Goal: Task Accomplishment & Management: Complete application form

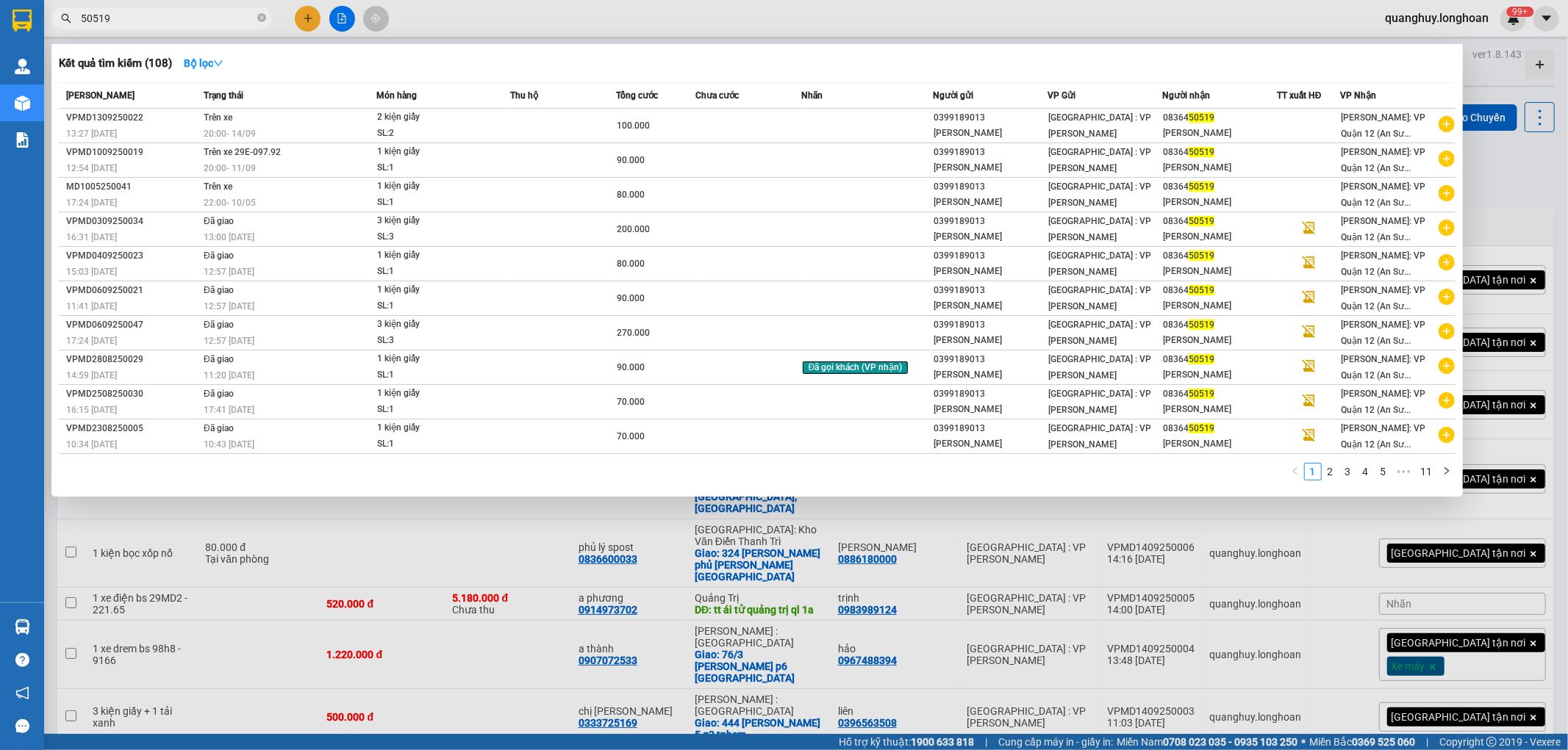
type input "50519"
click at [263, 25] on span at bounding box center [261, 18] width 9 height 17
click at [263, 15] on icon "close-circle" at bounding box center [261, 17] width 9 height 9
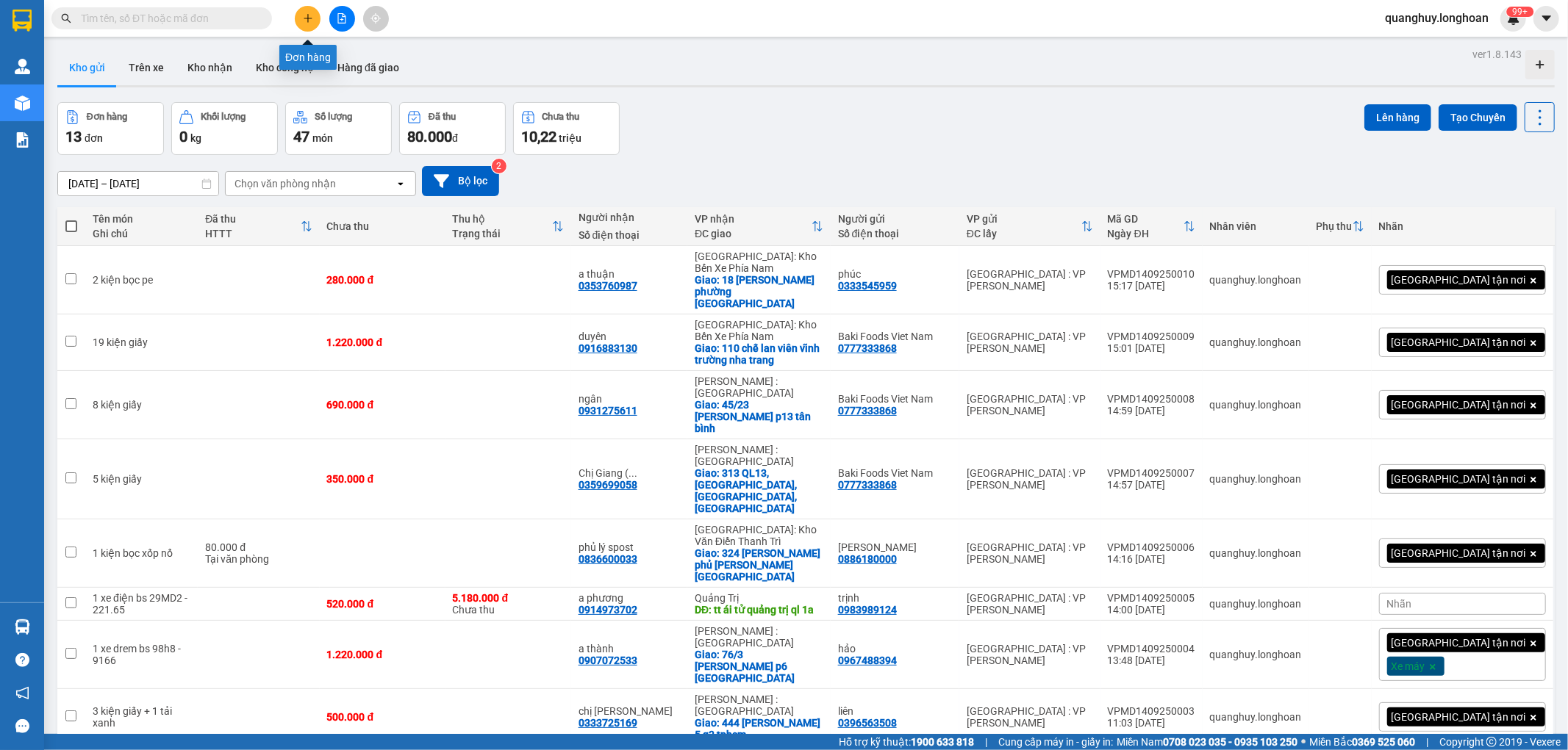
click at [304, 22] on icon "plus" at bounding box center [307, 18] width 10 height 10
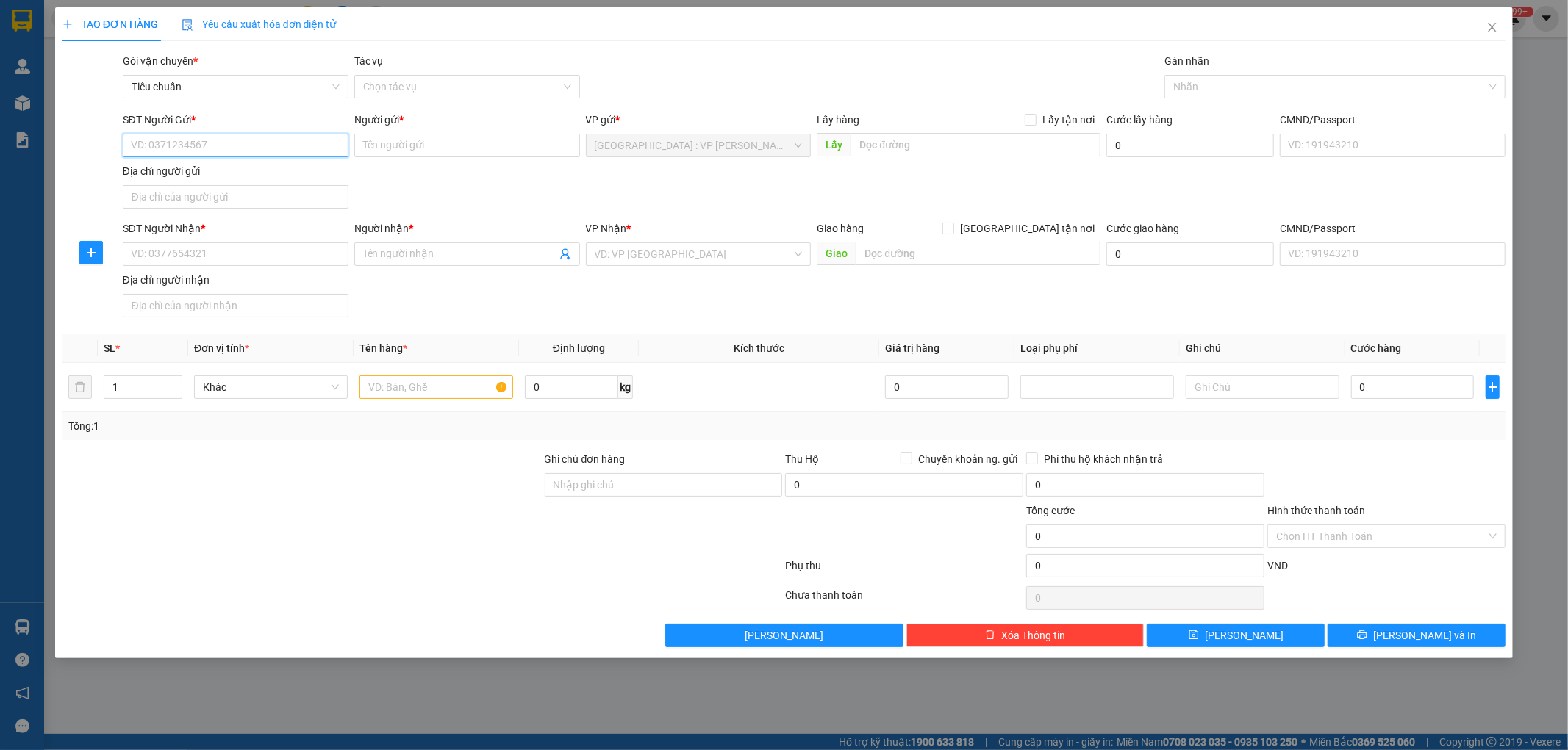
click at [306, 150] on input "SĐT Người Gửi *" at bounding box center [236, 146] width 225 height 24
click at [1490, 19] on span "Close" at bounding box center [1492, 28] width 41 height 41
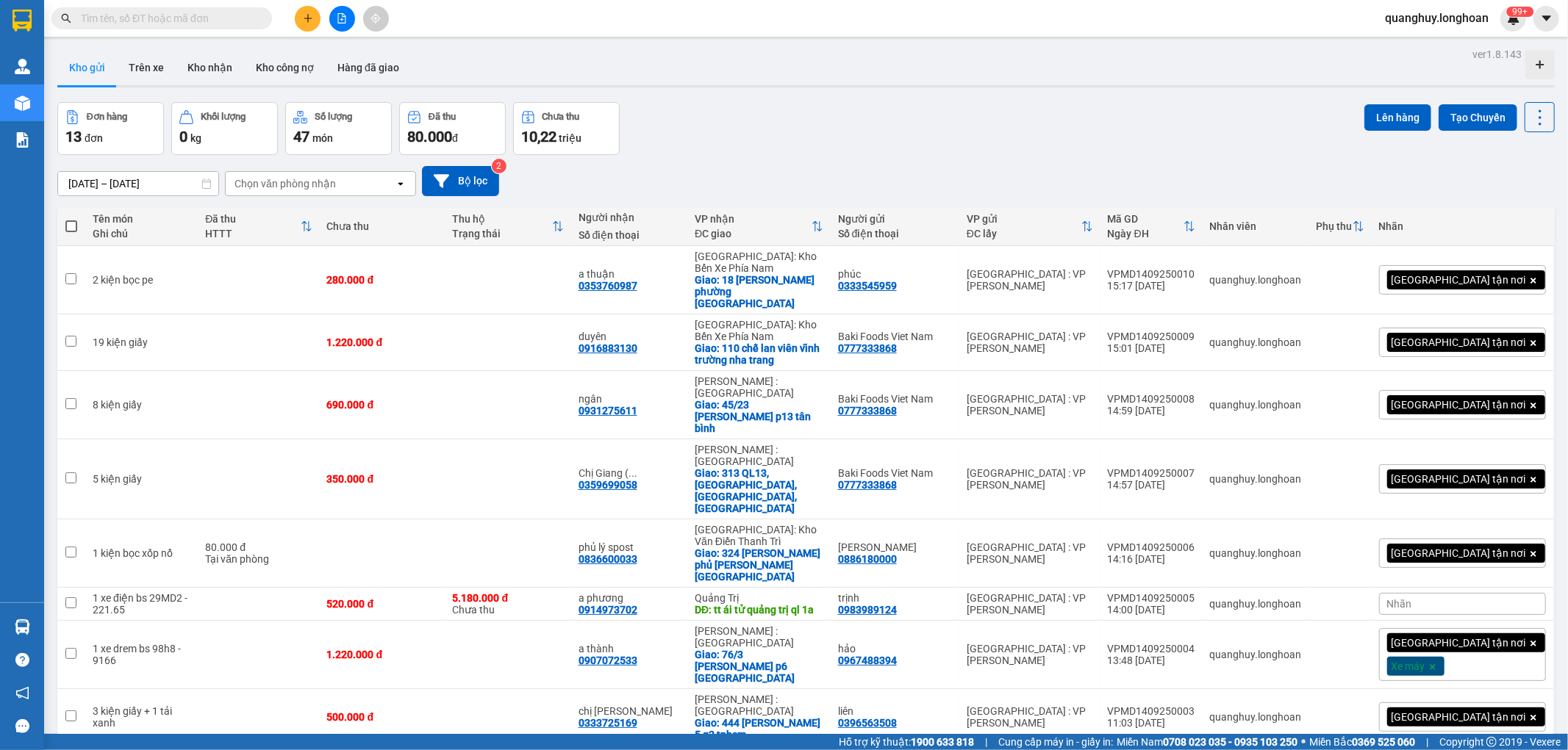
click at [311, 17] on icon "plus" at bounding box center [307, 18] width 10 height 10
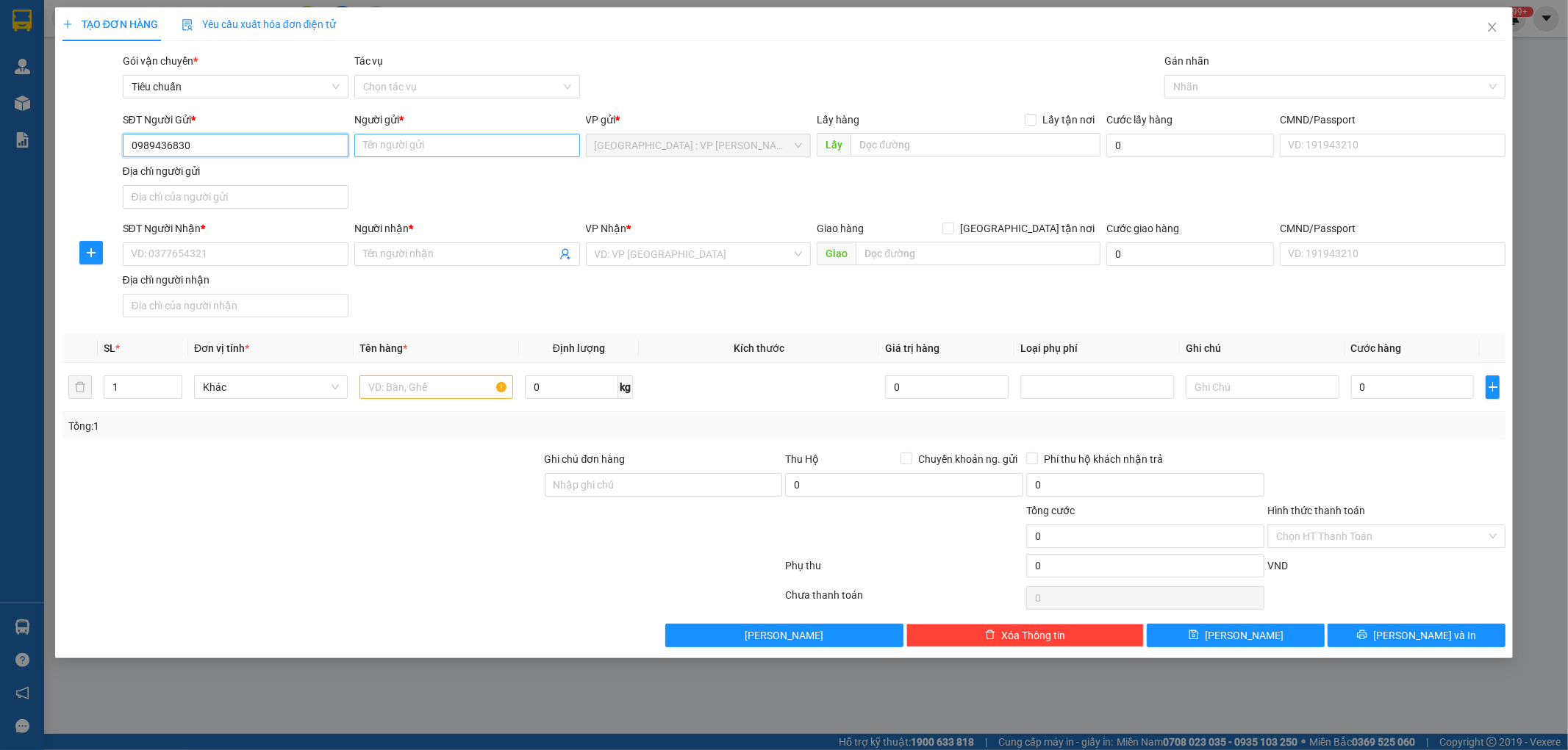
type input "0989436830"
click at [431, 156] on input "Người gửi *" at bounding box center [467, 146] width 225 height 24
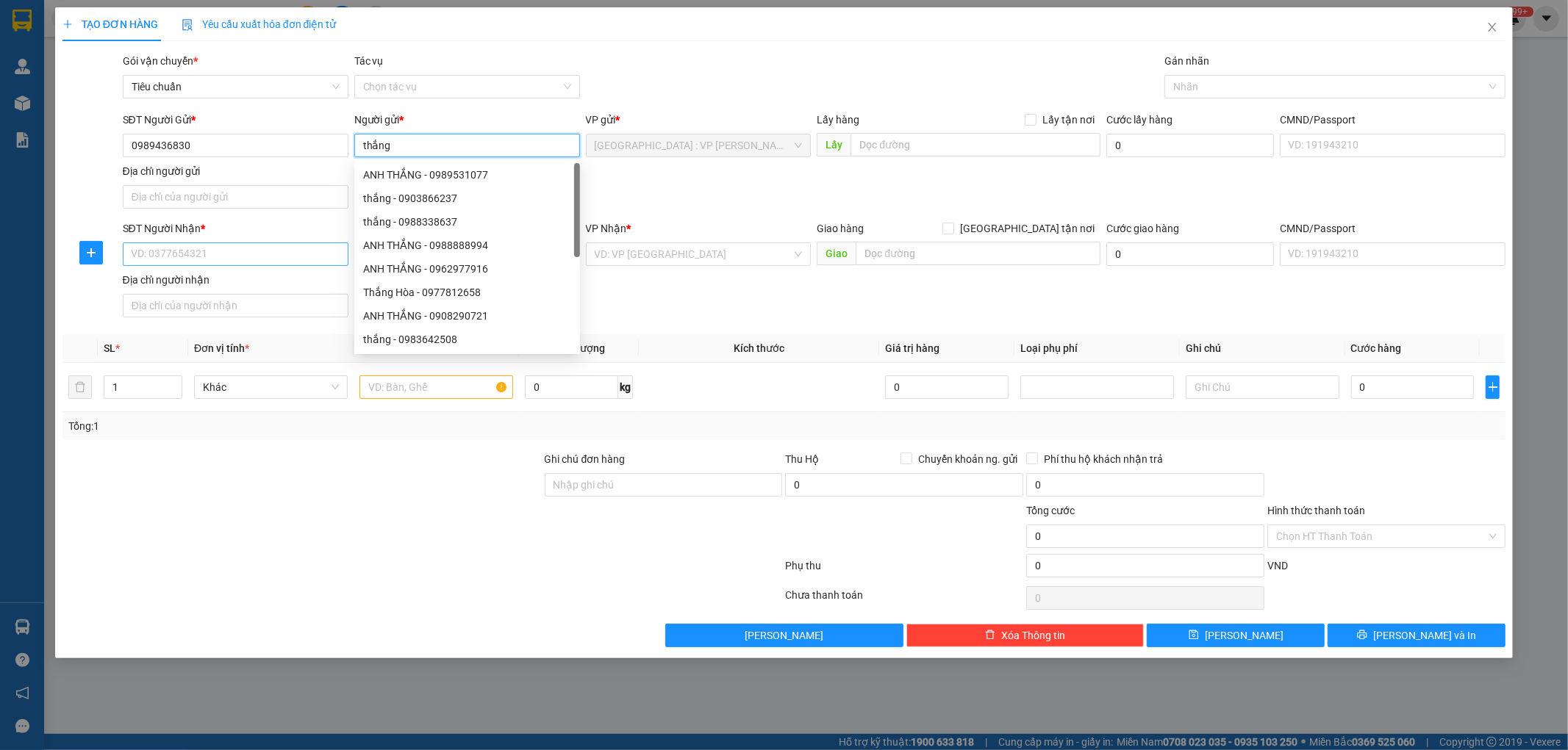
type input "thắng"
click at [163, 250] on input "SĐT Người Nhận *" at bounding box center [236, 254] width 225 height 24
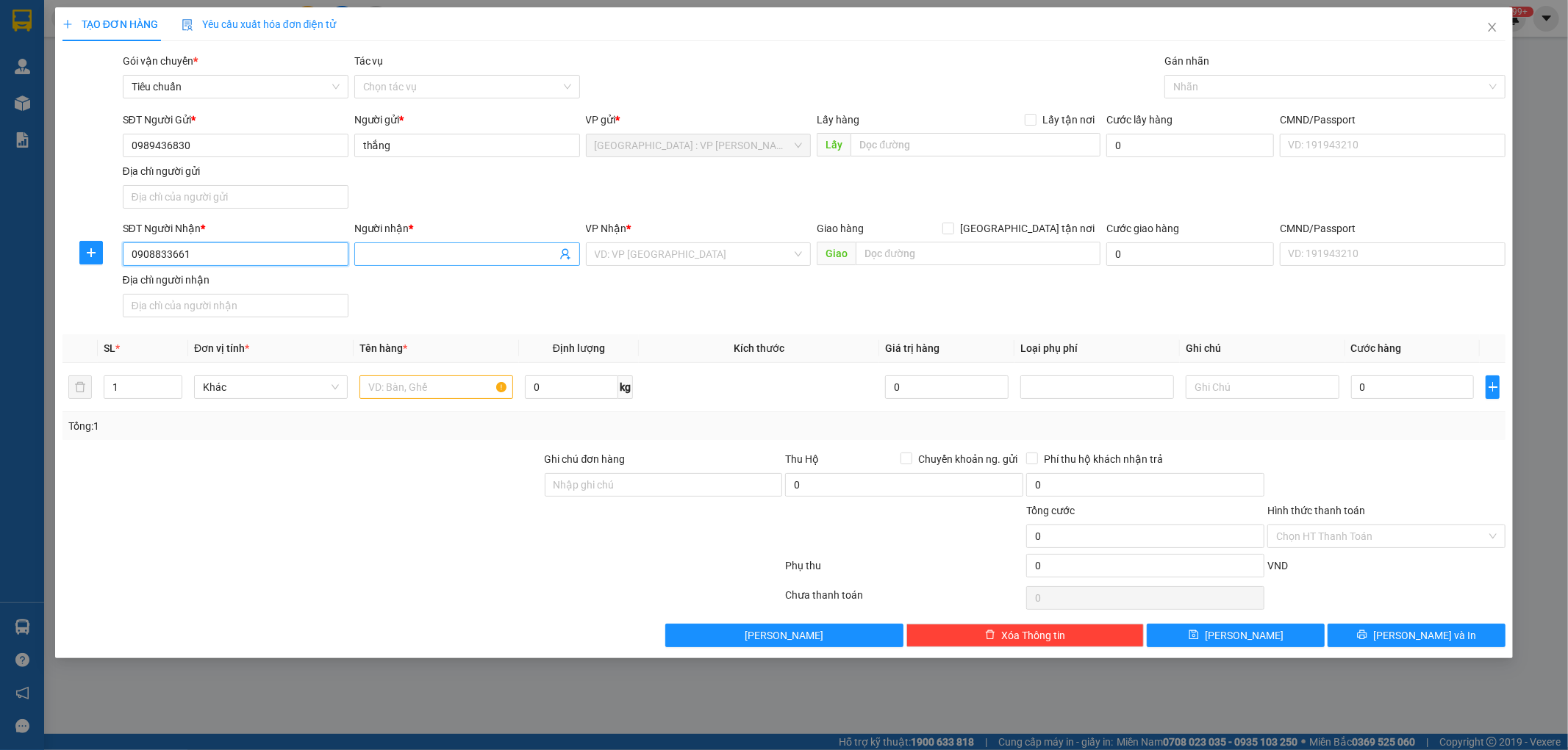
type input "0908833661"
click at [420, 265] on span at bounding box center [467, 254] width 225 height 24
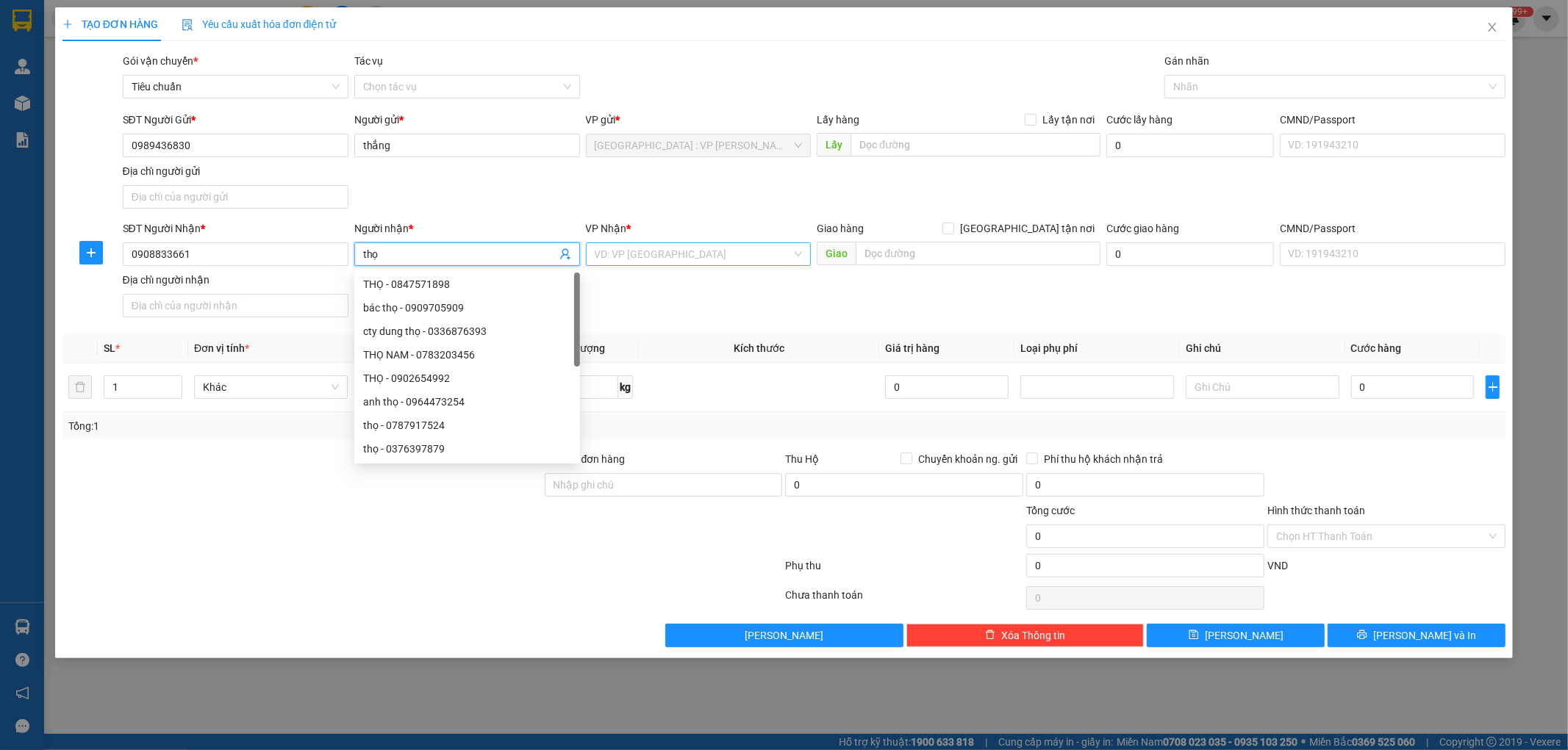
type input "thọ"
click at [704, 258] on input "search" at bounding box center [693, 254] width 198 height 22
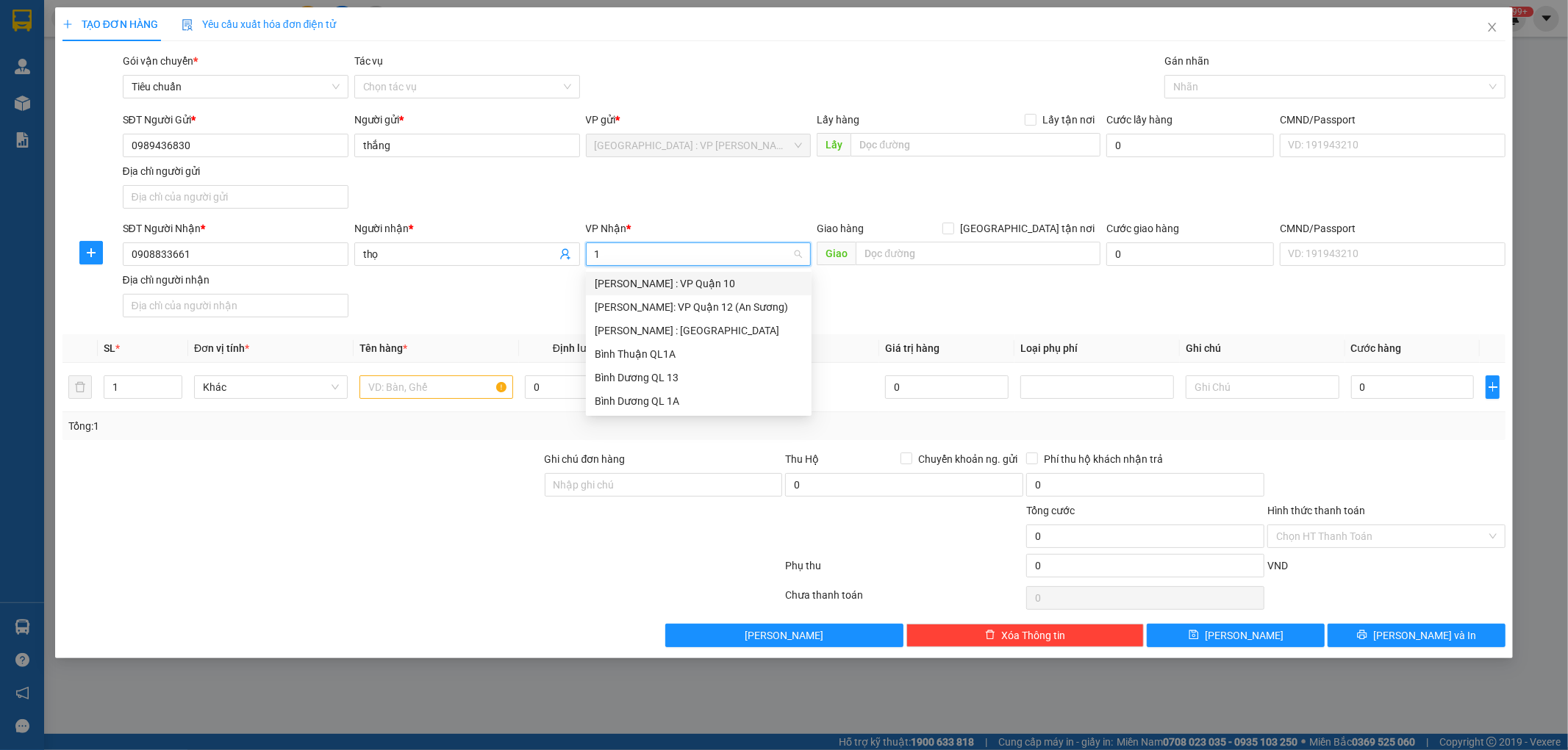
type input "12"
click at [680, 313] on div "[PERSON_NAME] : [GEOGRAPHIC_DATA]" at bounding box center [698, 307] width 208 height 17
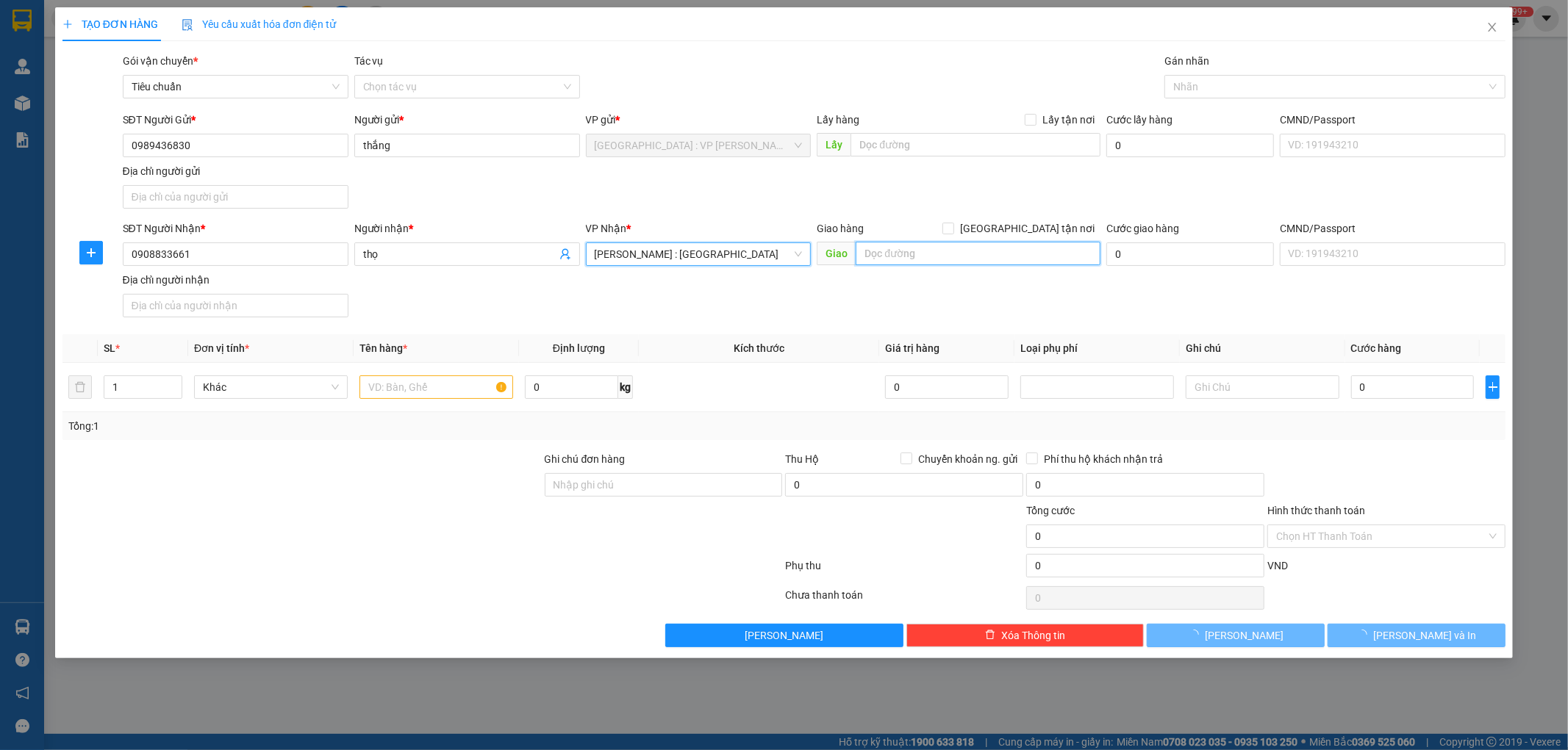
click at [885, 250] on input "text" at bounding box center [978, 254] width 245 height 24
type input "chung cư dragon hill 1 15a1 [PERSON_NAME] nhà bè"
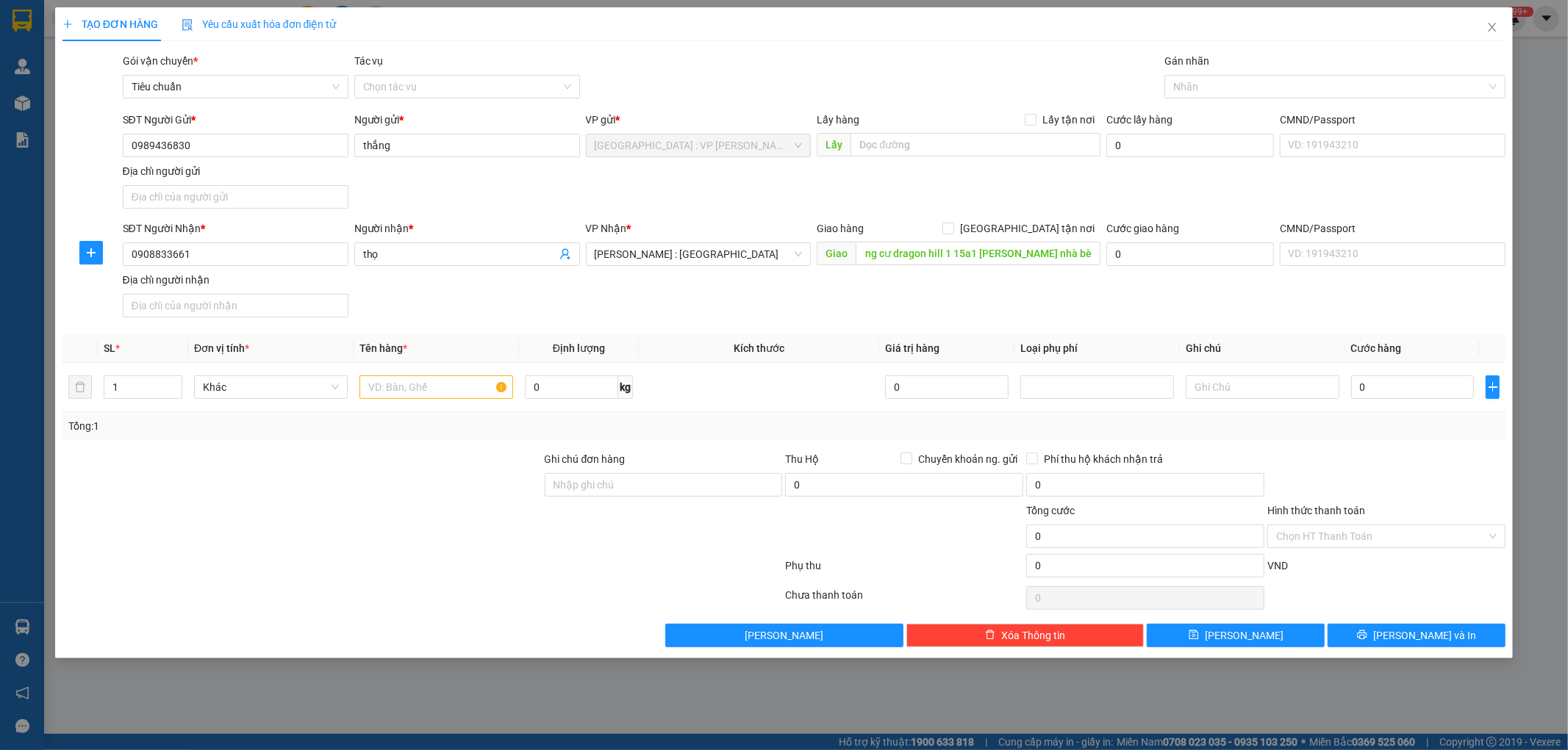
click at [885, 313] on div "SĐT Người Nhận * 0908833661 Người nhận * thọ VP Nhận * [GEOGRAPHIC_DATA] : [GEO…" at bounding box center [814, 272] width 1390 height 103
click at [953, 228] on input "[GEOGRAPHIC_DATA] tận nơi" at bounding box center [948, 228] width 10 height 10
checkbox input "true"
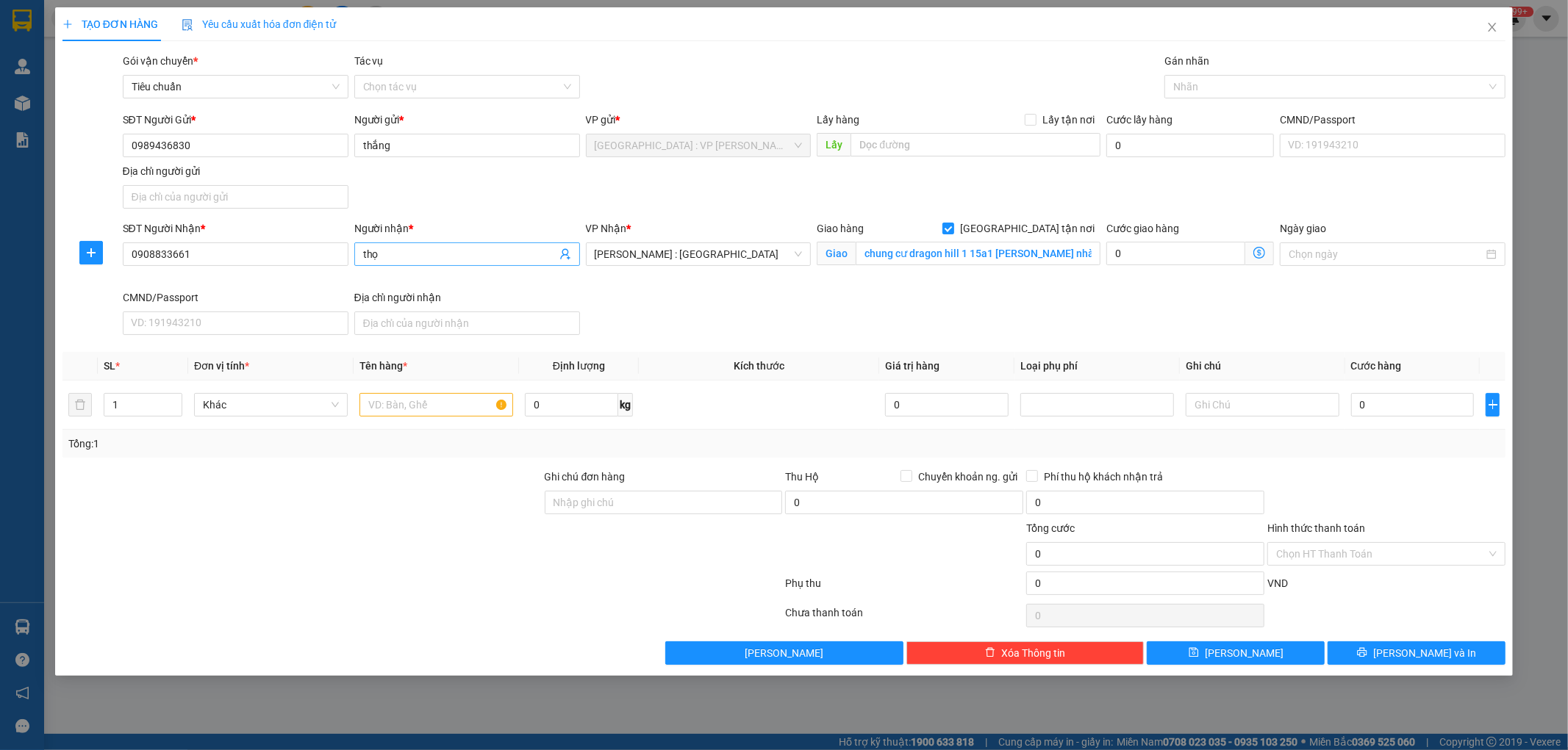
click at [432, 250] on input "thọ" at bounding box center [460, 254] width 193 height 17
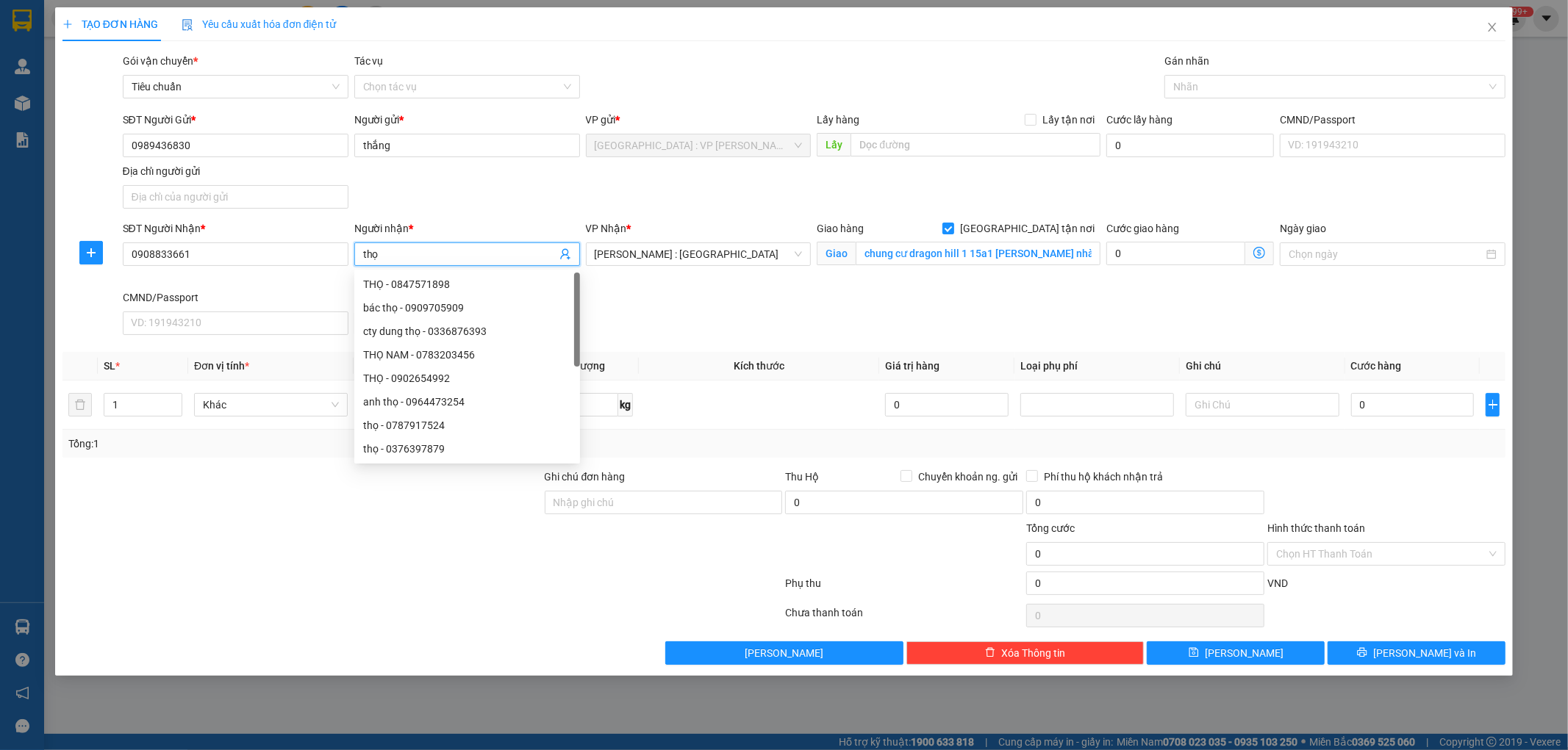
click at [432, 250] on input "thọ" at bounding box center [460, 254] width 193 height 17
click at [1256, 79] on div at bounding box center [1328, 87] width 319 height 17
type input "hiếu"
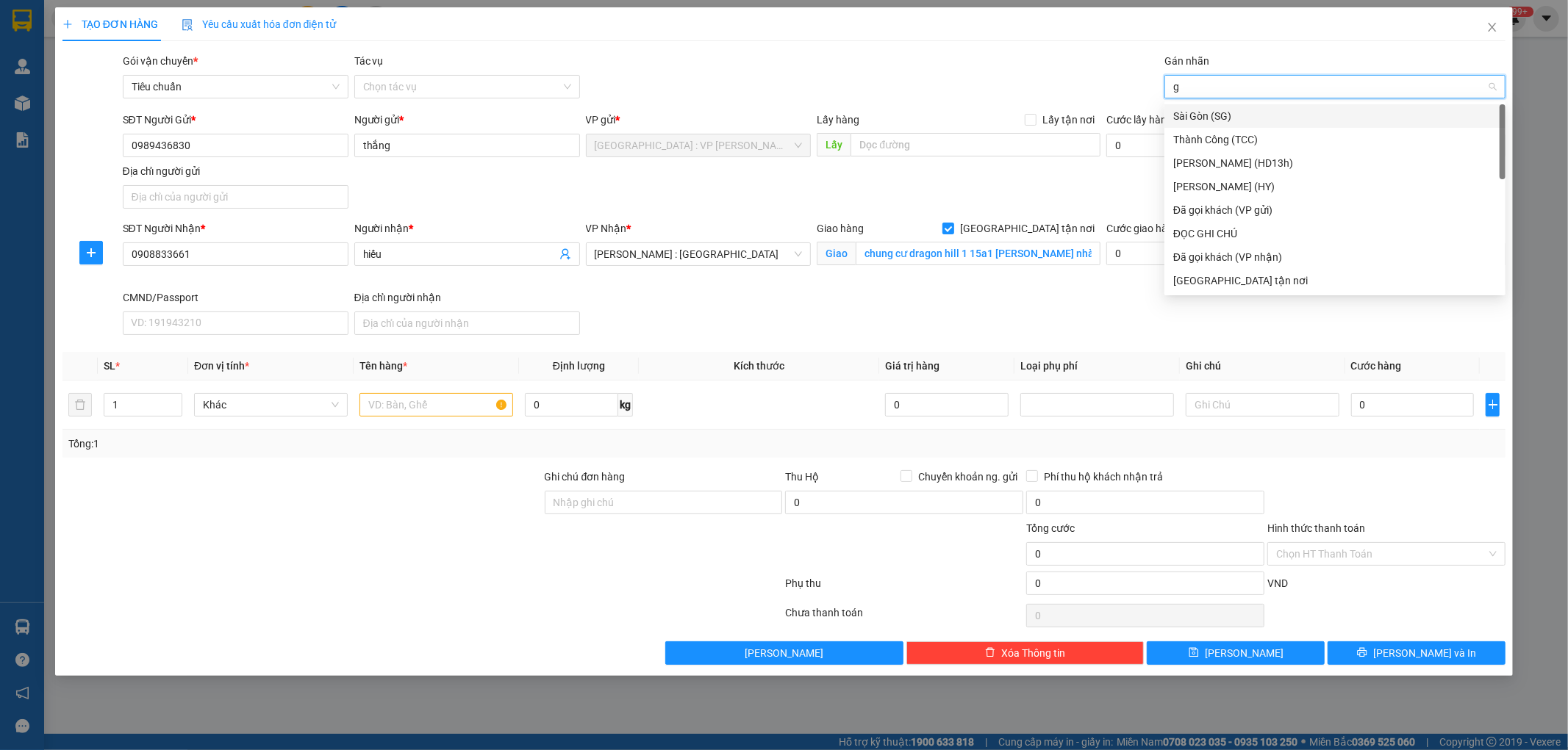
type input "gt"
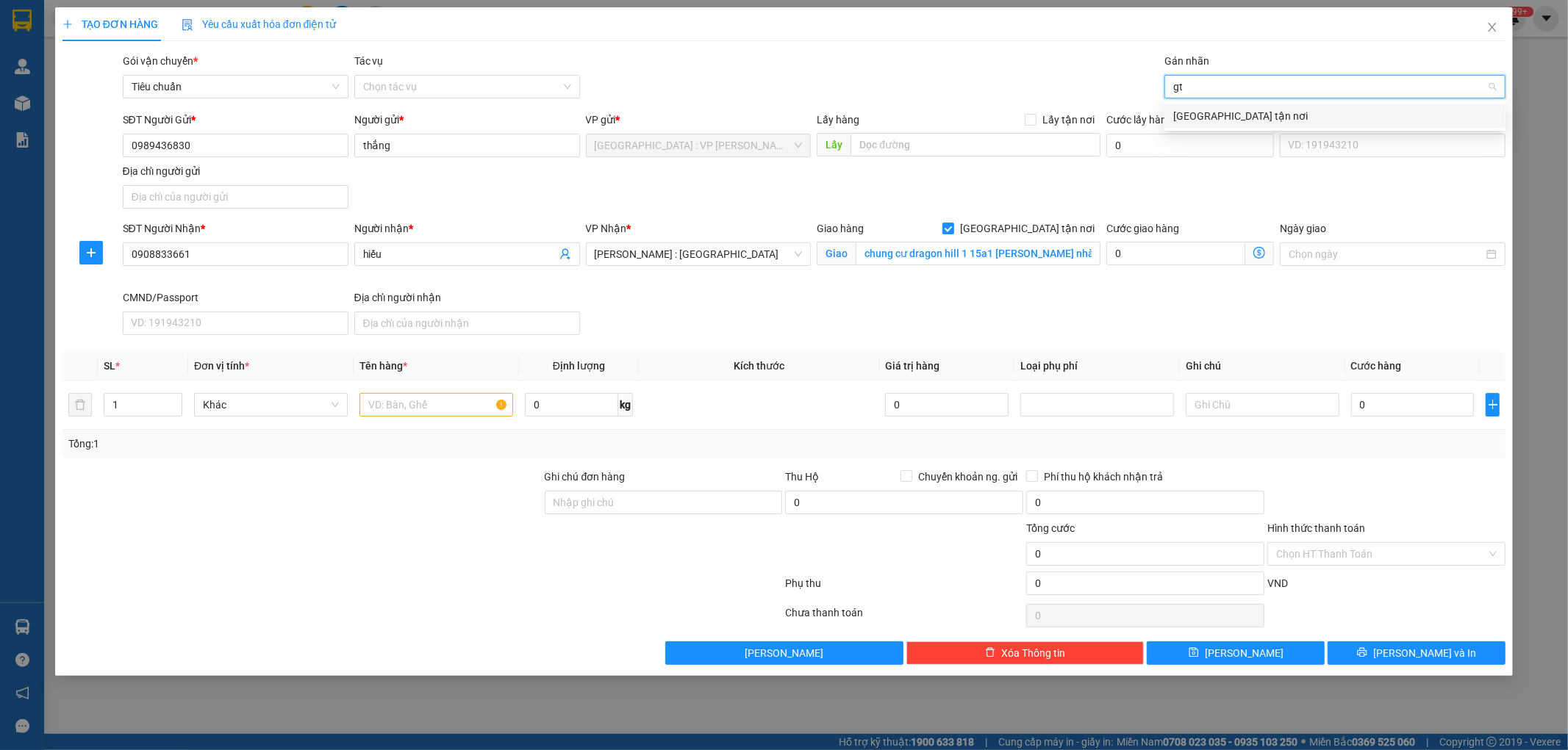
click at [1213, 113] on div "[GEOGRAPHIC_DATA] tận nơi" at bounding box center [1335, 116] width 323 height 17
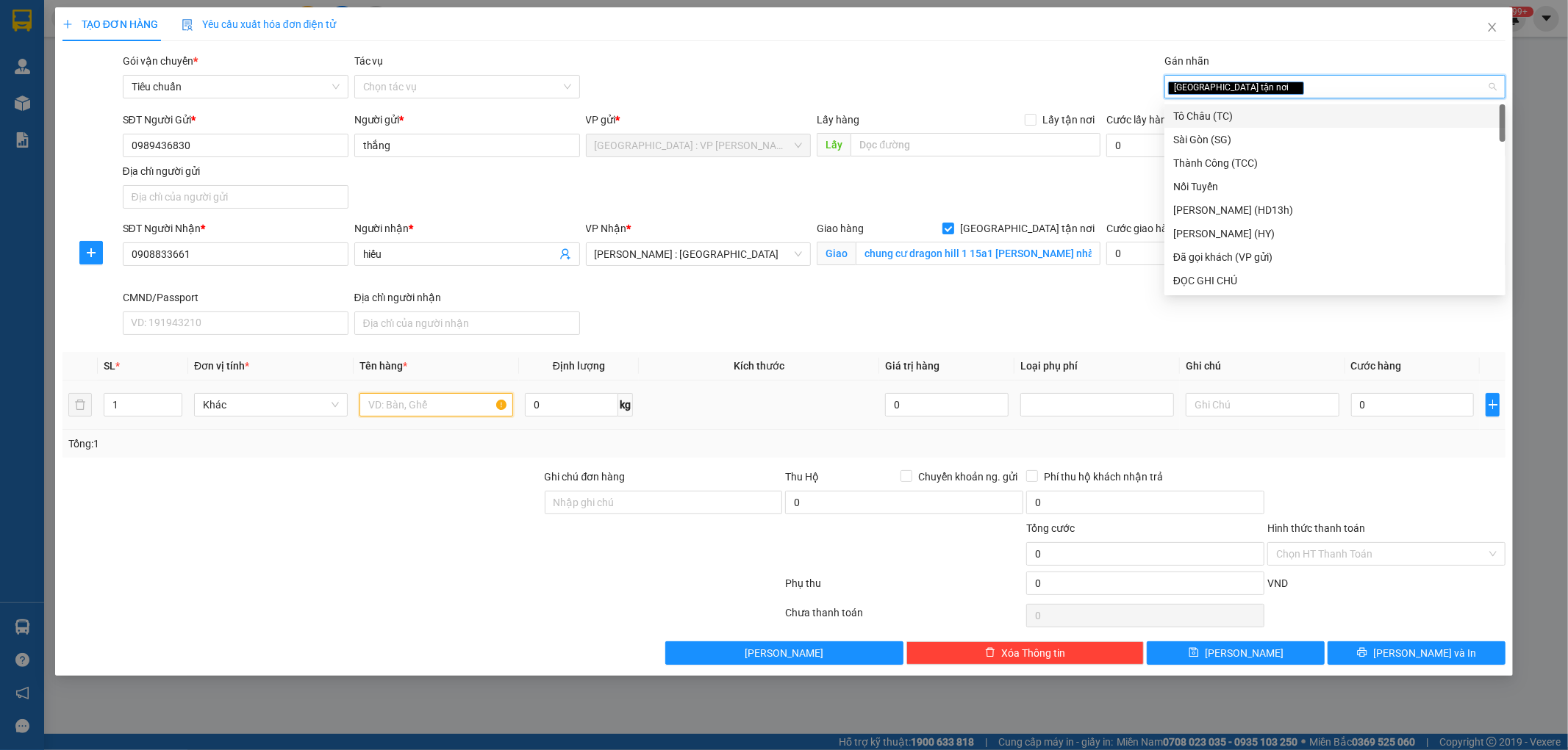
click at [442, 398] on input "text" at bounding box center [436, 405] width 154 height 24
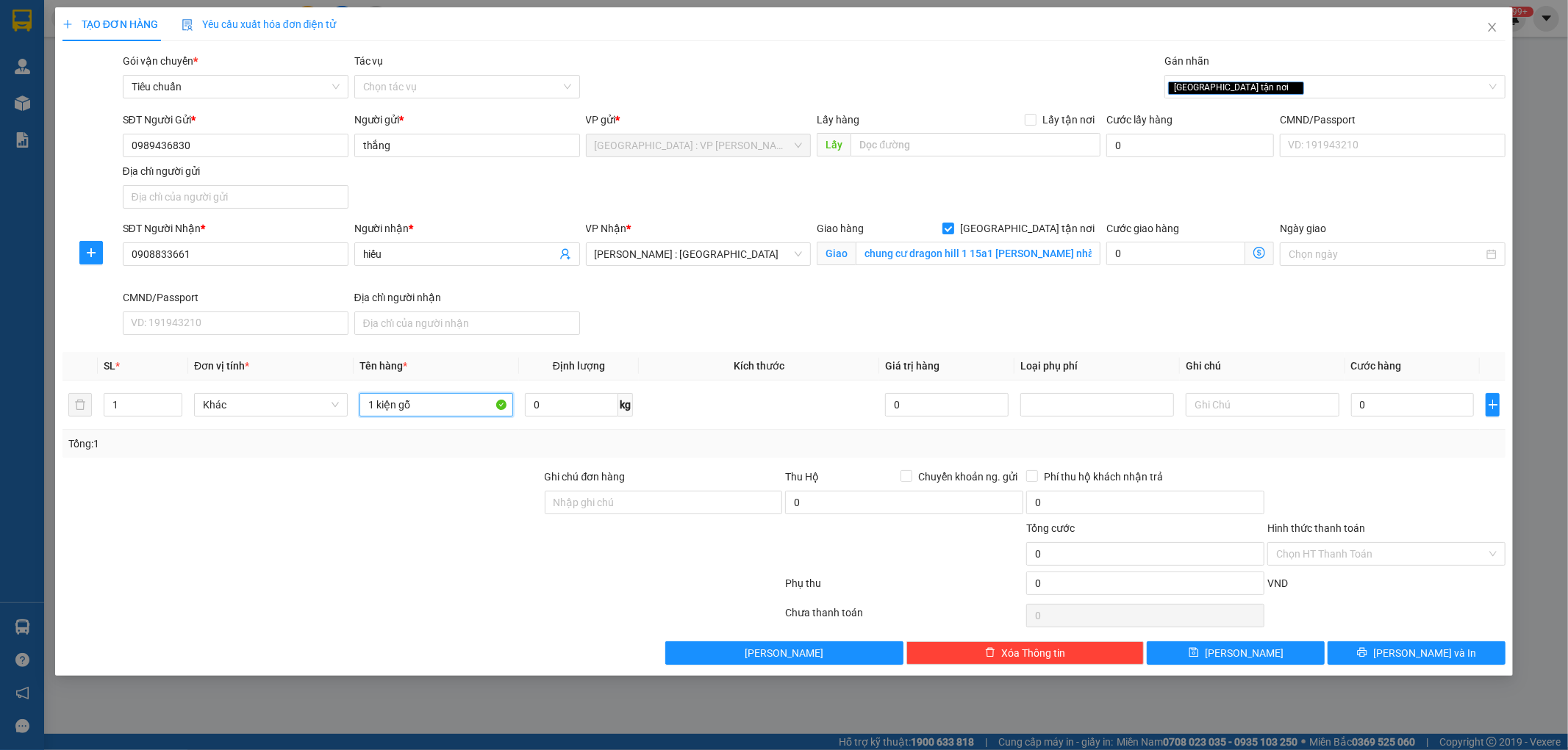
type input "1 kiện gỗ"
click at [508, 540] on div at bounding box center [302, 545] width 482 height 51
drag, startPoint x: 620, startPoint y: 500, endPoint x: 631, endPoint y: 504, distance: 11.7
click at [620, 500] on input "Ghi chú đơn hàng" at bounding box center [664, 503] width 238 height 24
type input "hàng ko đồng kiểm giao nguyên kiện hư vỡ k đền ( đã báo khách gửi )"
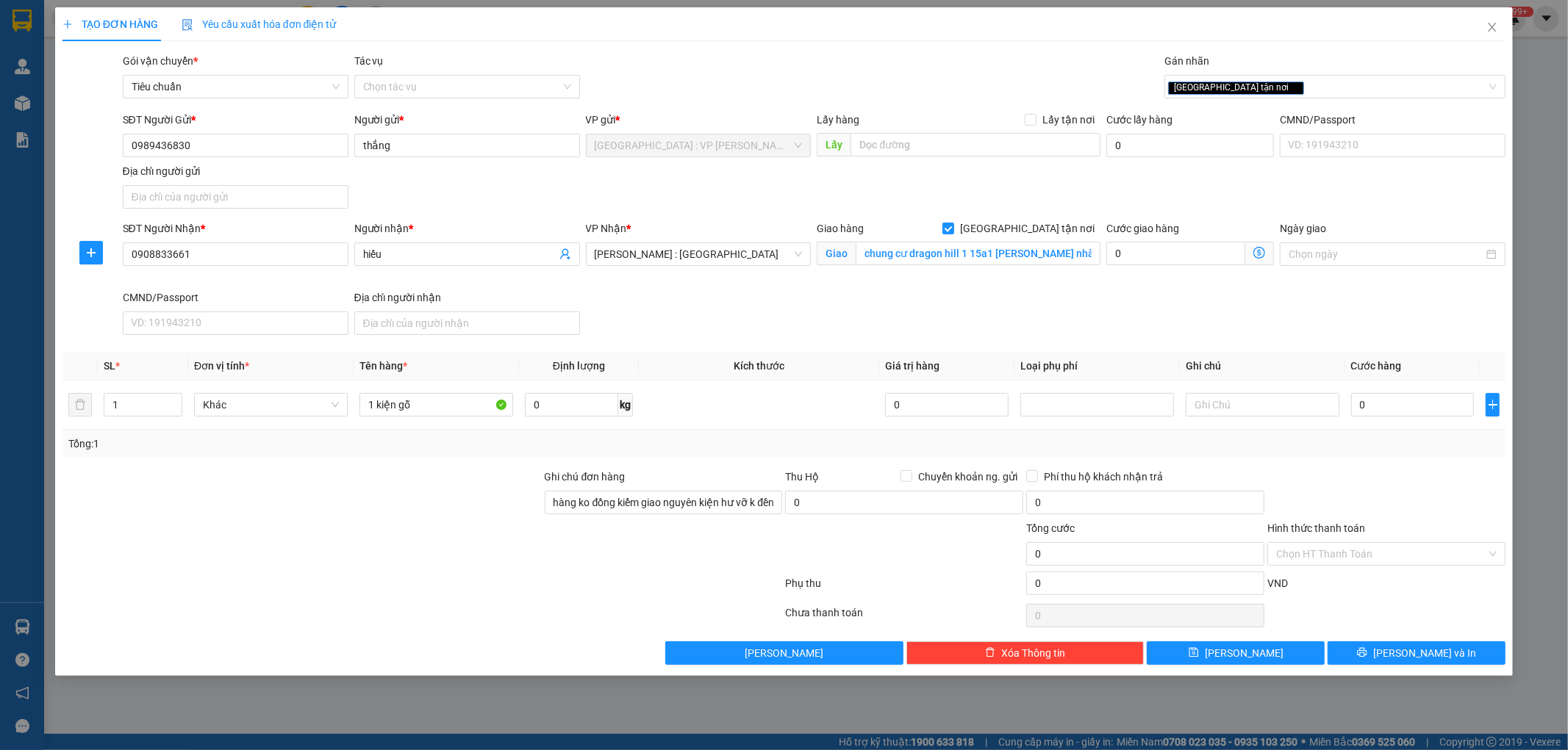
click at [646, 566] on div at bounding box center [664, 545] width 241 height 51
click at [1362, 414] on input "0" at bounding box center [1413, 405] width 124 height 24
type input "6"
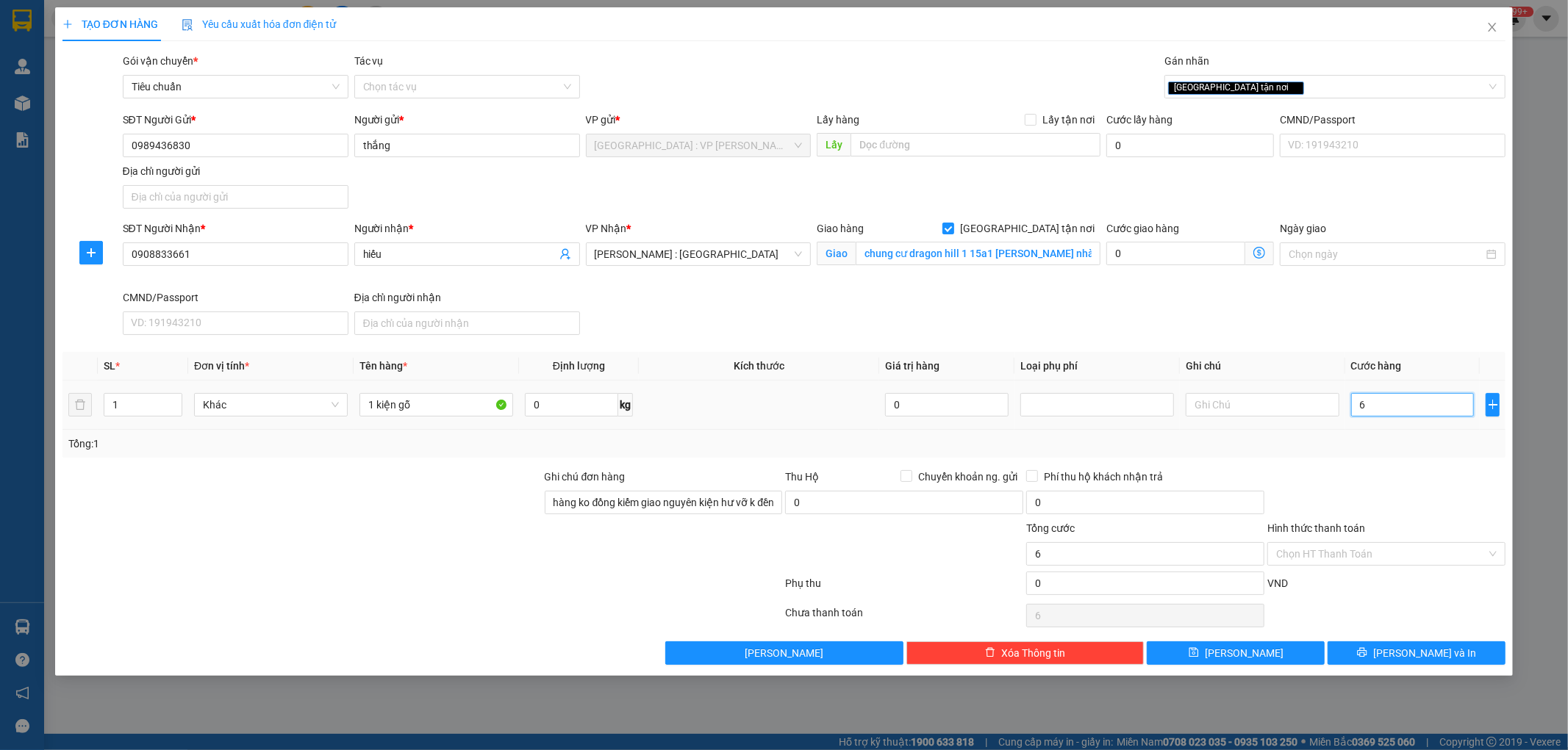
type input "60"
type input "600"
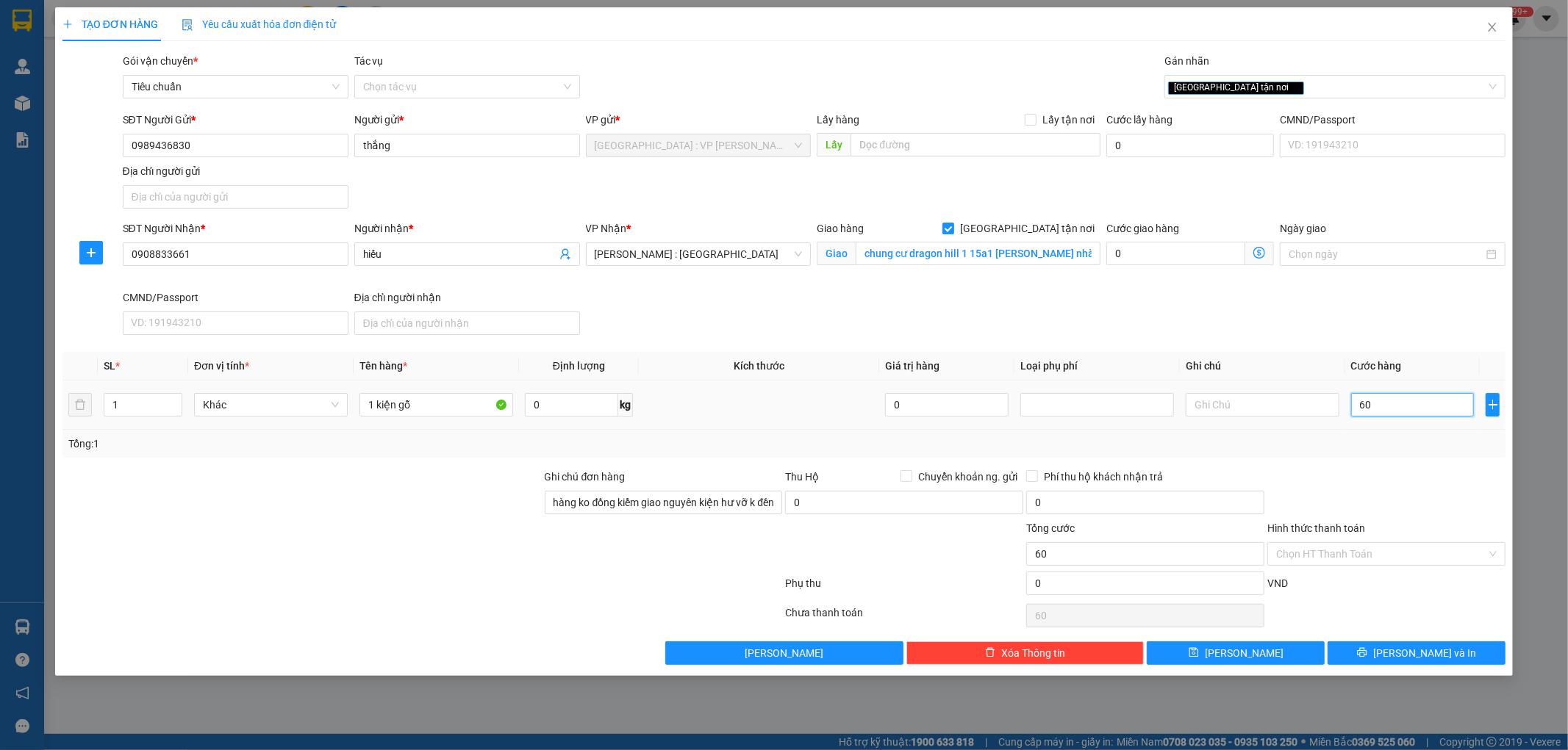
type input "600"
type input "6.000"
type input "60.000"
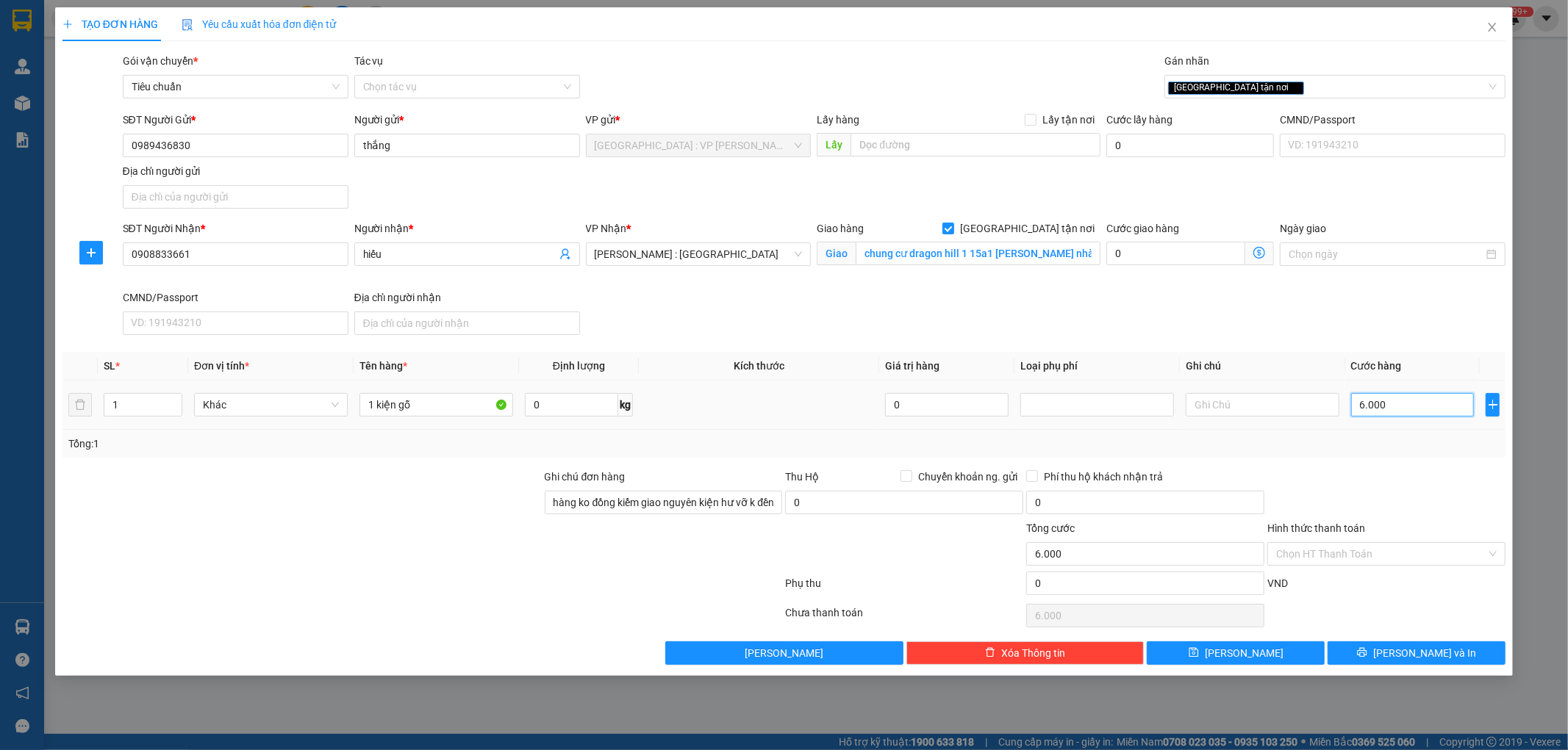
type input "60.000"
type input "600.000"
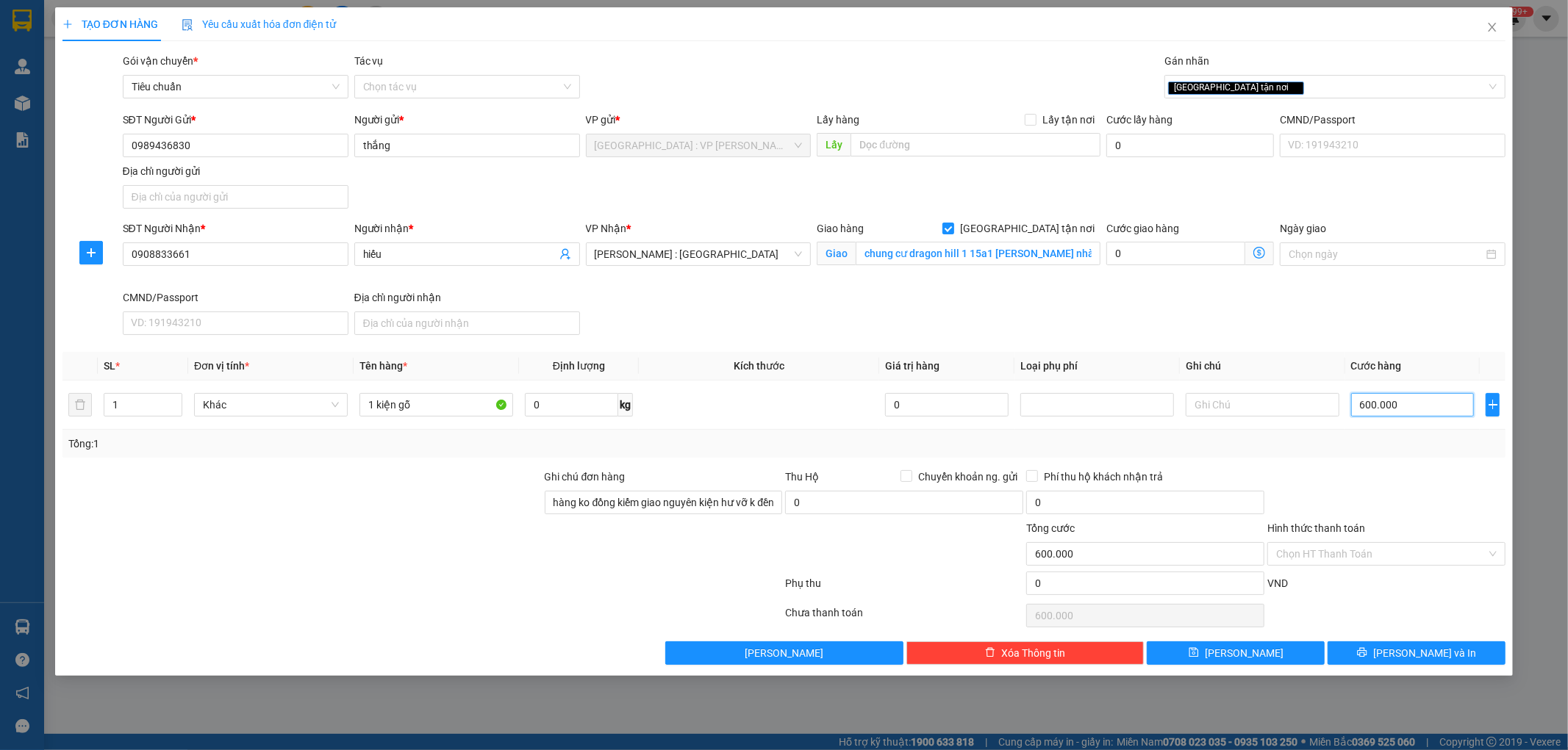
type input "600.000"
click at [1409, 473] on div at bounding box center [1387, 494] width 241 height 51
click at [922, 473] on span "Chuyển khoản ng. gửi" at bounding box center [967, 477] width 111 height 17
click at [911, 473] on input "Chuyển khoản ng. gửi" at bounding box center [905, 475] width 10 height 10
checkbox input "true"
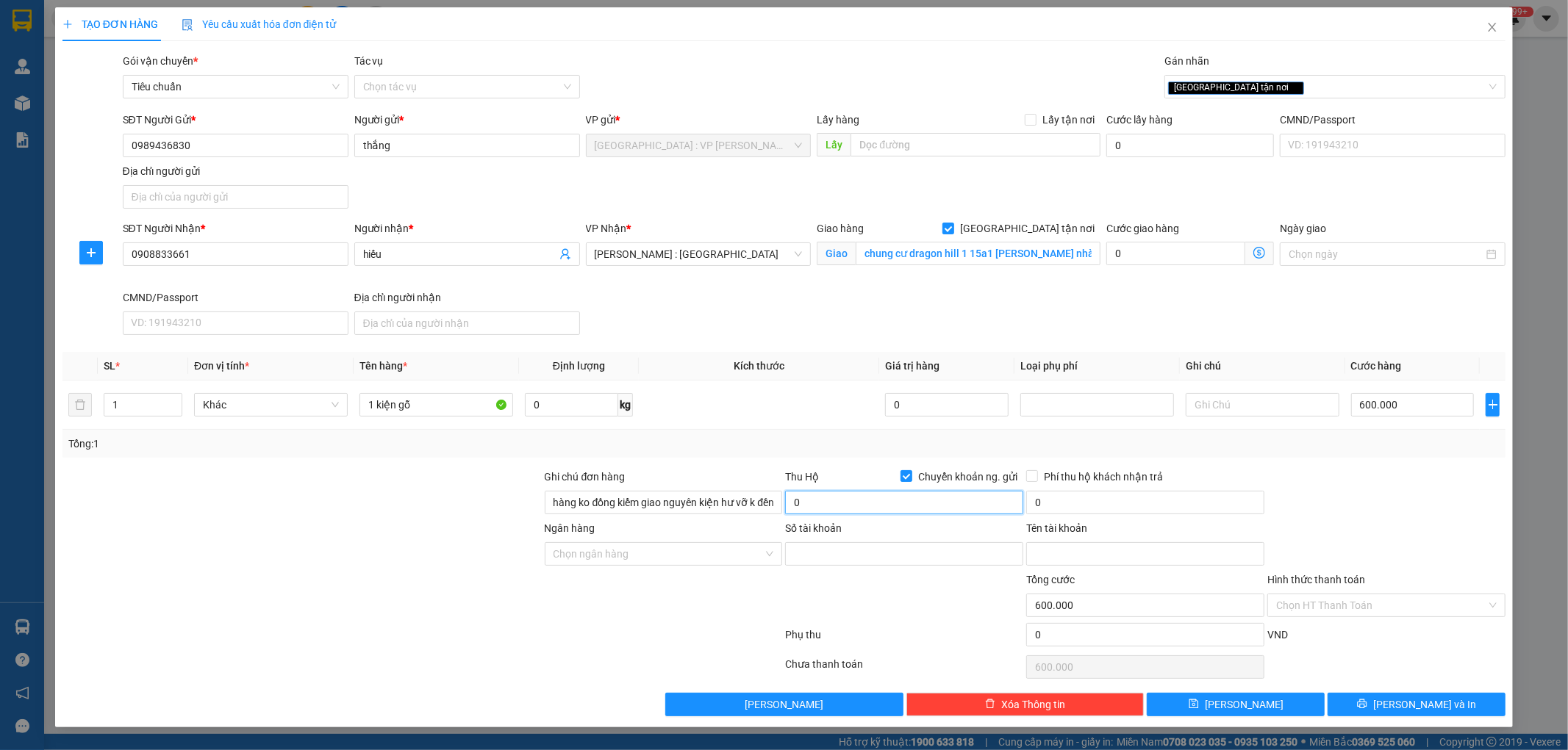
click at [898, 495] on input "0" at bounding box center [904, 503] width 238 height 24
click at [898, 495] on input "100.000" at bounding box center [904, 503] width 238 height 24
type input "11.000.000"
click at [1130, 503] on input "0" at bounding box center [1145, 503] width 238 height 24
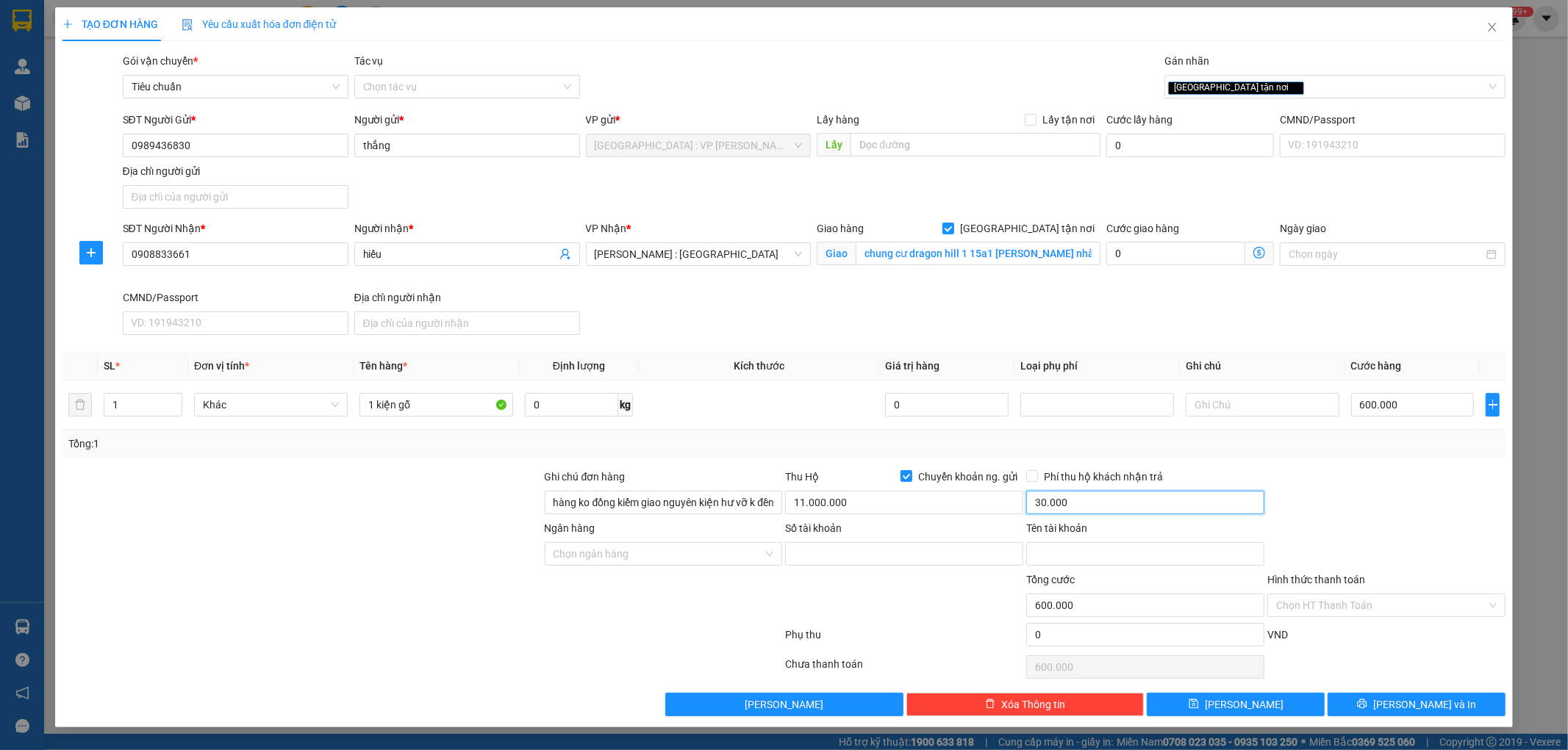
type input "30.000"
click at [1400, 502] on div at bounding box center [1387, 494] width 241 height 51
click at [686, 562] on input "Ngân hàng" at bounding box center [658, 554] width 210 height 22
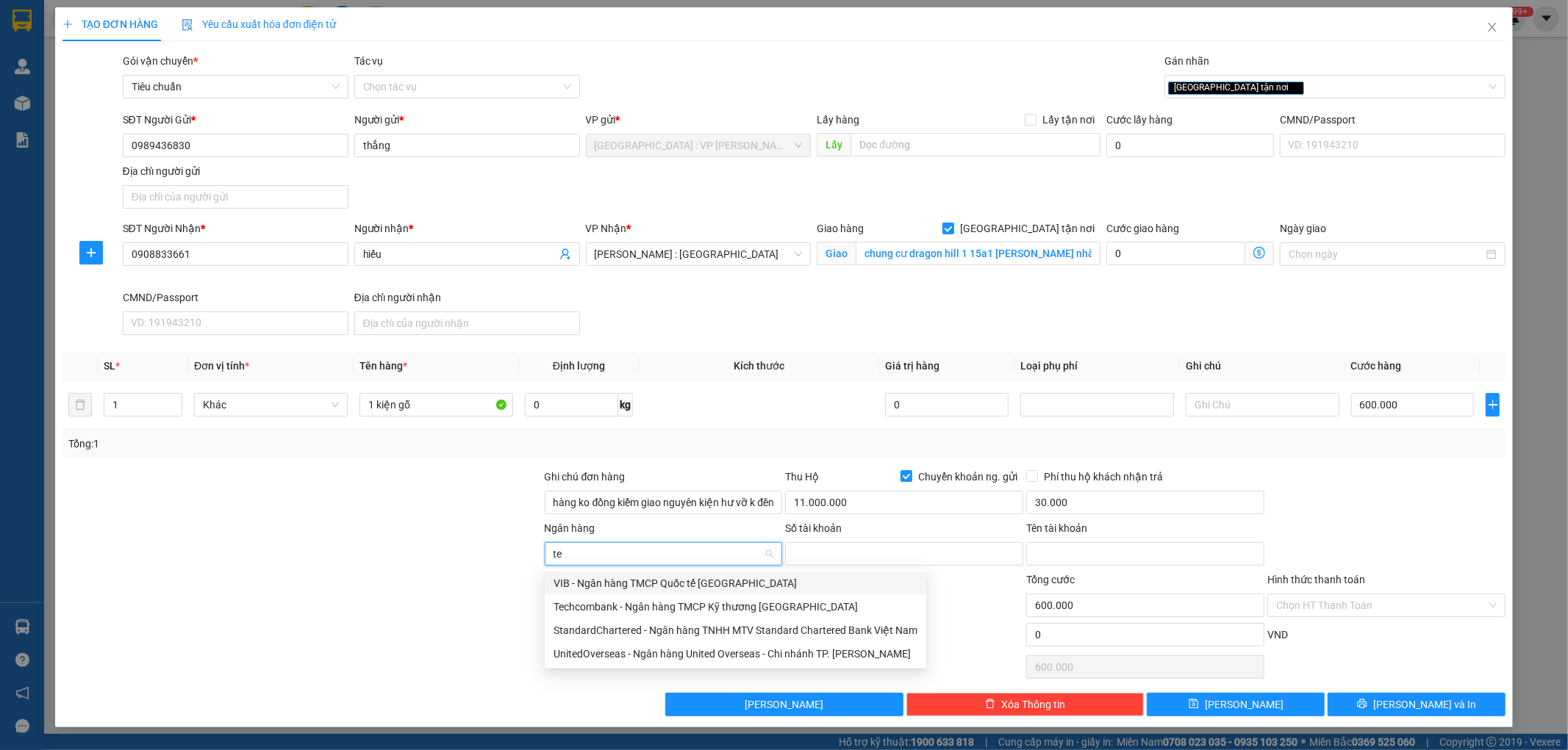
type input "tec"
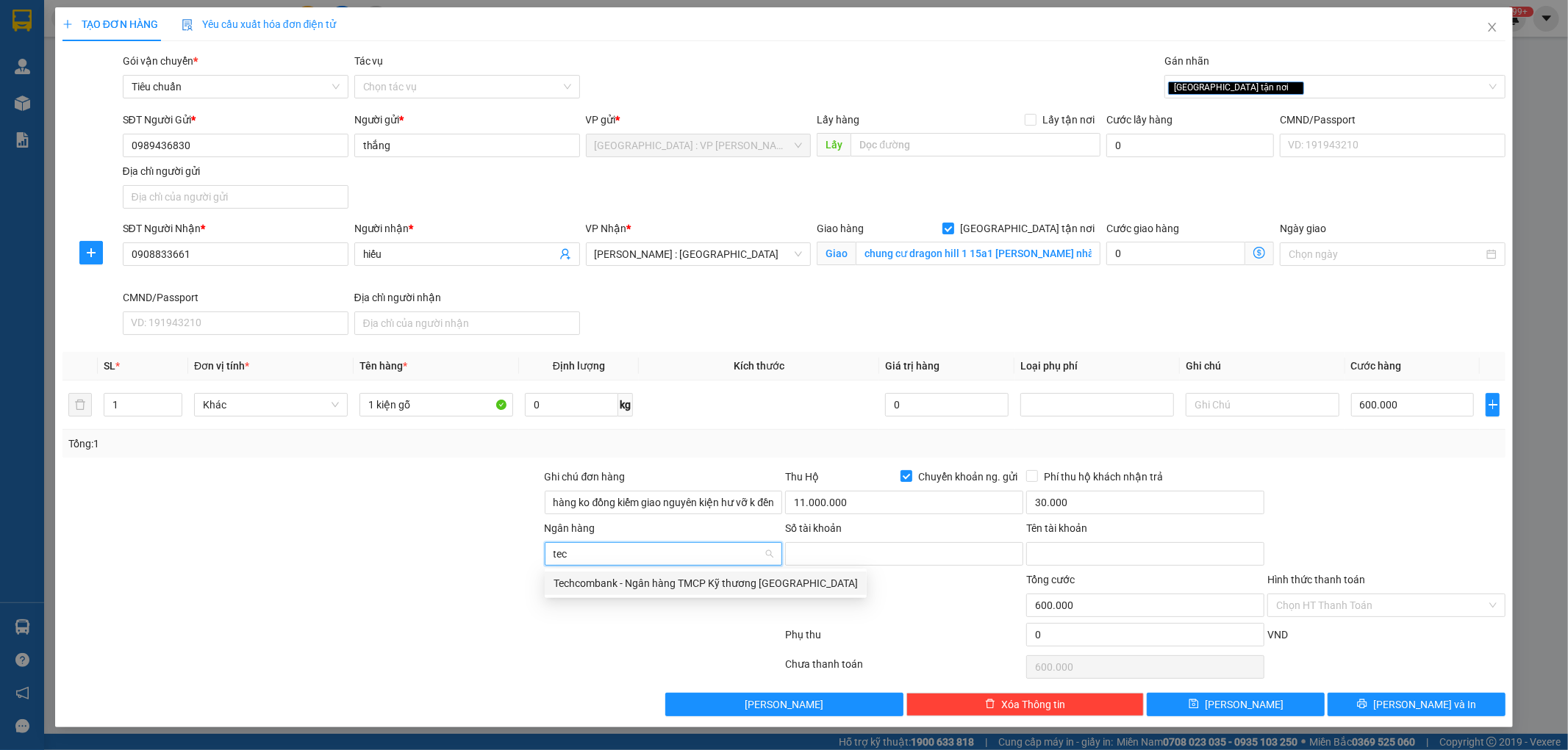
click at [671, 588] on div "Techcombank - Ngân hàng TMCP Kỹ thương [GEOGRAPHIC_DATA]" at bounding box center [706, 583] width 304 height 17
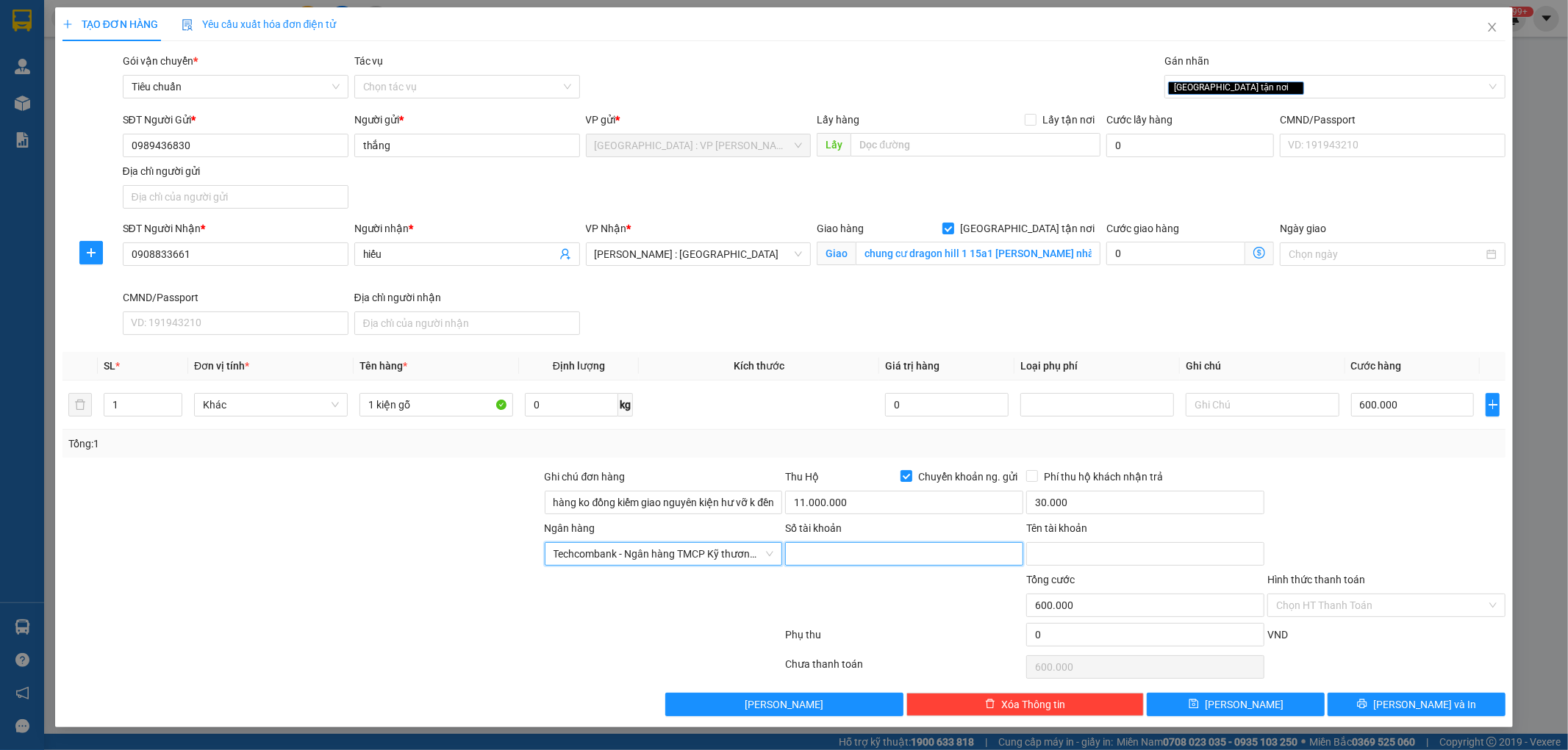
click at [889, 553] on input "Số tài khoản" at bounding box center [904, 554] width 238 height 24
type input "19030812189015"
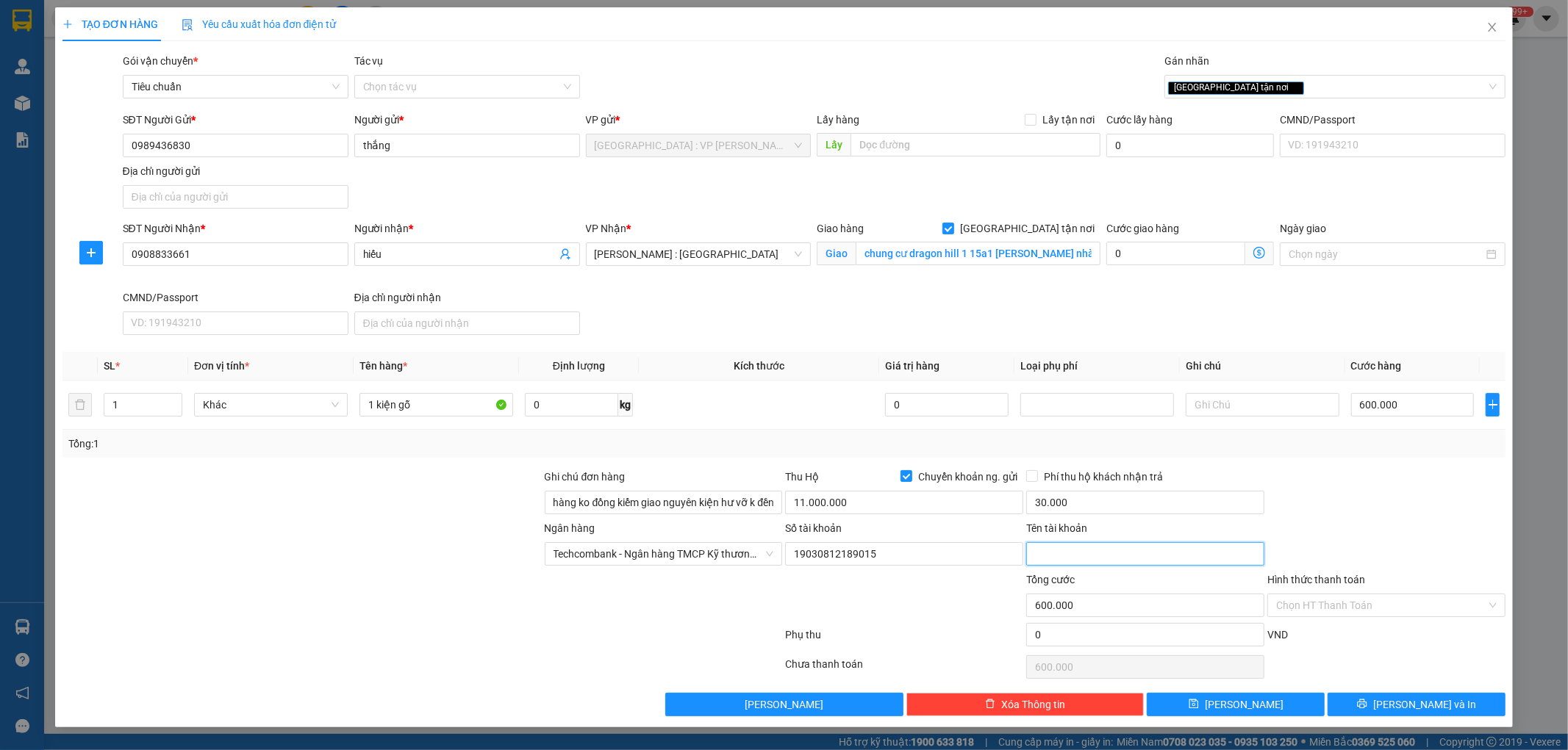
click at [1156, 553] on input "Tên tài khoản" at bounding box center [1145, 554] width 238 height 24
type input "than van thang"
click at [1377, 528] on div "Ngân hàng Techcombank - Ngân hàng TMCP Kỹ thương Việt Nam Số tài khoản 19030812…" at bounding box center [784, 545] width 1447 height 51
click at [1368, 702] on icon "printer" at bounding box center [1362, 704] width 10 height 10
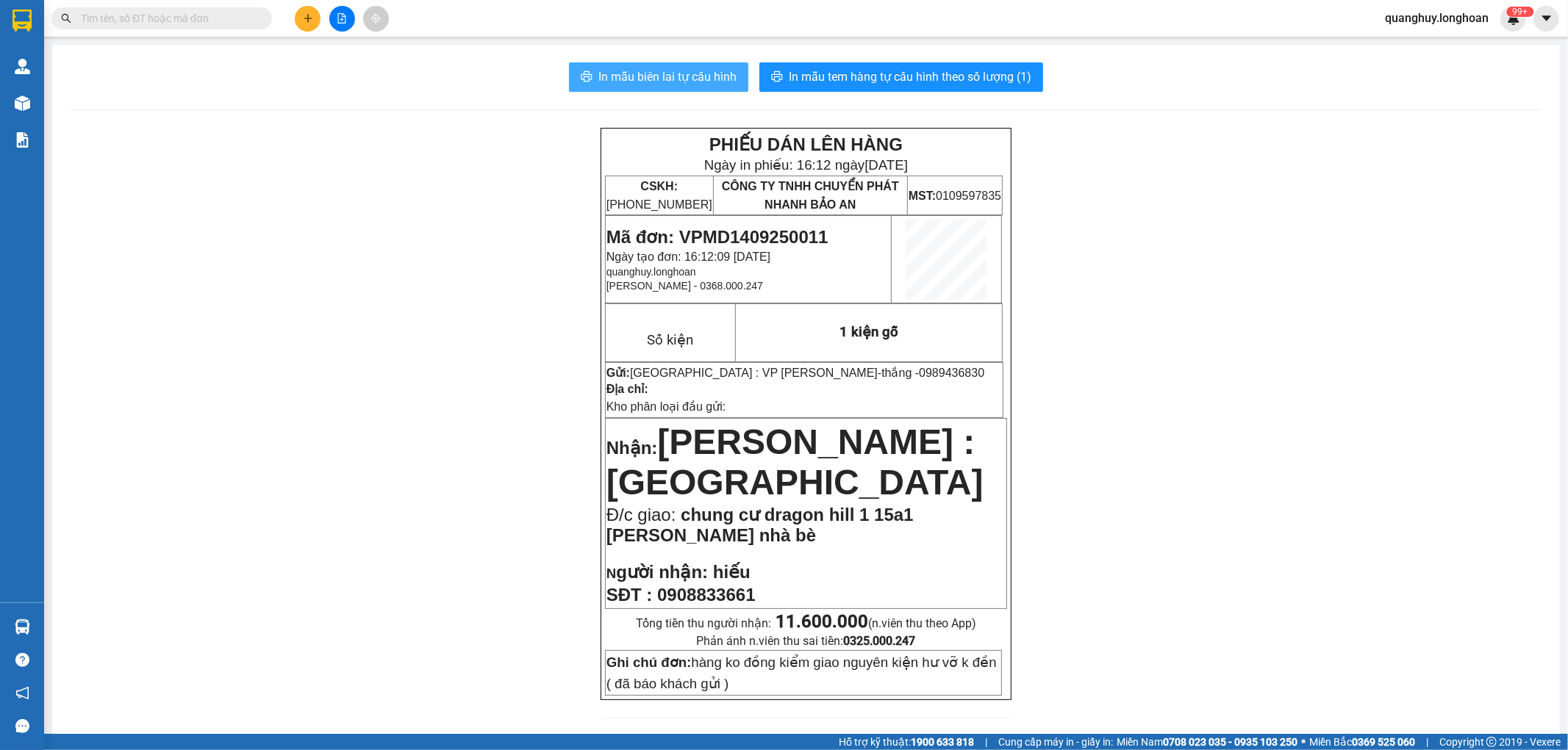
click at [704, 63] on button "In mẫu biên lai tự cấu hình" at bounding box center [659, 76] width 180 height 29
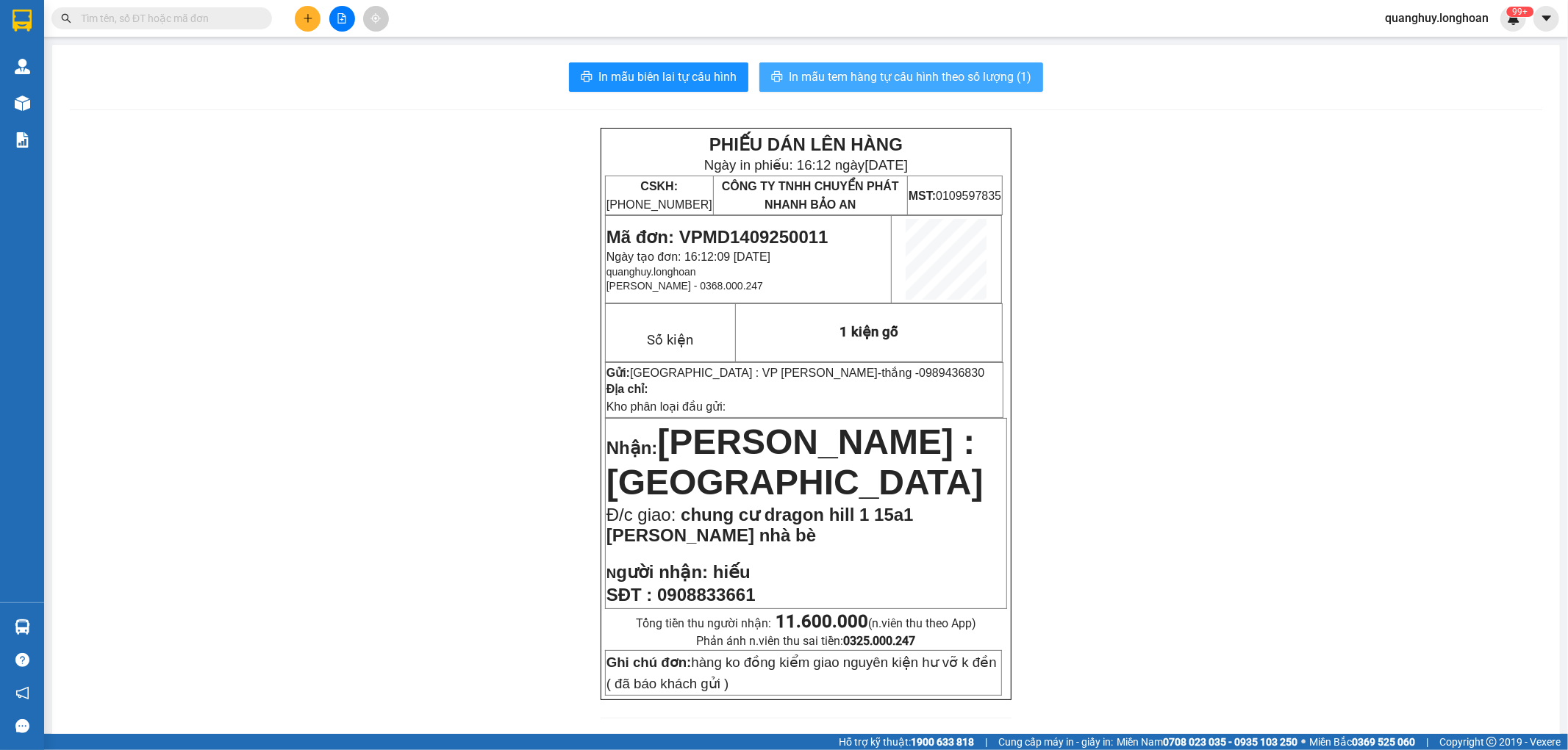
click at [861, 84] on span "In mẫu tem hàng tự cấu hình theo số lượng (1)" at bounding box center [911, 76] width 243 height 18
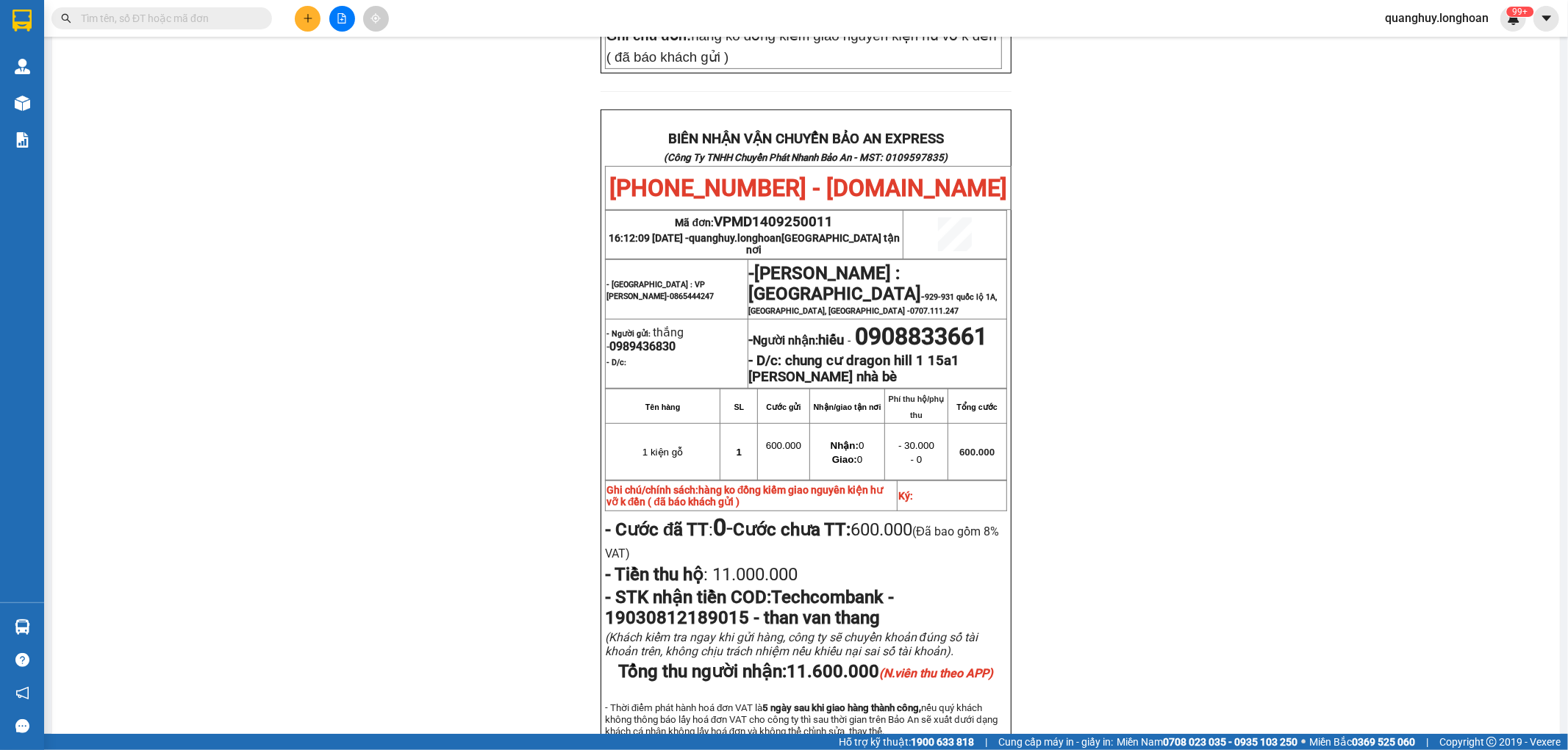
scroll to position [652, 0]
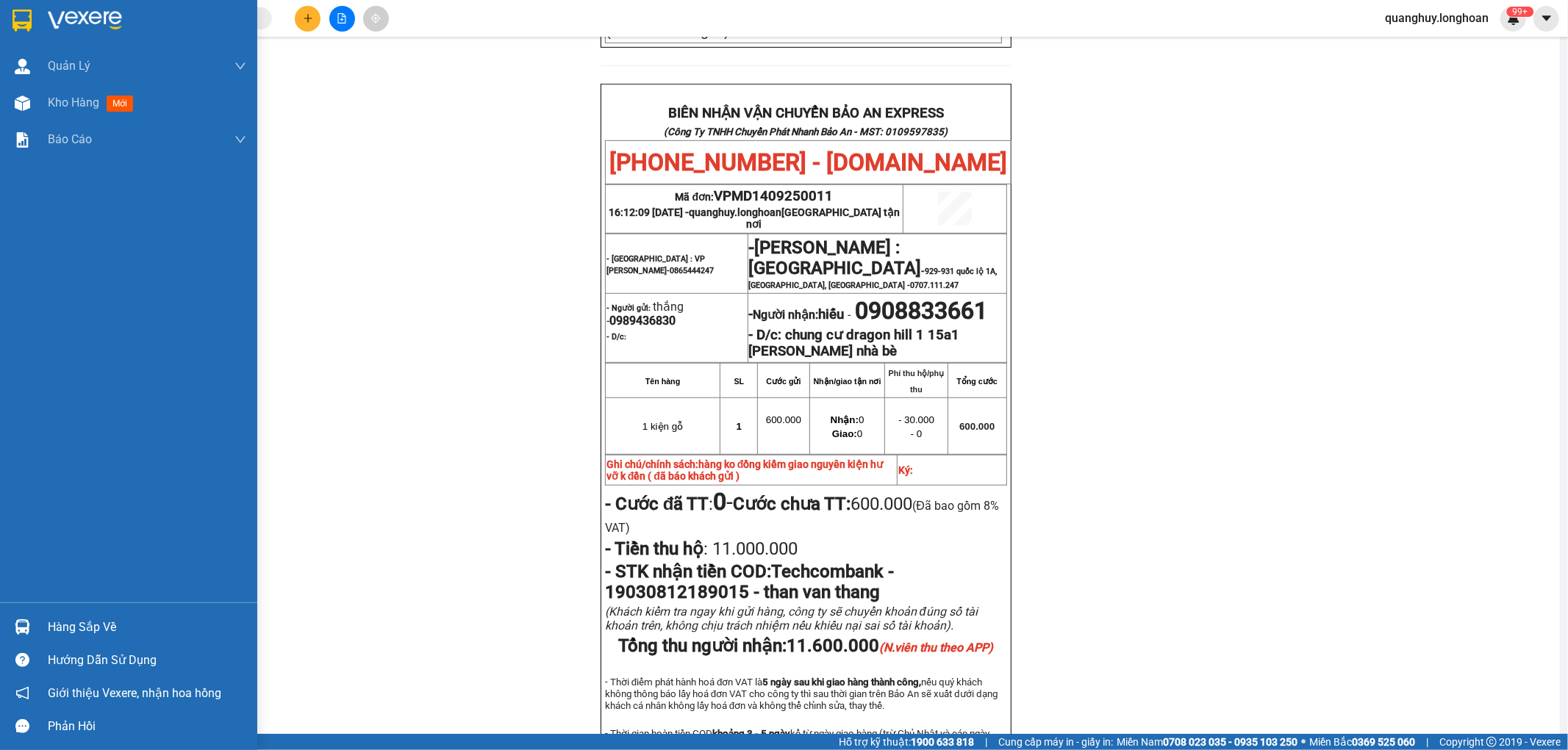
click at [30, 1] on div at bounding box center [128, 24] width 257 height 48
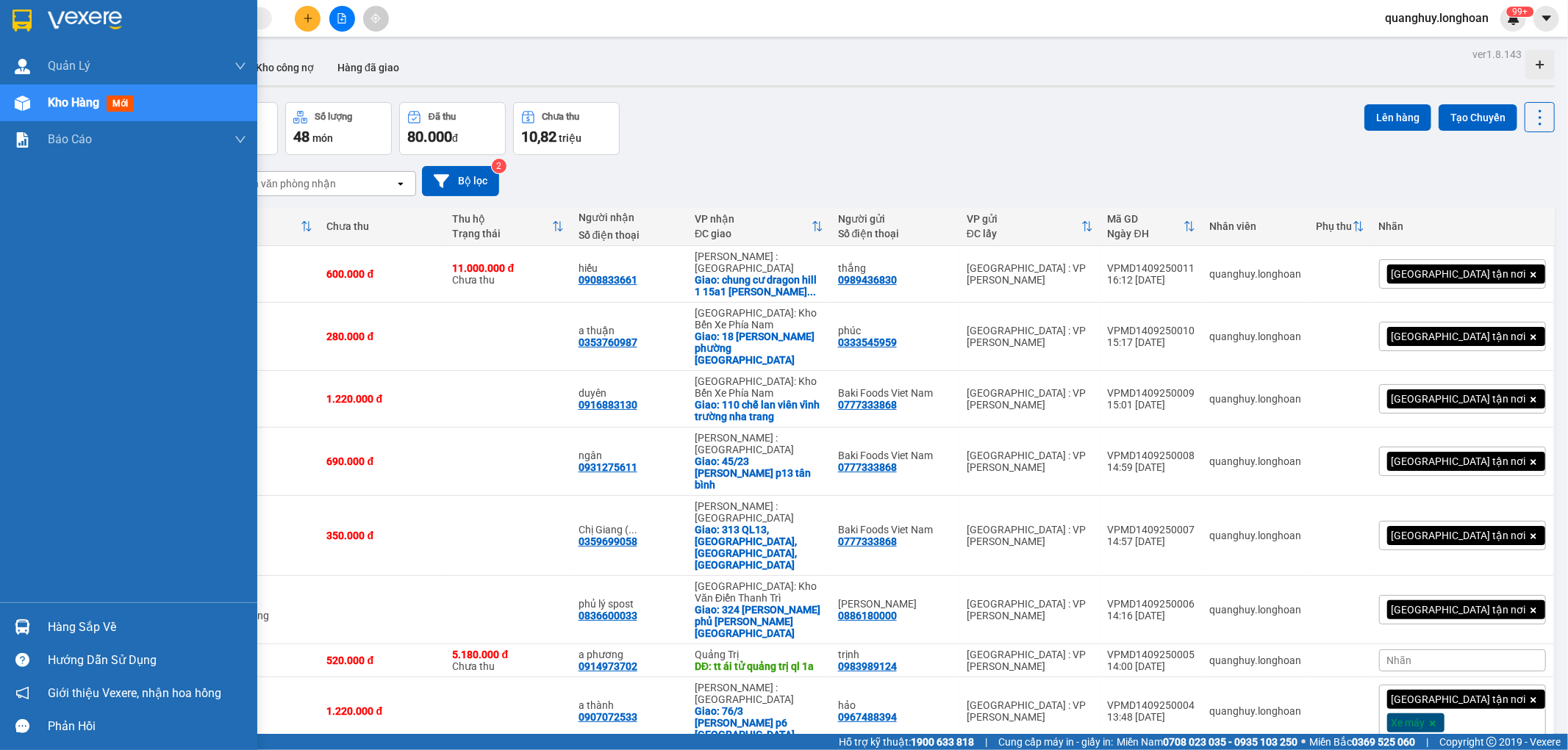
click at [27, 23] on img at bounding box center [22, 20] width 19 height 22
click at [17, 39] on div at bounding box center [128, 24] width 257 height 48
click at [29, 20] on img at bounding box center [22, 20] width 19 height 22
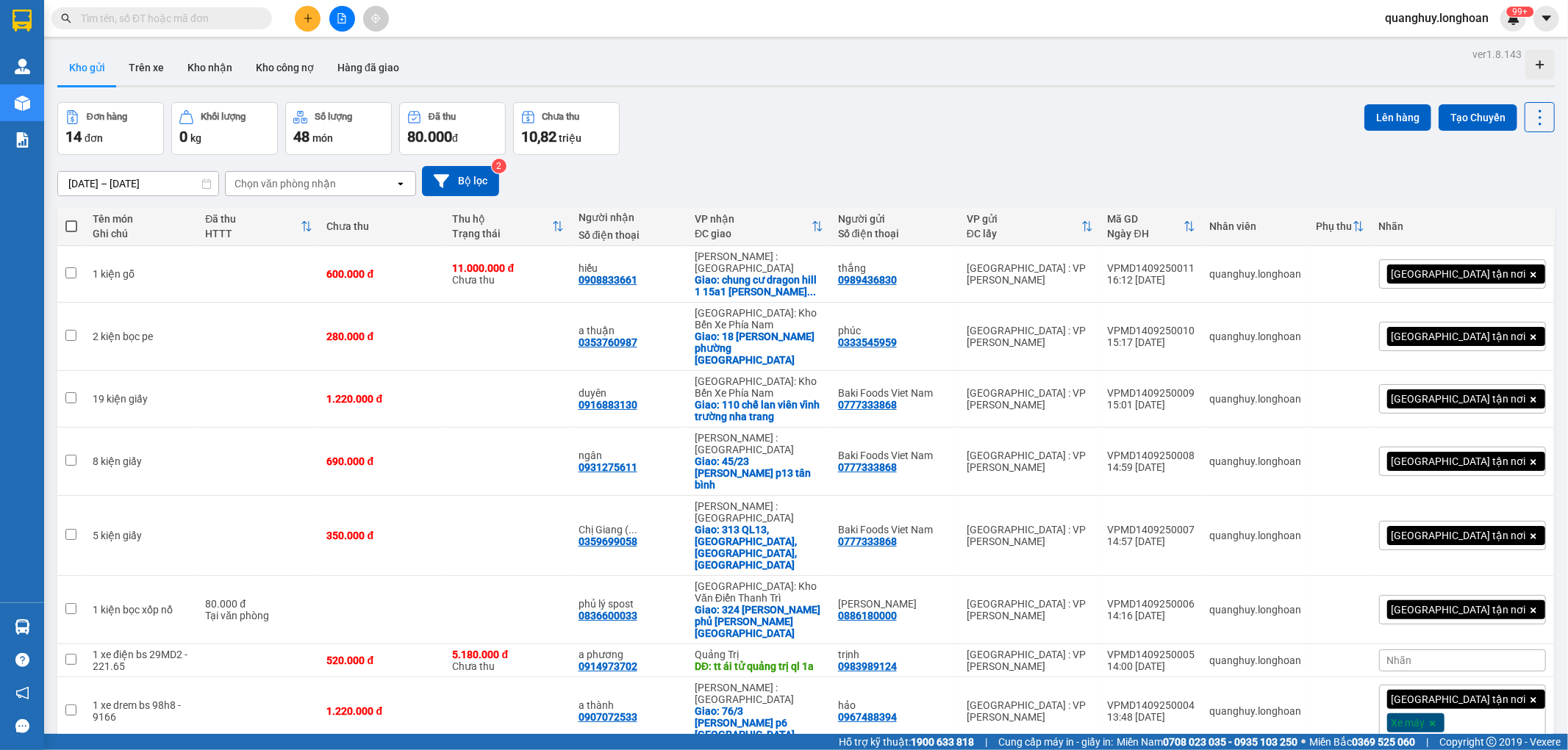
click at [310, 8] on button at bounding box center [307, 18] width 26 height 26
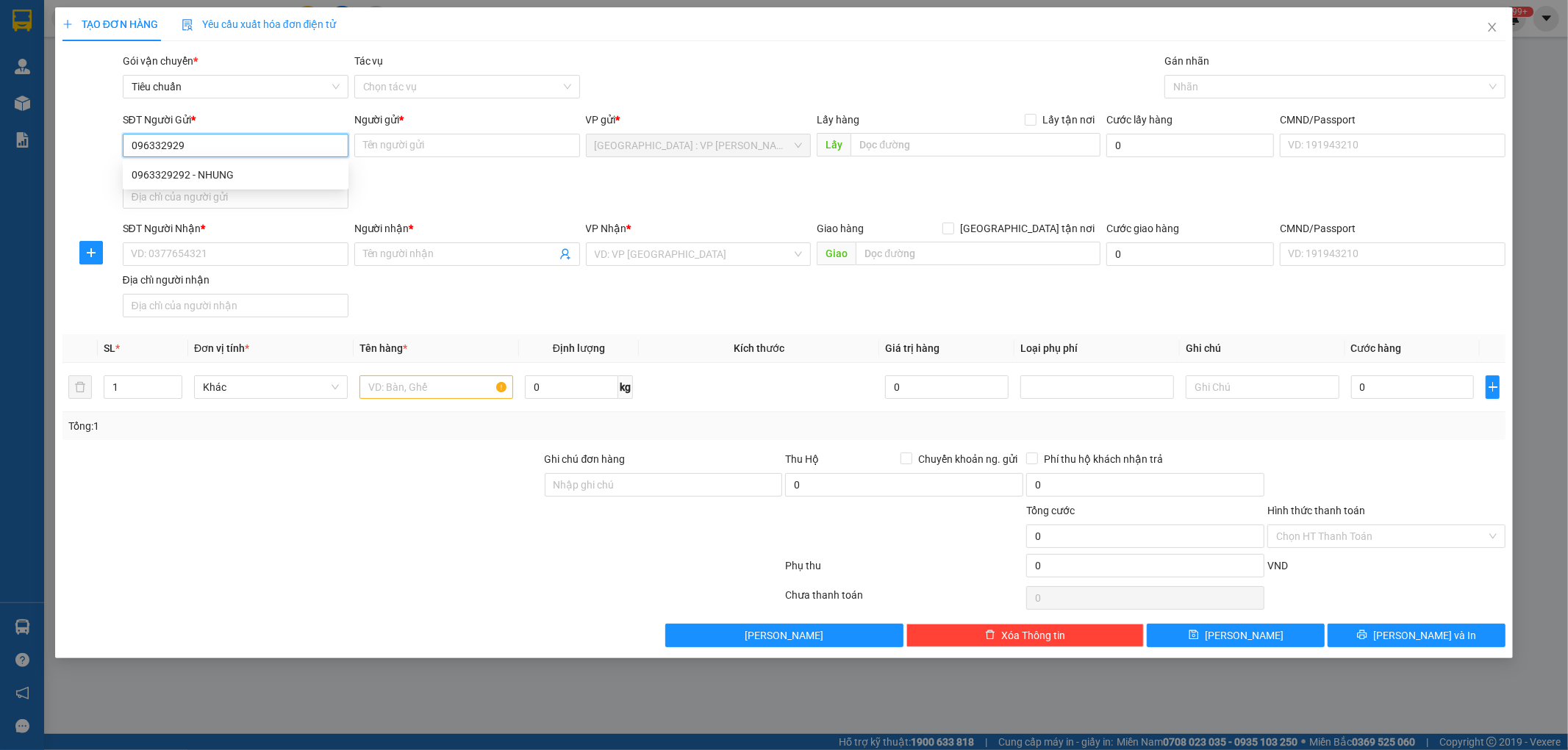
type input "0963329292"
click at [191, 167] on div "0963329292 - NHUNG" at bounding box center [236, 175] width 208 height 17
type input "NHUNG"
type input "0963329292"
click at [290, 256] on input "SĐT Người Nhận *" at bounding box center [236, 254] width 225 height 24
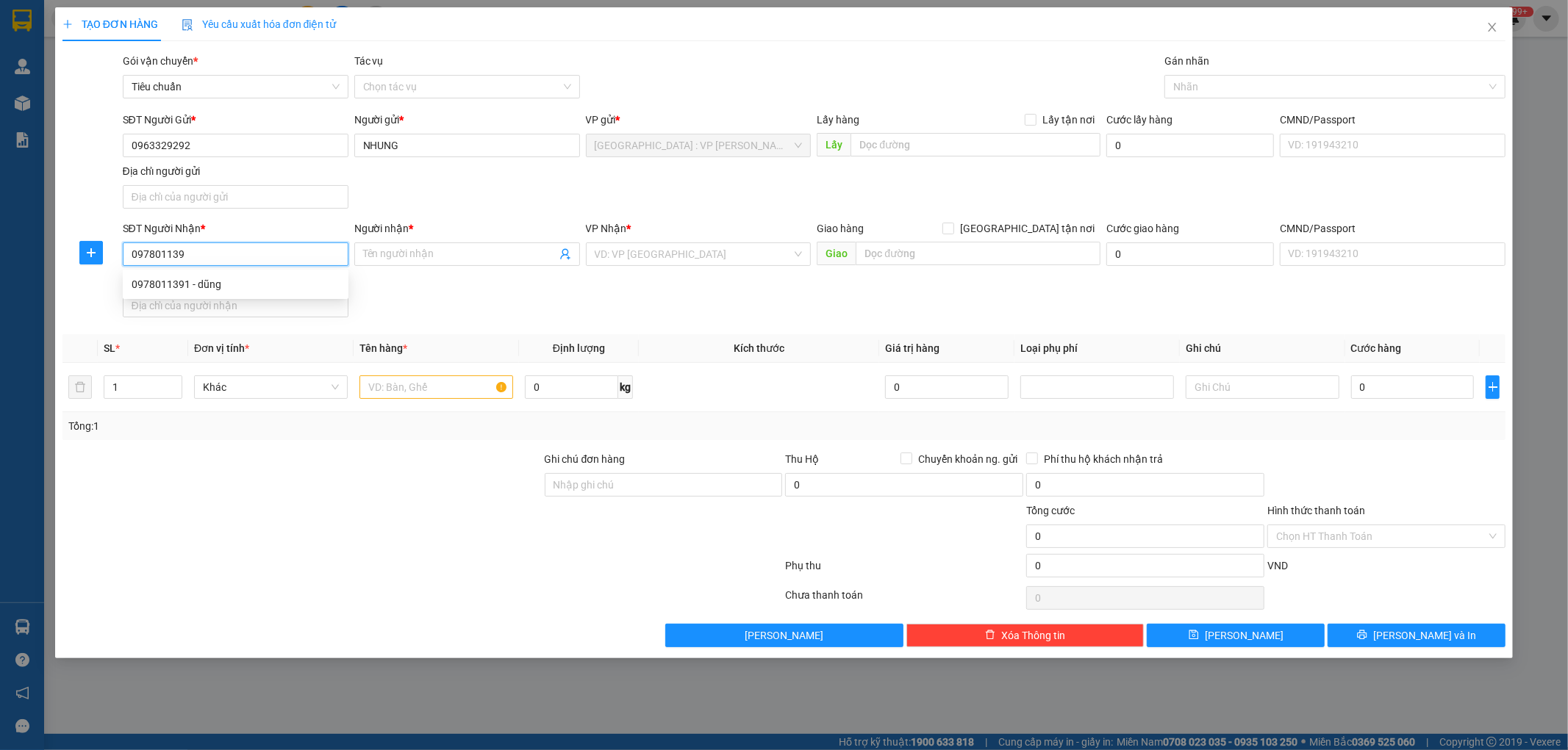
type input "0978011391"
click at [226, 280] on div "0978011391 - dũng" at bounding box center [236, 284] width 208 height 17
type input "dũng"
type input "số 4 [PERSON_NAME] trọng p5 tp [GEOGRAPHIC_DATA] ( công an [GEOGRAPHIC_DATA])"
type input "50.000"
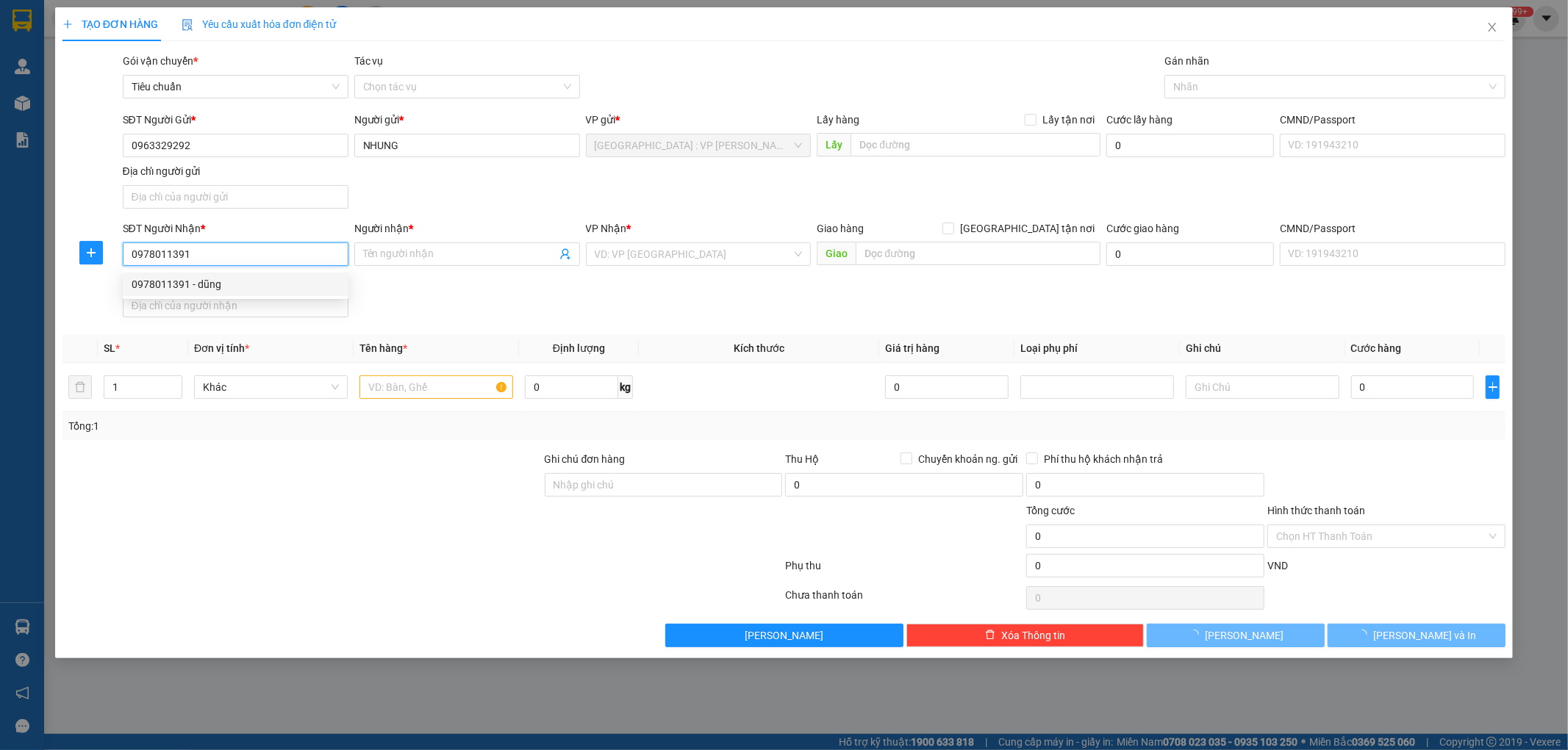
type input "50.000"
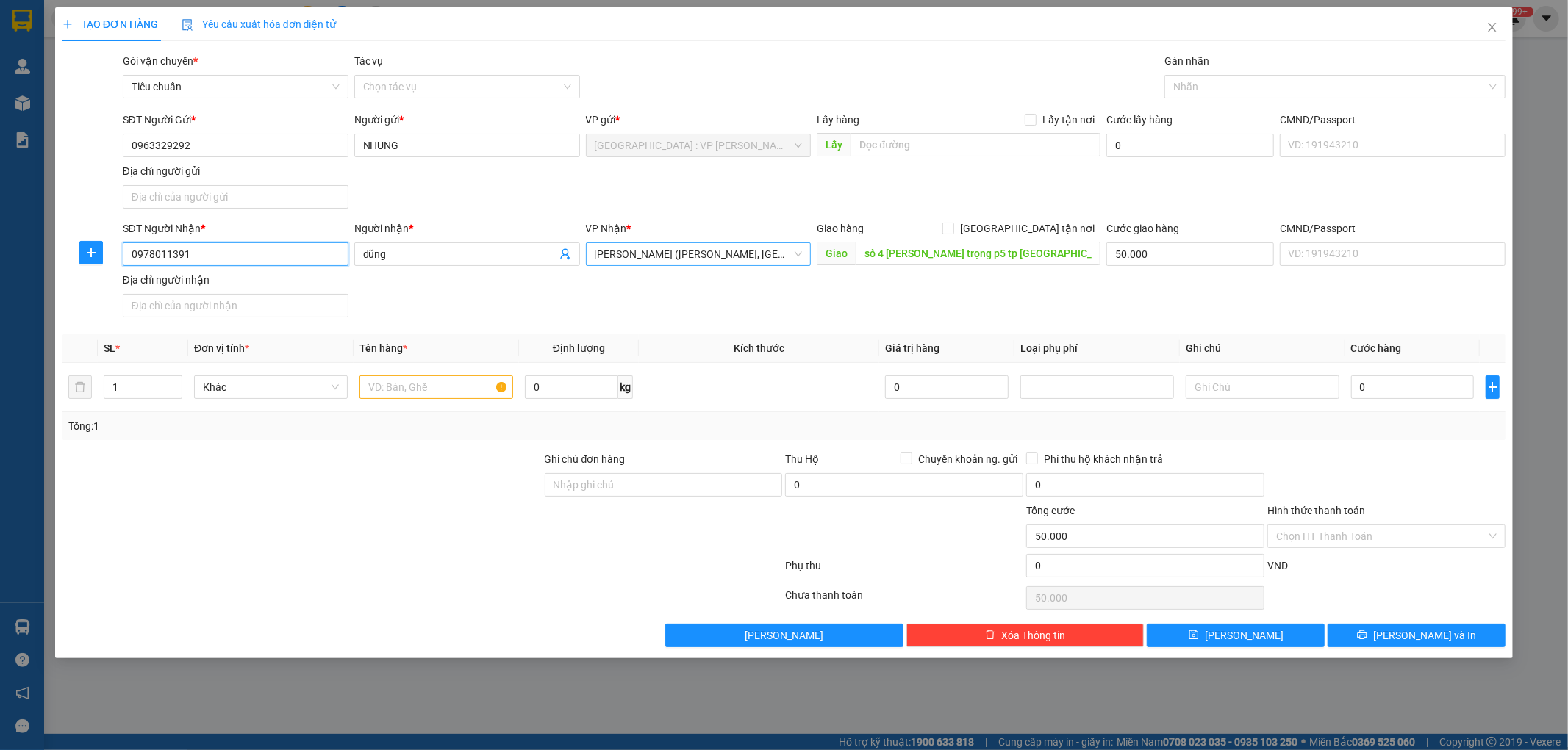
click at [748, 254] on span "[PERSON_NAME] ([PERSON_NAME], [GEOGRAPHIC_DATA])" at bounding box center [698, 254] width 208 height 22
type input "0978011391"
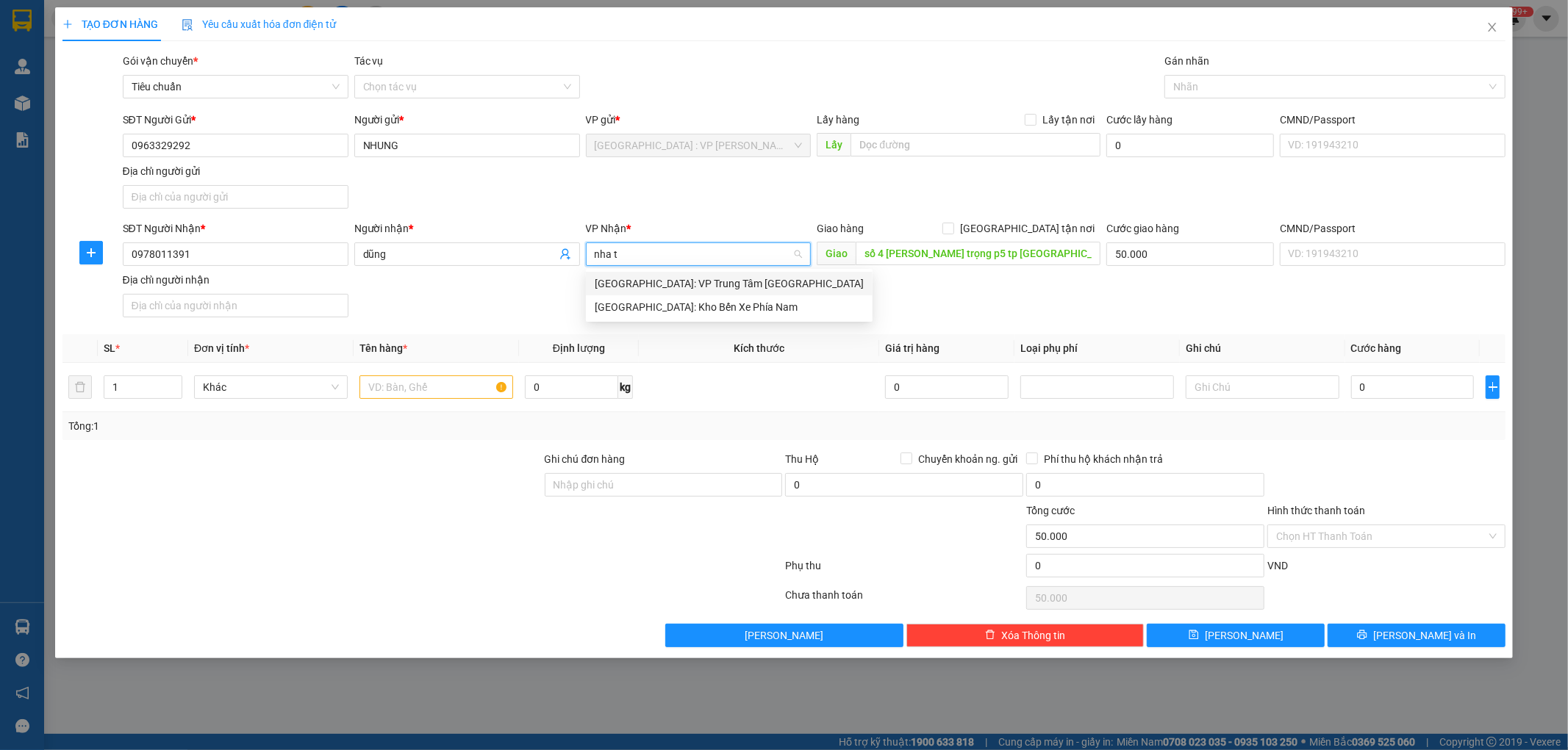
type input "nha tr"
click at [676, 309] on div "[GEOGRAPHIC_DATA]: Kho Bến Xe Phía Nam" at bounding box center [728, 307] width 269 height 17
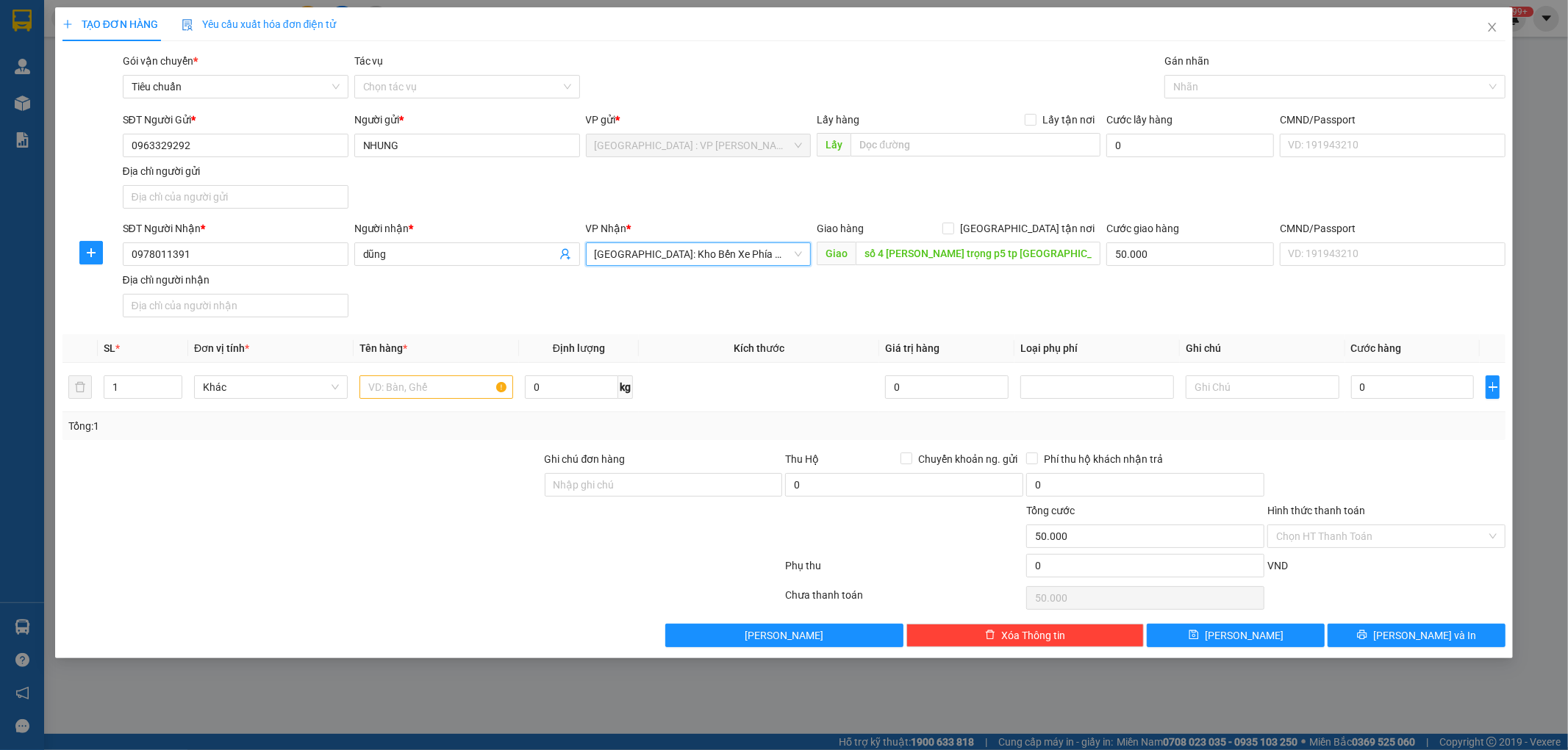
click at [675, 329] on div "Transit Pickup Surcharge Ids Transit Deliver Surcharge Ids Transit Deliver Surc…" at bounding box center [784, 350] width 1444 height 594
click at [704, 259] on span "[GEOGRAPHIC_DATA]: Kho Bến Xe Phía Nam" at bounding box center [698, 254] width 208 height 22
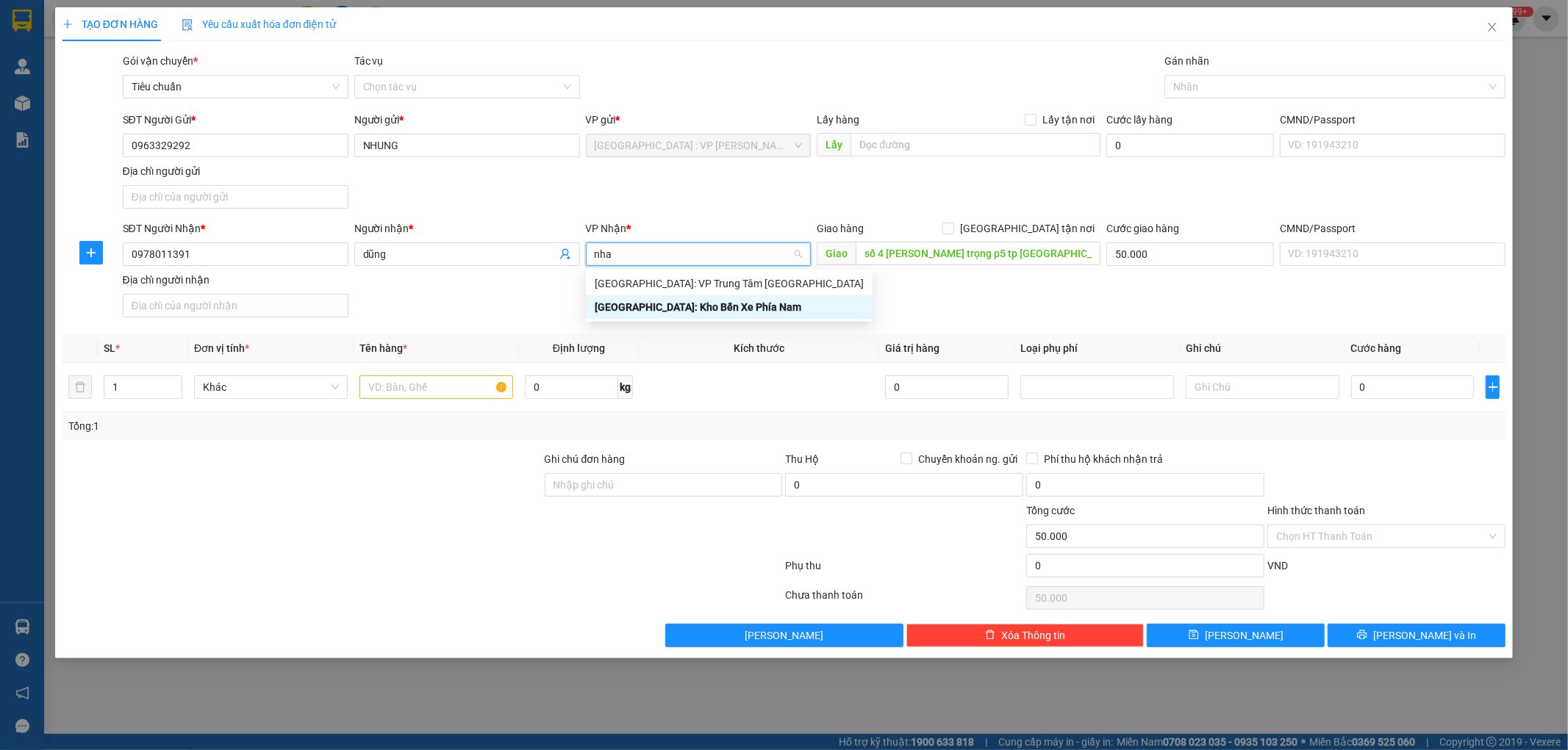
type input "nha"
click at [716, 310] on div "[GEOGRAPHIC_DATA]: Kho Bến Xe Phía Nam" at bounding box center [728, 307] width 269 height 17
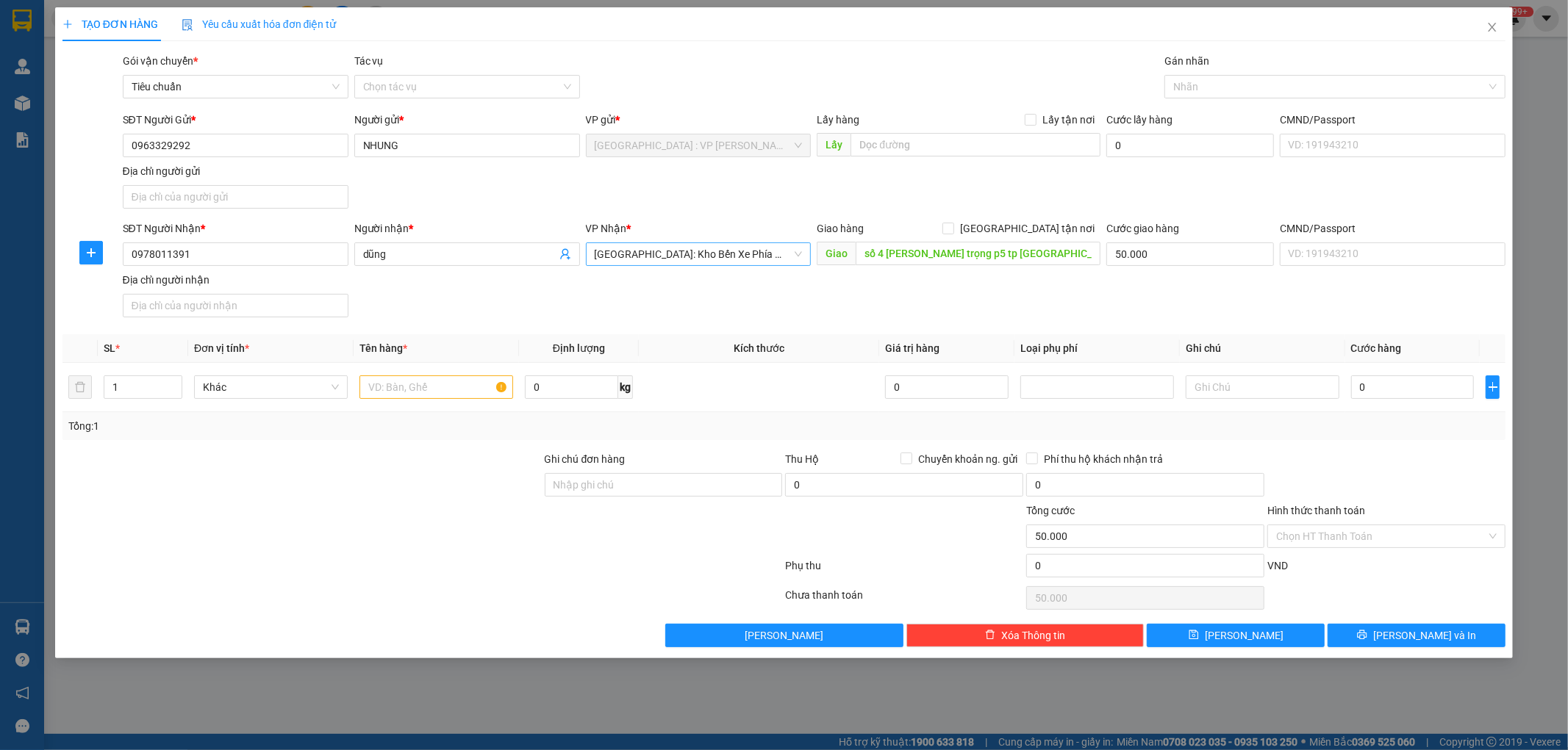
click at [716, 310] on div "SĐT Người Nhận * 0978011391 Người nhận * dũng VP Nhận * [GEOGRAPHIC_DATA]: Kho …" at bounding box center [814, 272] width 1390 height 103
click at [955, 228] on span at bounding box center [948, 228] width 12 height 12
click at [953, 228] on input "[GEOGRAPHIC_DATA] tận nơi" at bounding box center [948, 228] width 10 height 10
checkbox input "true"
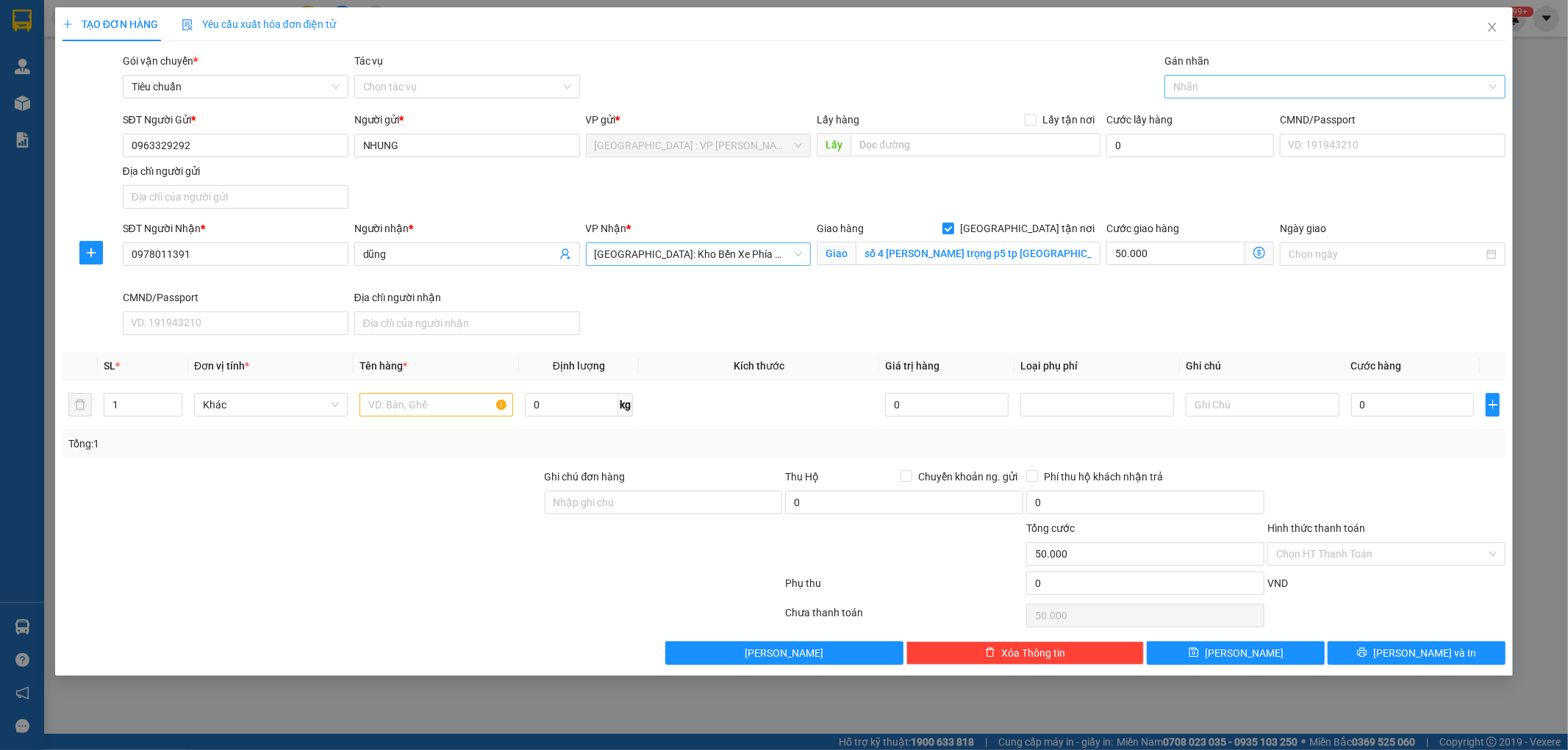
click at [1198, 87] on div at bounding box center [1328, 87] width 319 height 17
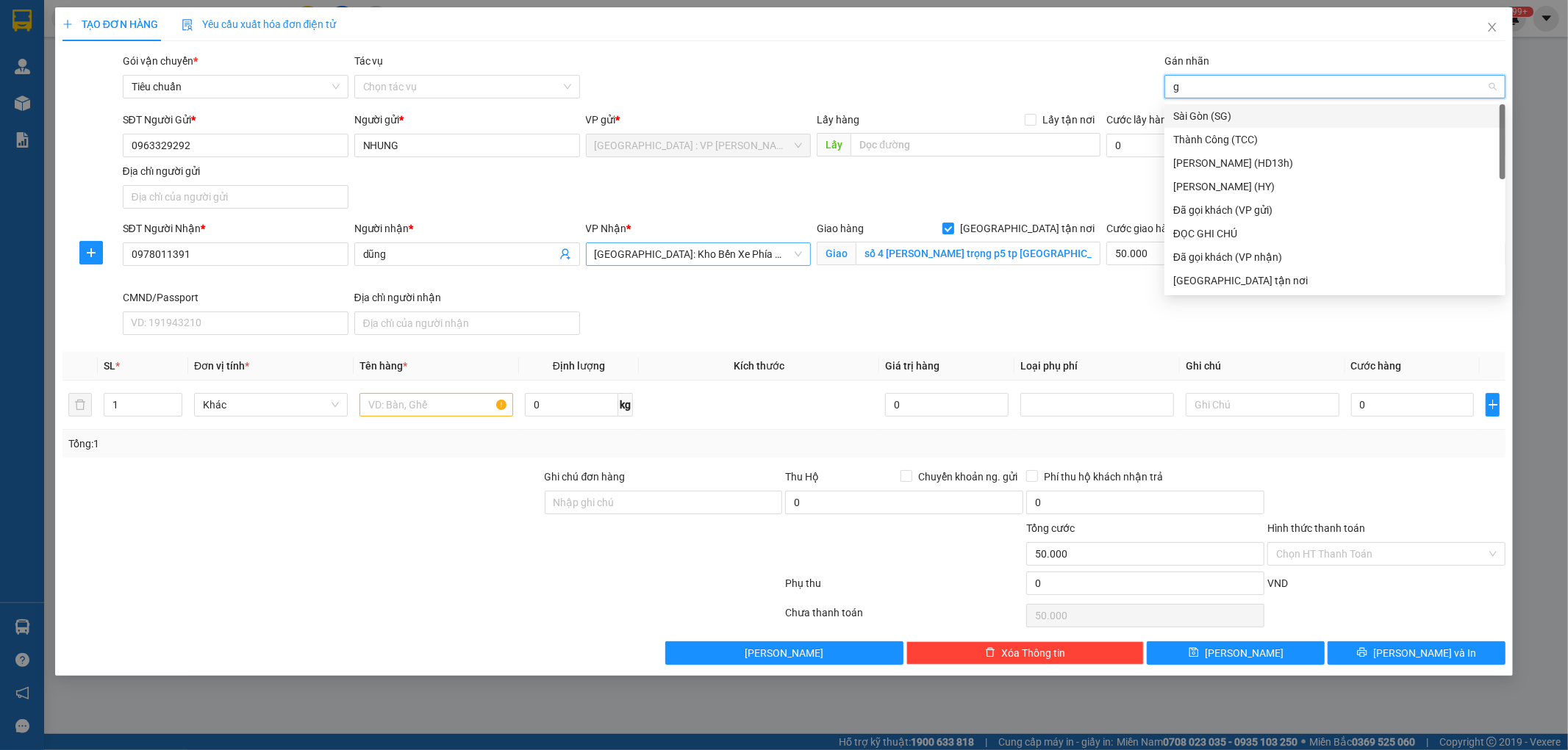
type input "gt"
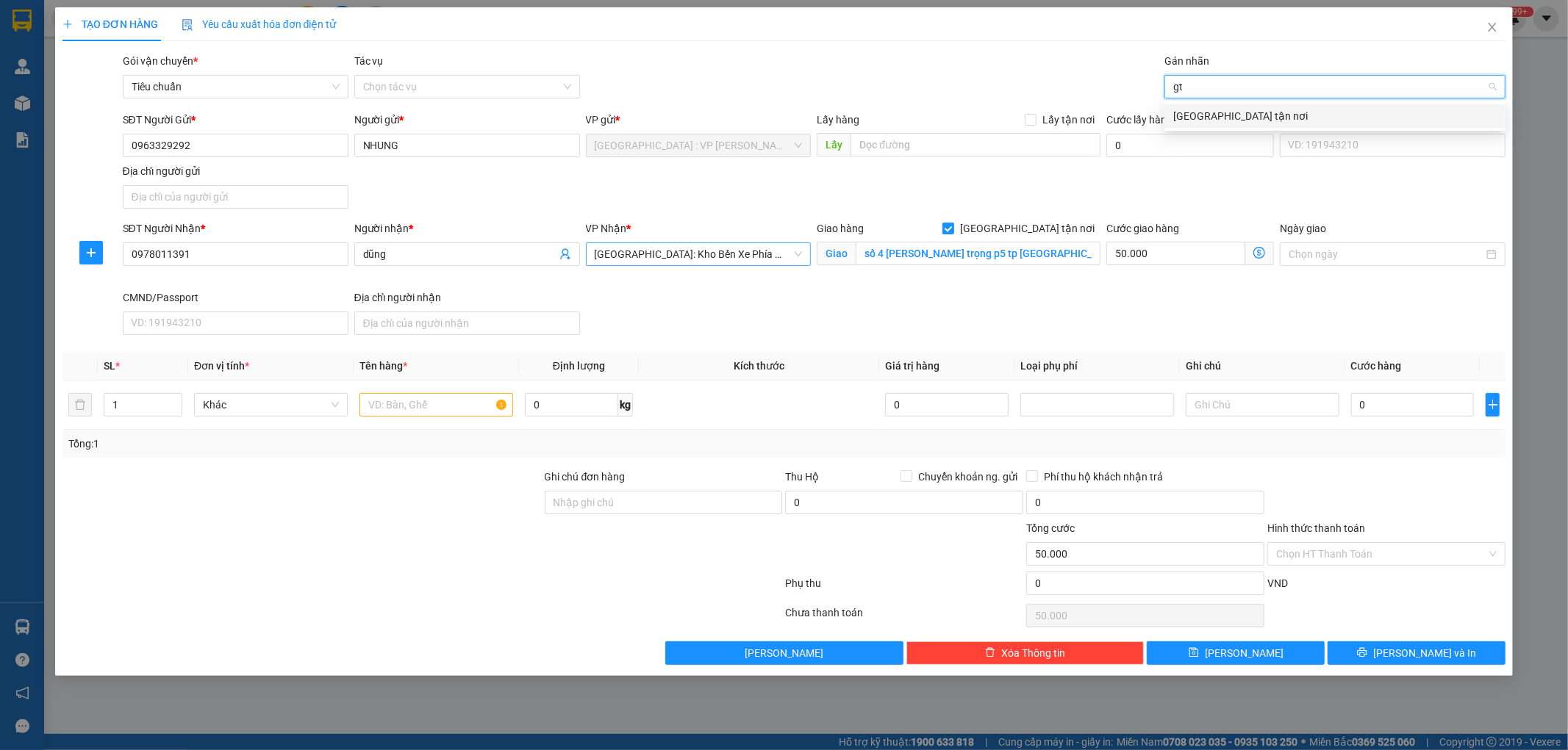
click at [1186, 113] on div "[GEOGRAPHIC_DATA] tận nơi" at bounding box center [1335, 116] width 323 height 17
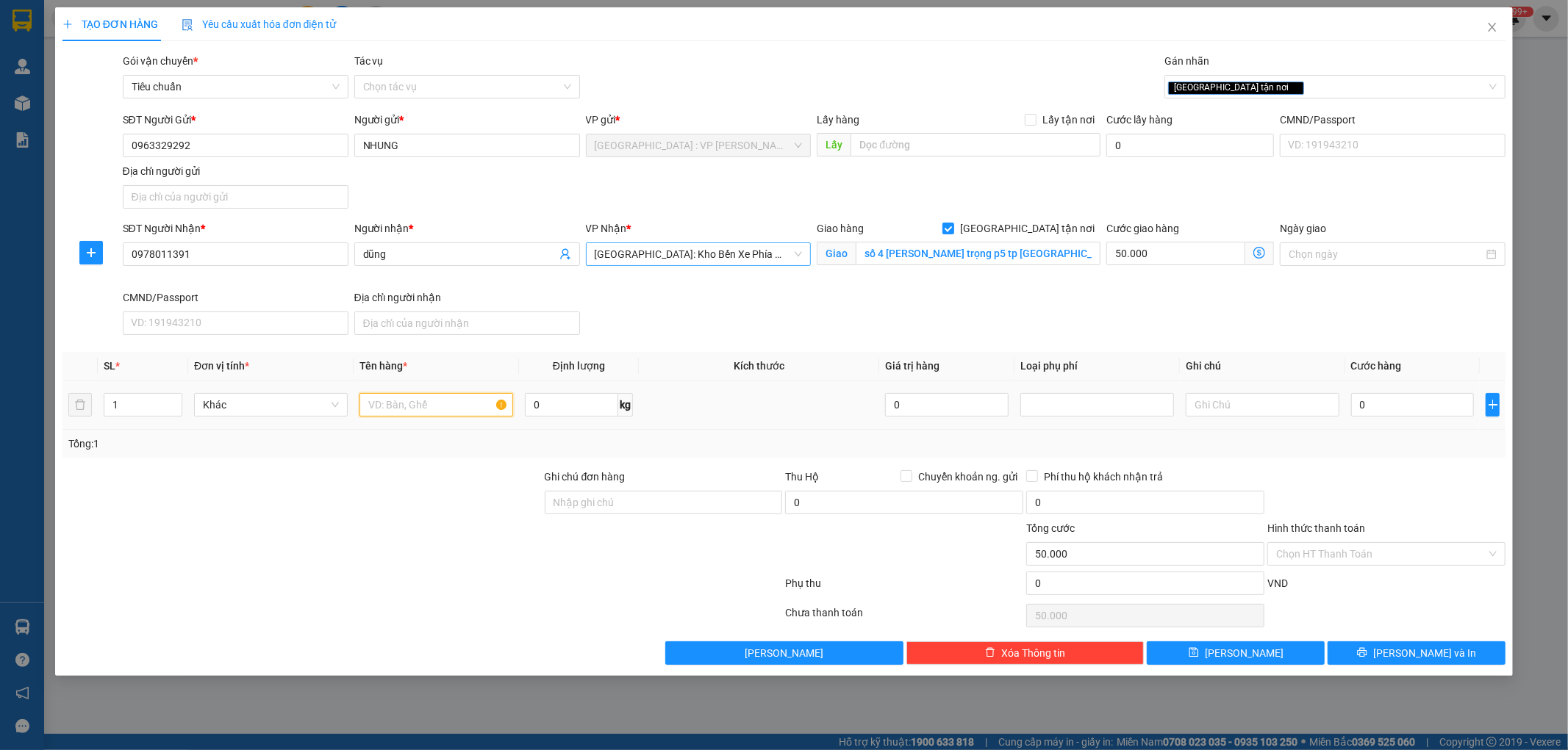
click at [475, 406] on input "text" at bounding box center [436, 405] width 154 height 24
type input "1 kiện giấy"
click at [458, 500] on div at bounding box center [302, 494] width 482 height 51
click at [1209, 254] on input "50.000" at bounding box center [1176, 254] width 139 height 24
type input "0"
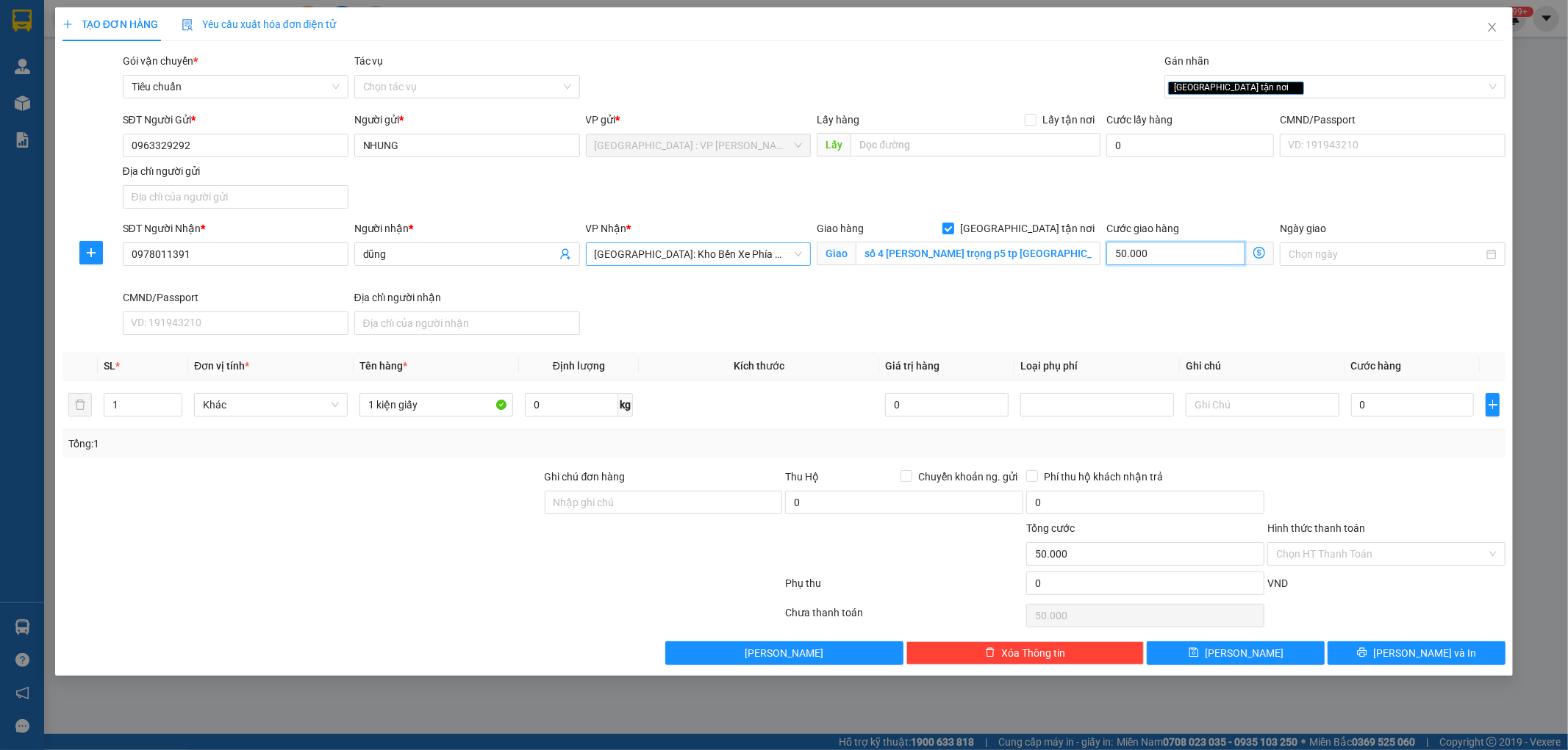
type input "0"
click at [1209, 254] on input "0" at bounding box center [1176, 254] width 139 height 24
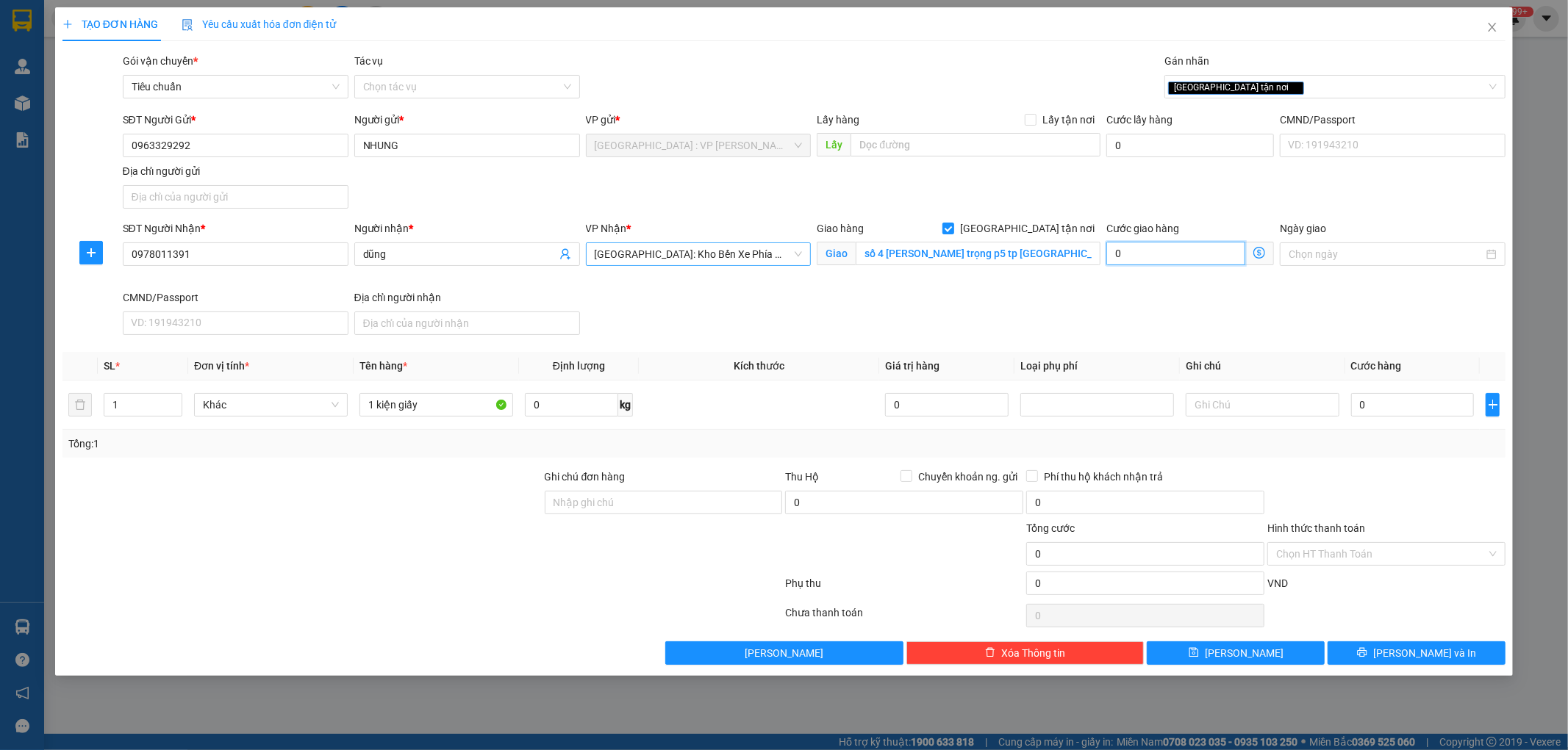
click at [1209, 254] on input "0" at bounding box center [1176, 254] width 139 height 24
type input "0"
click at [1123, 318] on div "SĐT Người Nhận * 0978011391 Người nhận * dũng VP Nhận * [GEOGRAPHIC_DATA]: Kho …" at bounding box center [814, 280] width 1390 height 121
click at [1380, 415] on input "0" at bounding box center [1413, 405] width 124 height 24
type input "2"
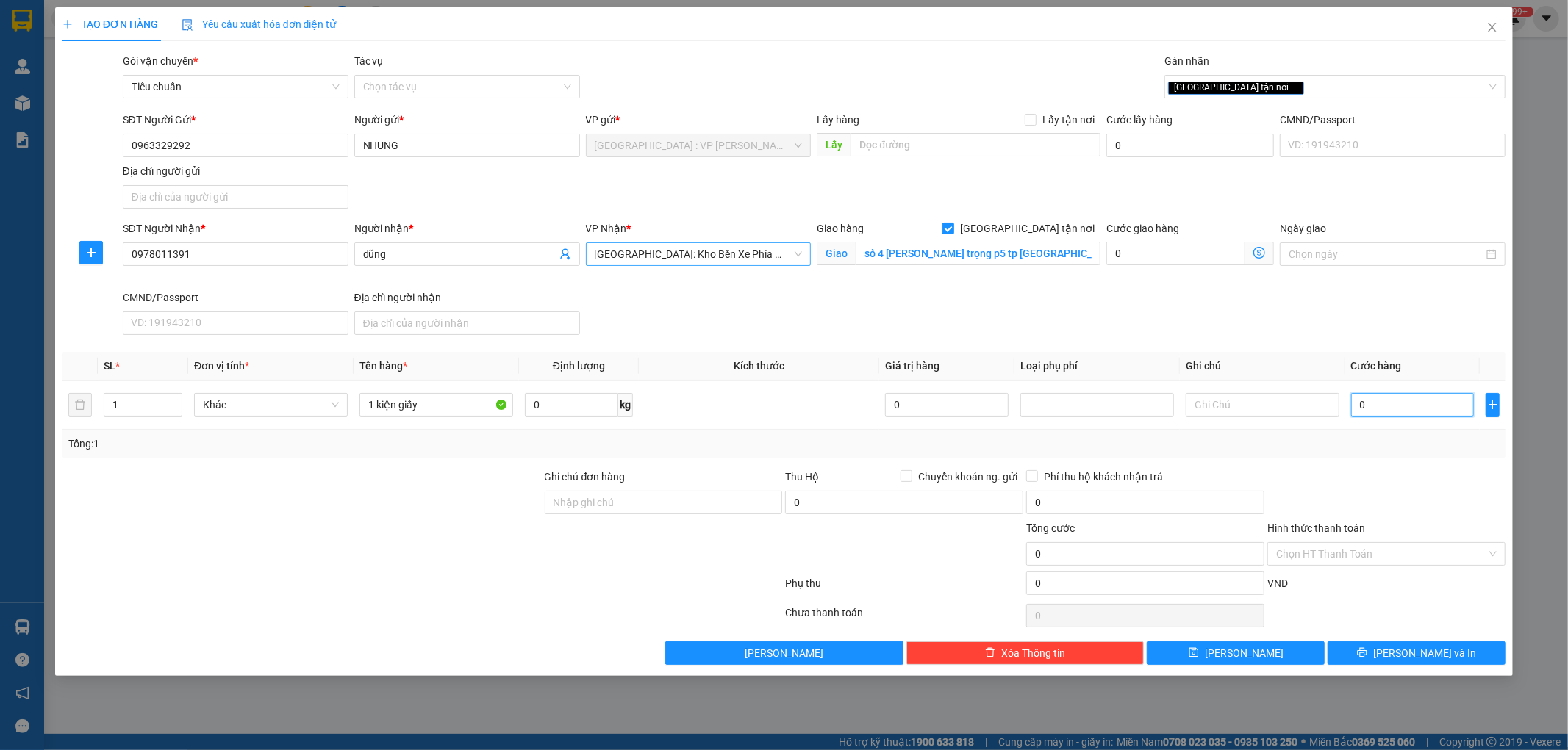
type input "2"
type input "21"
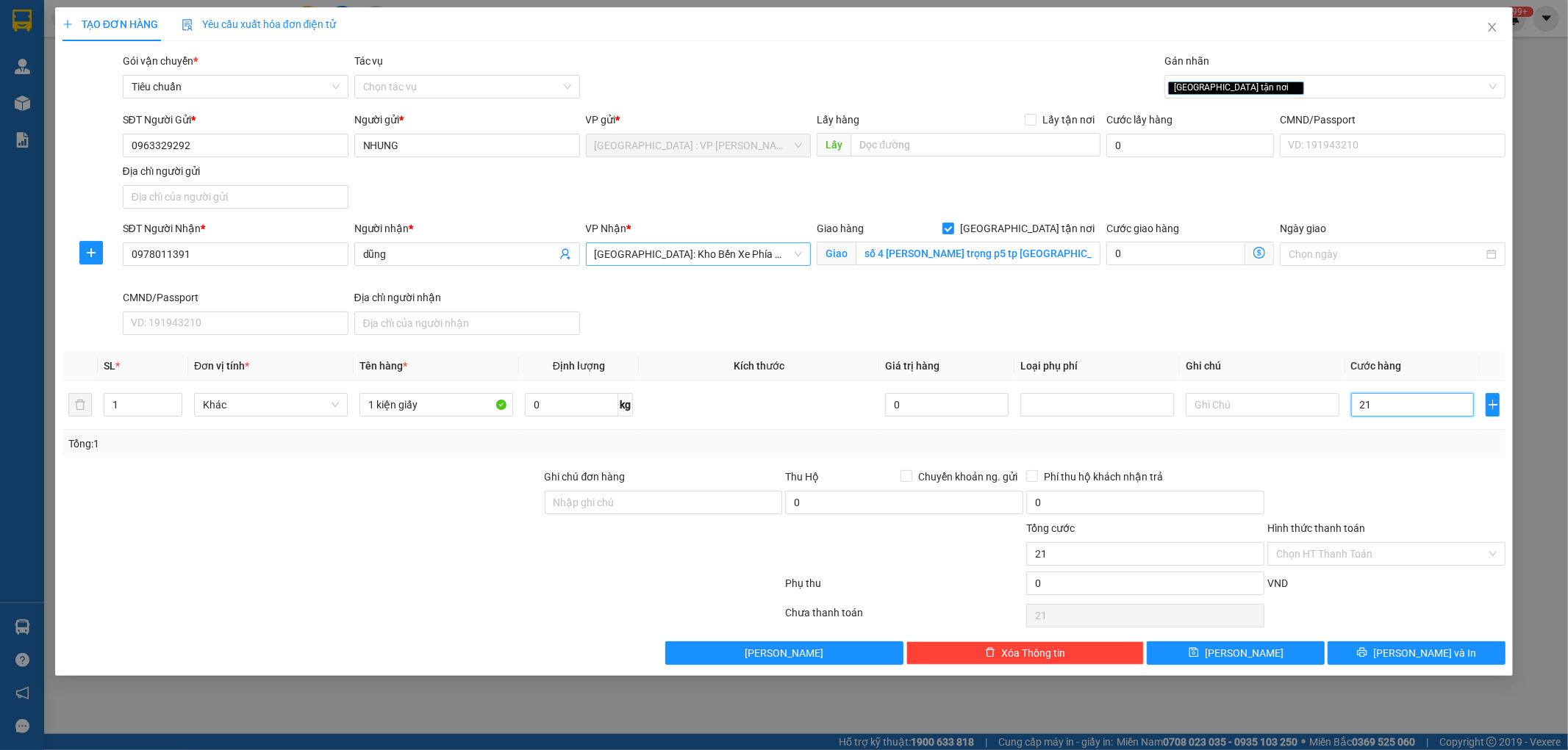
type input "210"
type input "2.100"
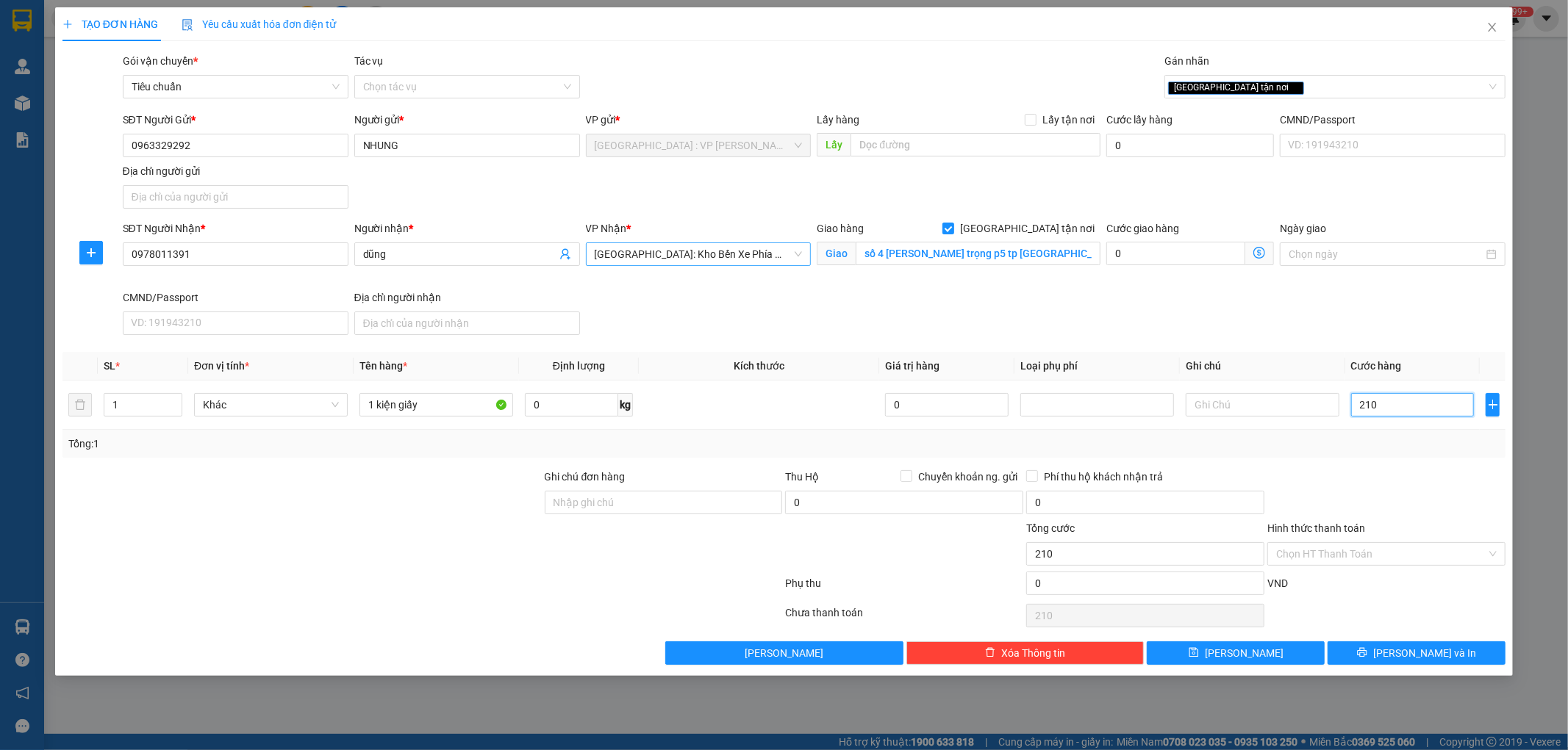
type input "2.100"
type input "21.000"
type input "210.000"
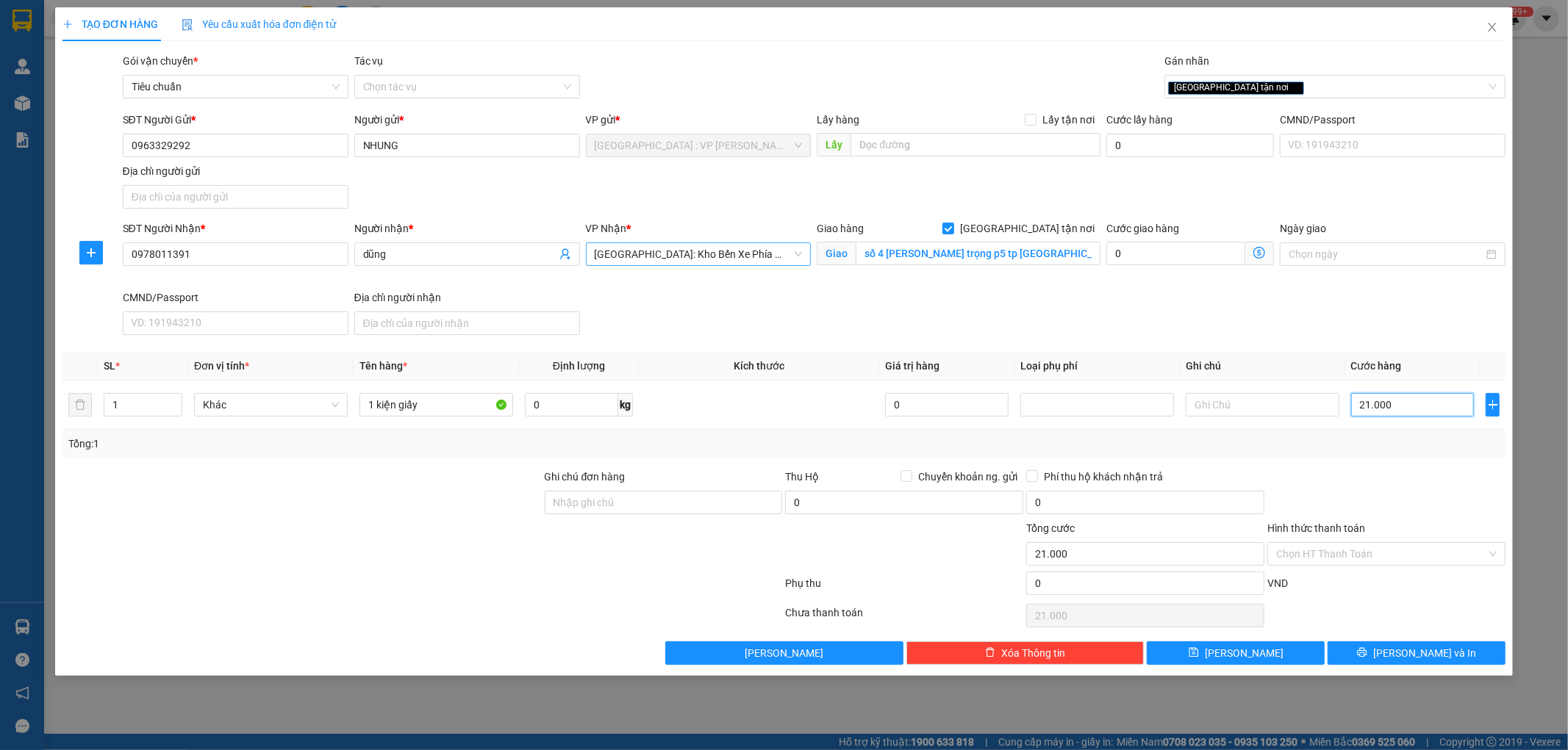
type input "210.000"
click at [1412, 485] on div at bounding box center [1387, 494] width 241 height 51
click at [1376, 659] on button "[PERSON_NAME] và In" at bounding box center [1417, 653] width 178 height 24
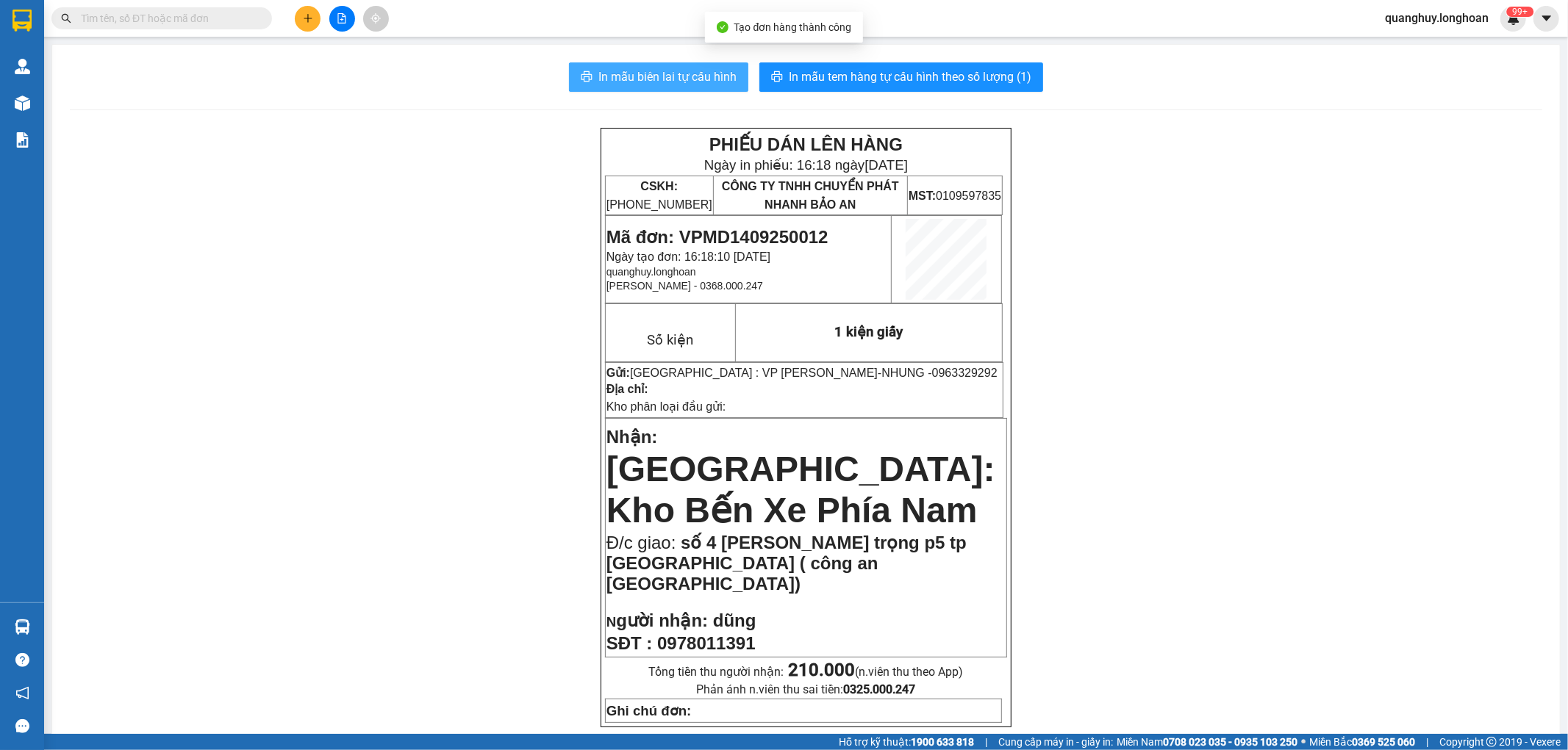
click at [674, 81] on span "In mẫu biên lai tự cấu hình" at bounding box center [667, 76] width 138 height 18
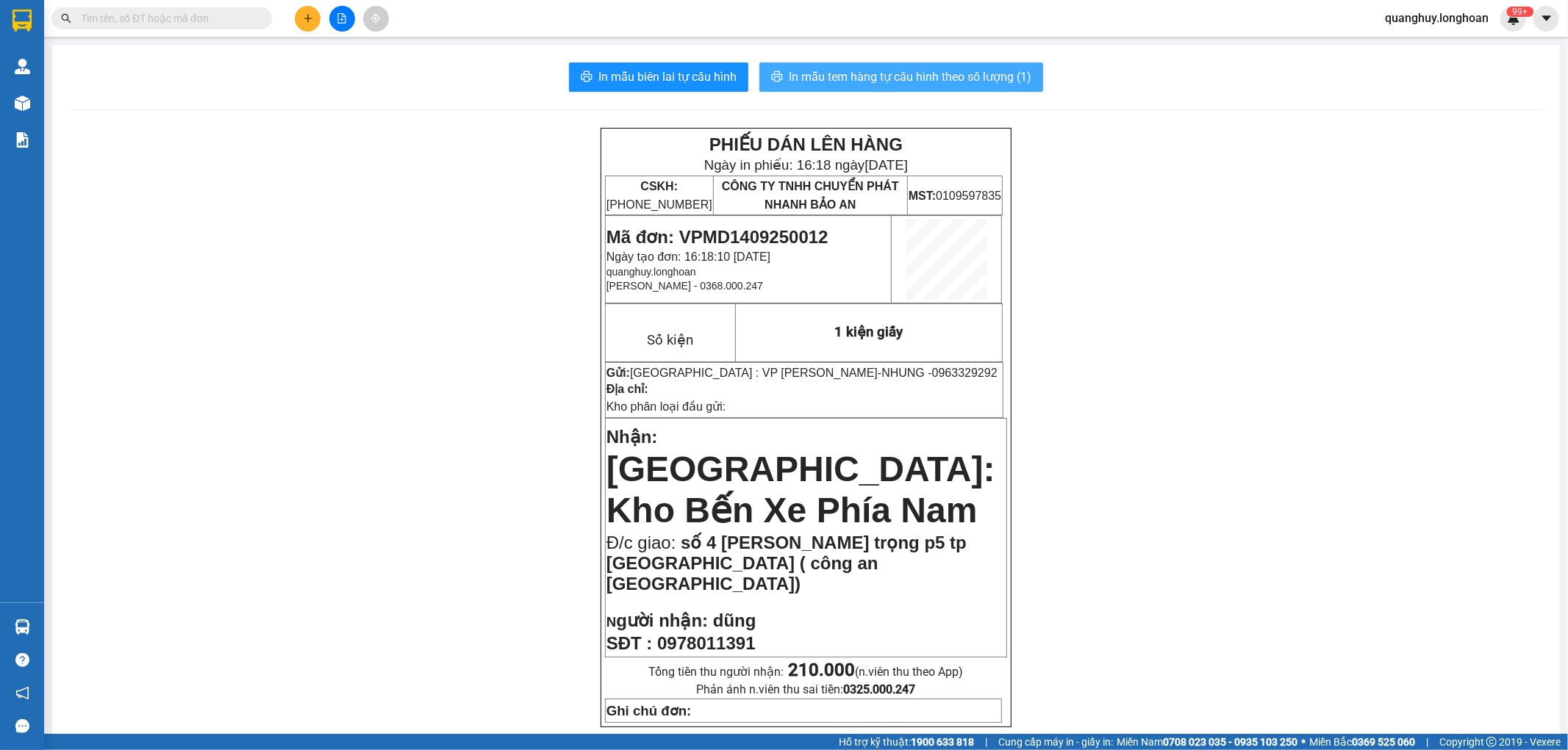
click at [930, 74] on span "In mẫu tem hàng tự cấu hình theo số lượng (1)" at bounding box center [911, 76] width 243 height 18
click at [309, 25] on button at bounding box center [307, 18] width 26 height 26
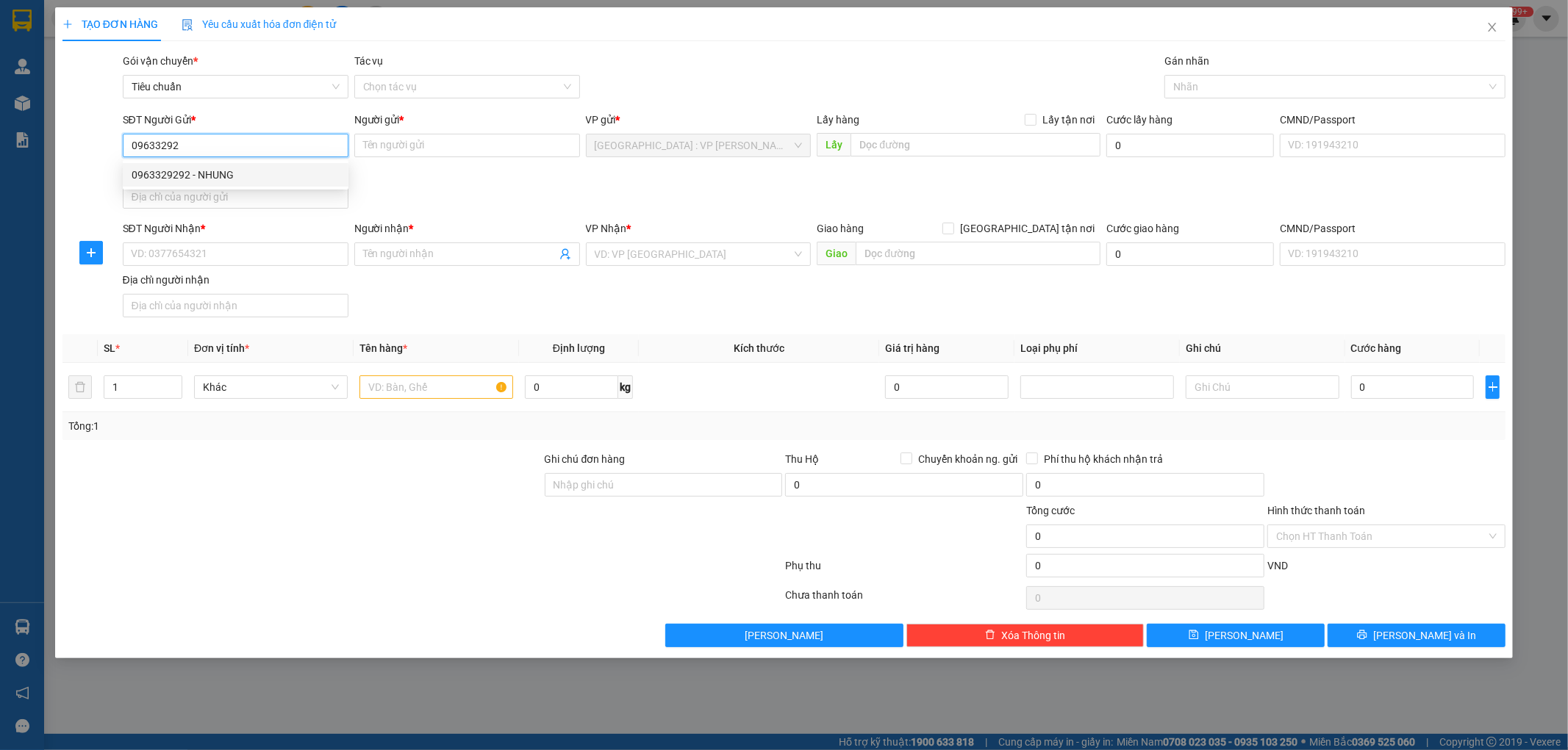
click at [157, 175] on div "0963329292 - NHUNG" at bounding box center [236, 175] width 208 height 17
type input "0963329292"
type input "NHUNG"
type input "0963329292"
click at [290, 265] on input "SĐT Người Nhận *" at bounding box center [236, 254] width 225 height 24
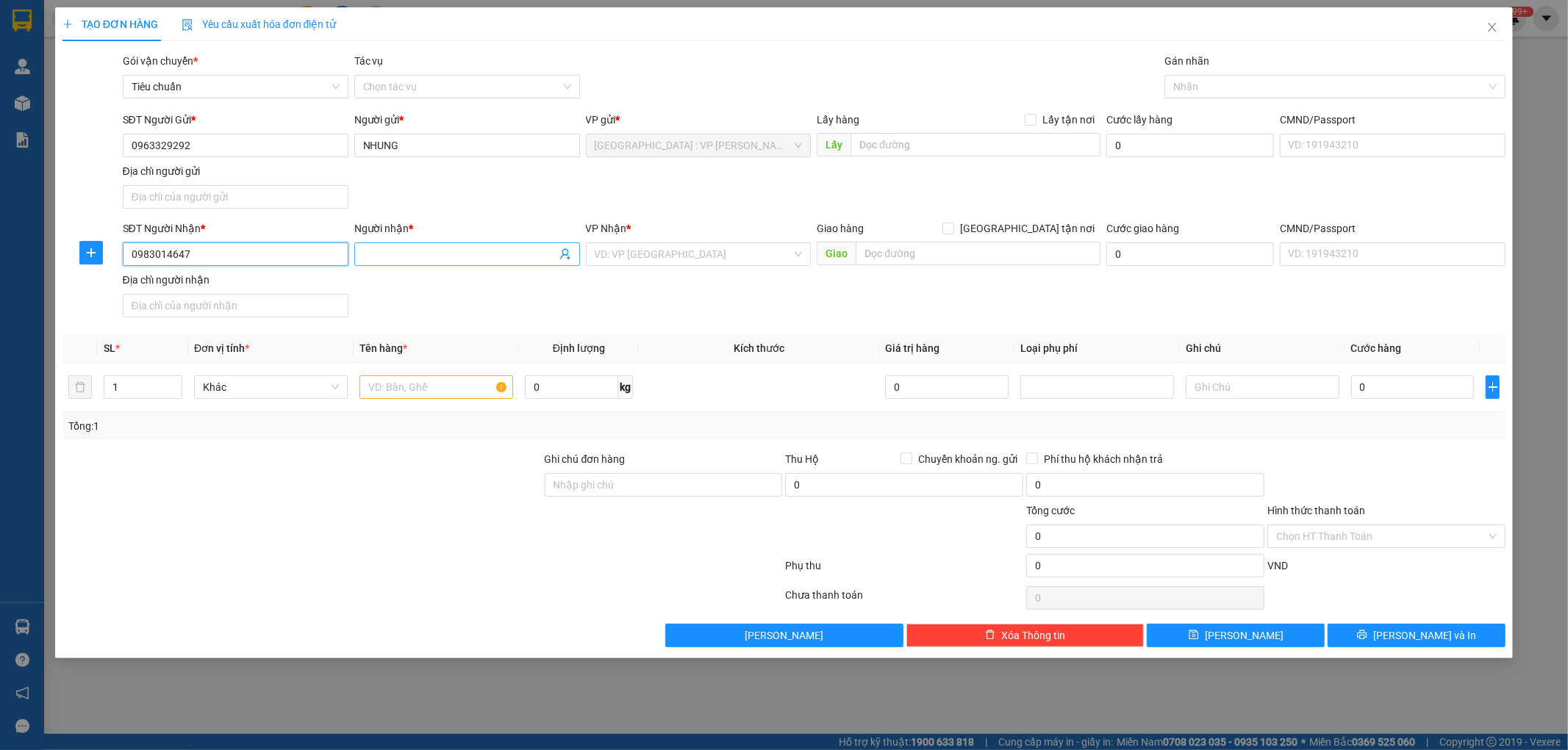
type input "0983014647"
click at [465, 265] on span at bounding box center [467, 254] width 225 height 24
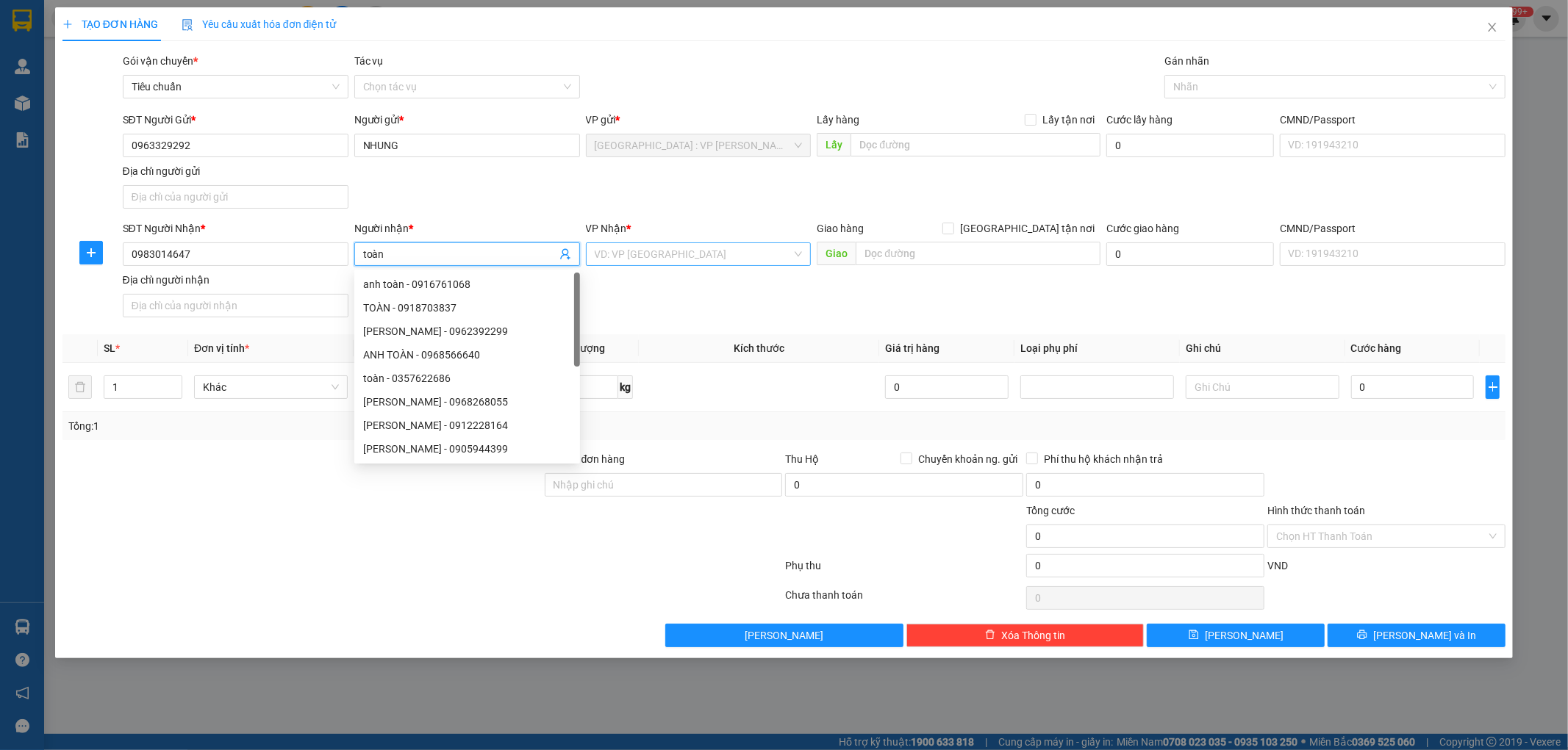
type input "toàn"
click at [648, 251] on input "search" at bounding box center [693, 254] width 198 height 22
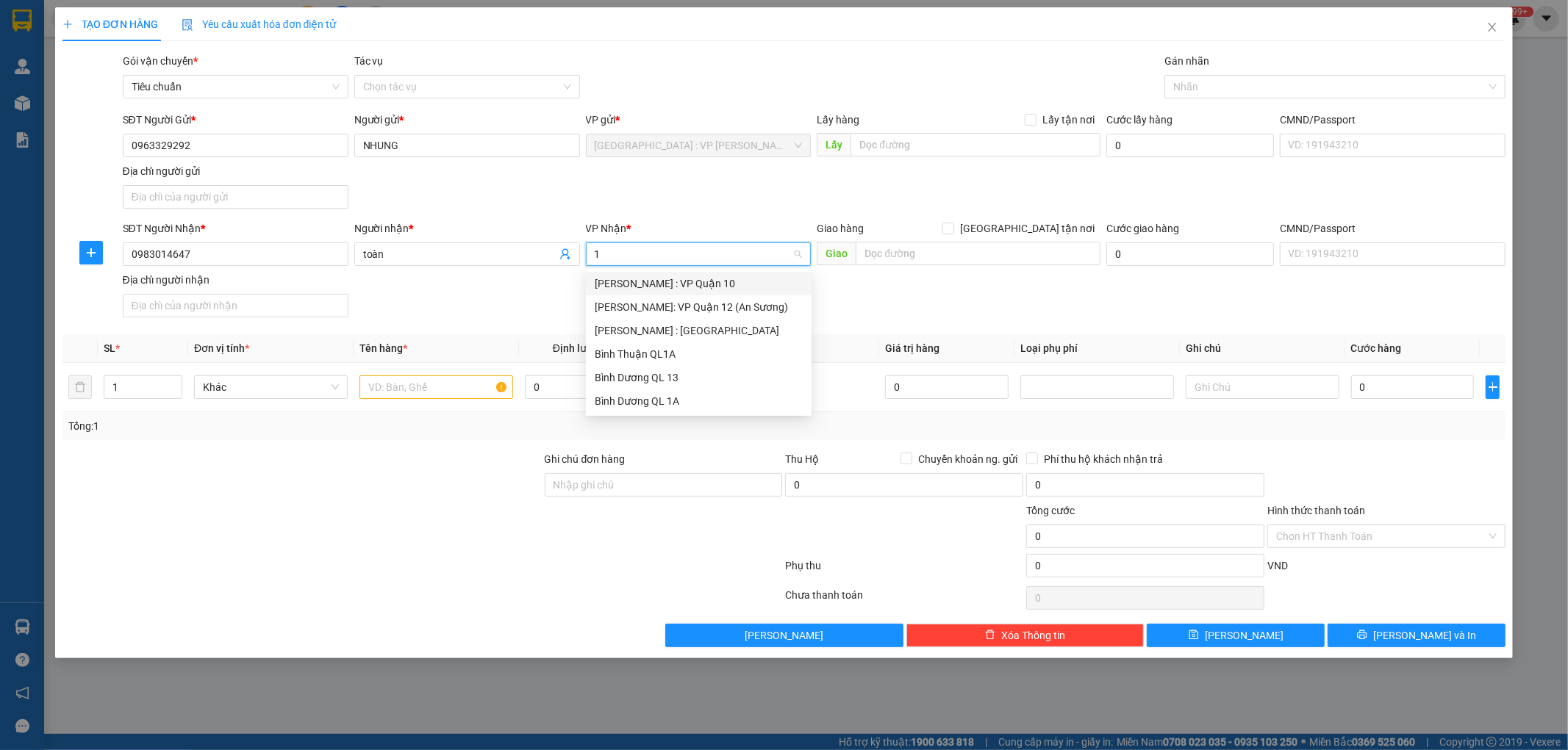
type input "12"
click at [680, 307] on div "[PERSON_NAME] : [GEOGRAPHIC_DATA]" at bounding box center [698, 307] width 208 height 17
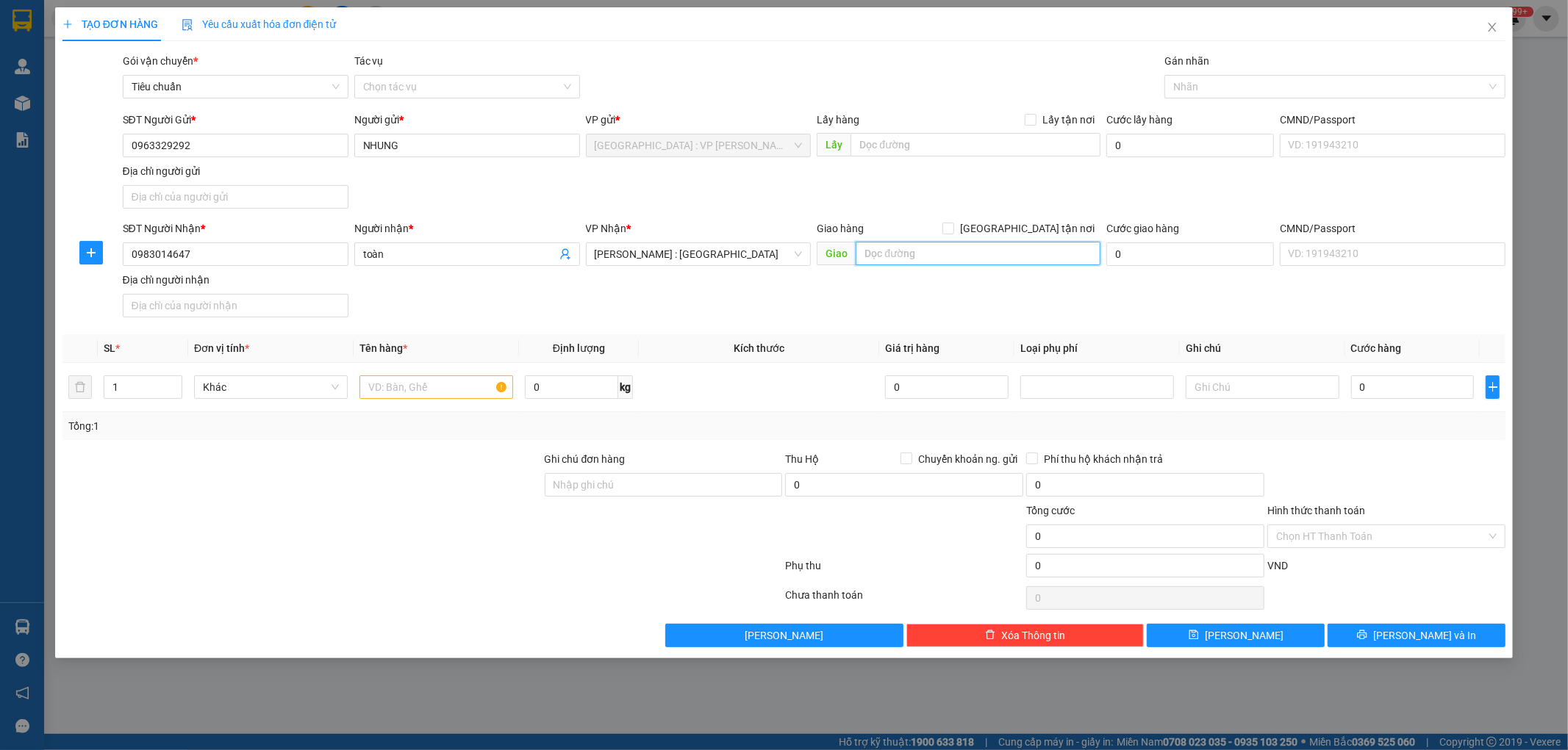
click at [900, 254] on input "text" at bounding box center [978, 254] width 245 height 24
type input "s"
type input "67 châu văn giác p4 tân an long an"
click at [975, 321] on div "SĐT Người Nhận * 0983014647 Người nhận * toàn VP Nhận * [GEOGRAPHIC_DATA] : [GE…" at bounding box center [814, 272] width 1390 height 103
click at [953, 229] on input "[GEOGRAPHIC_DATA] tận nơi" at bounding box center [948, 228] width 10 height 10
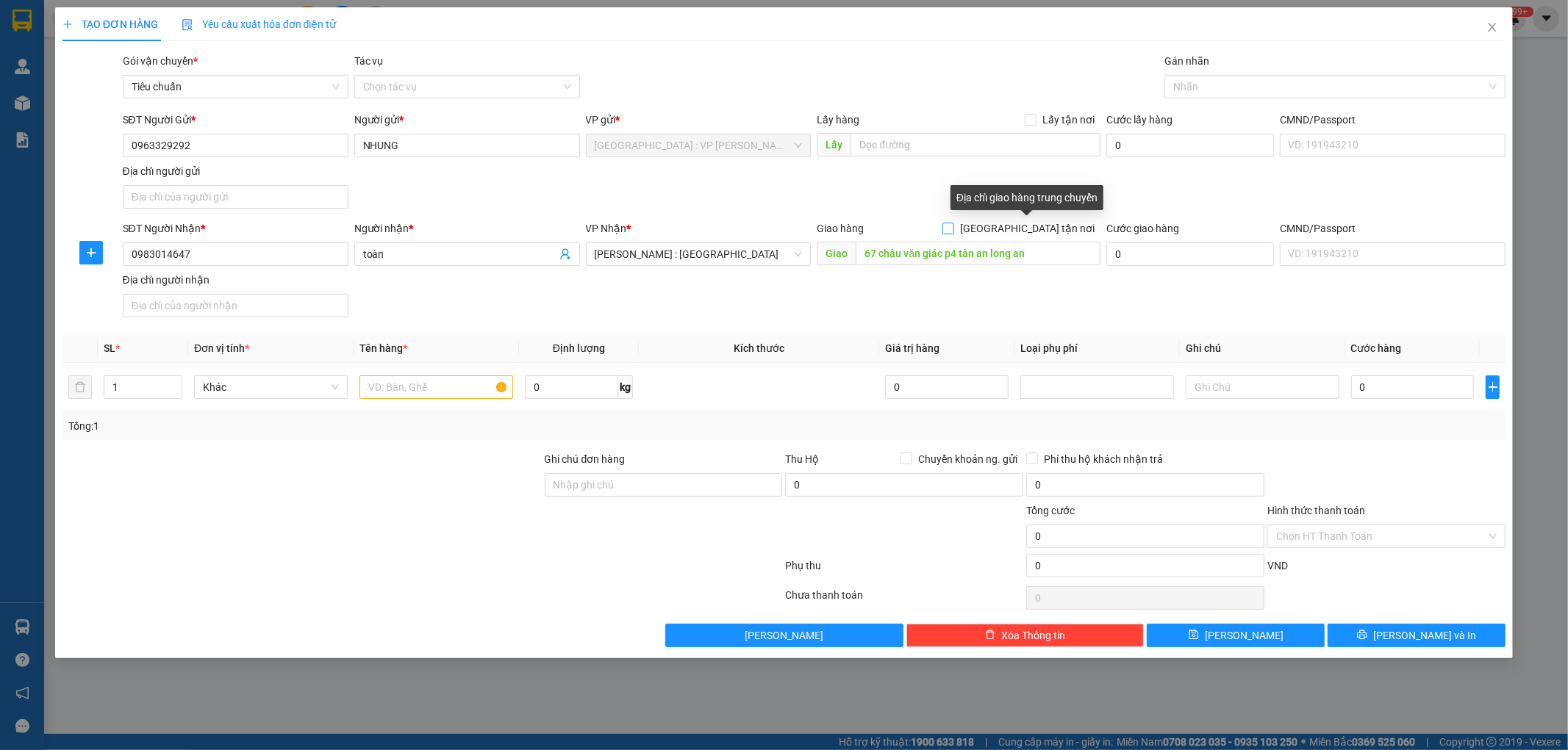
checkbox input "true"
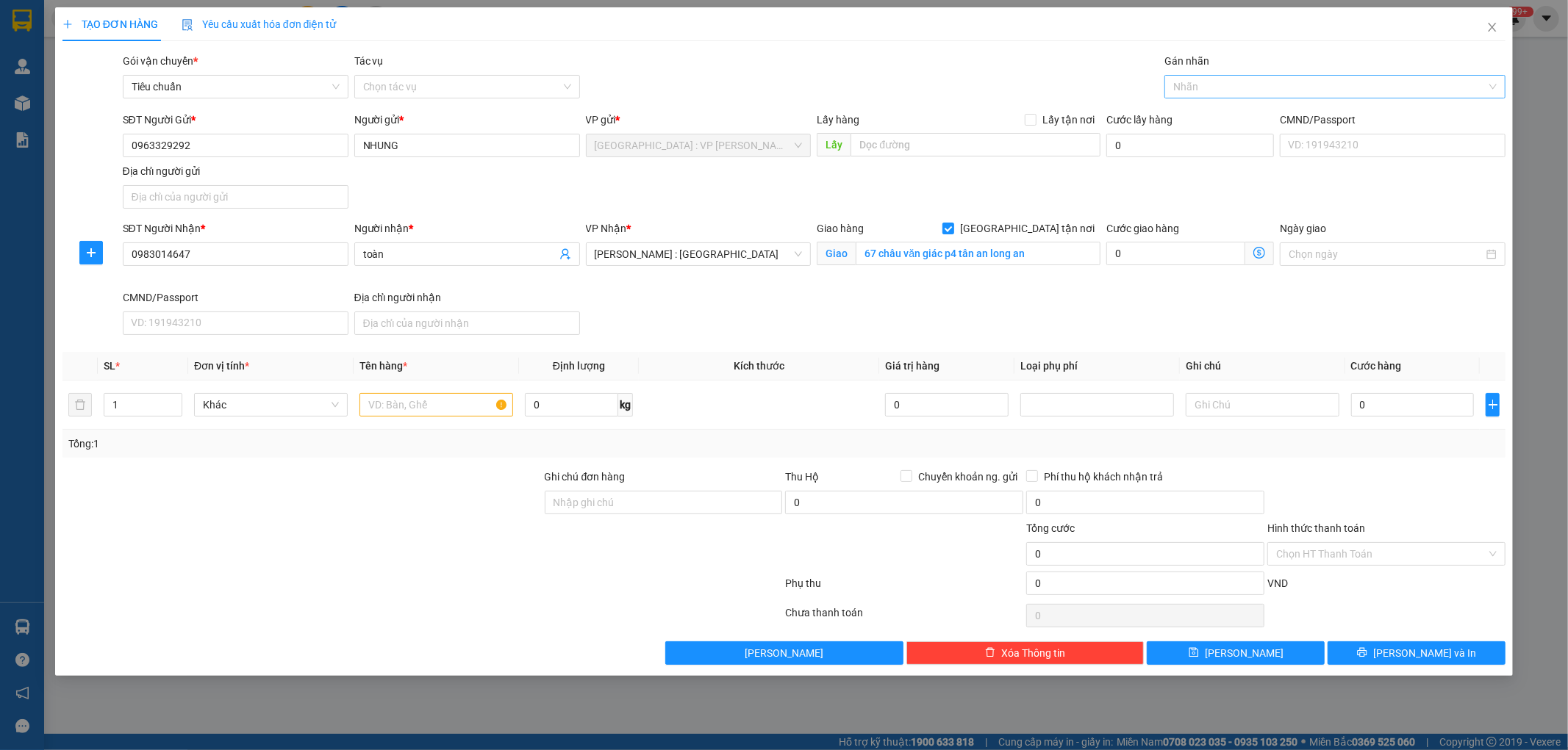
click at [1227, 94] on div at bounding box center [1328, 87] width 319 height 17
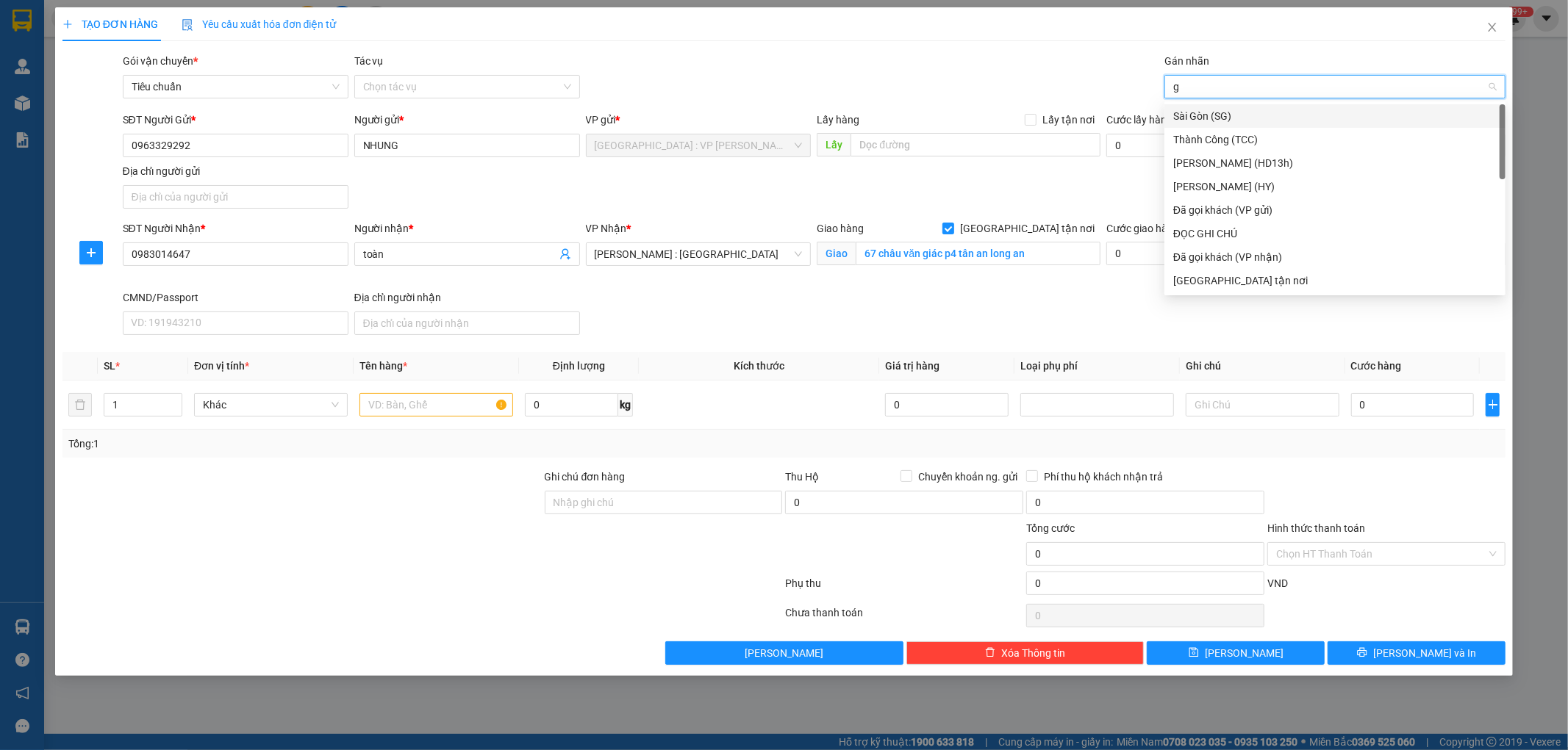
type input "gt"
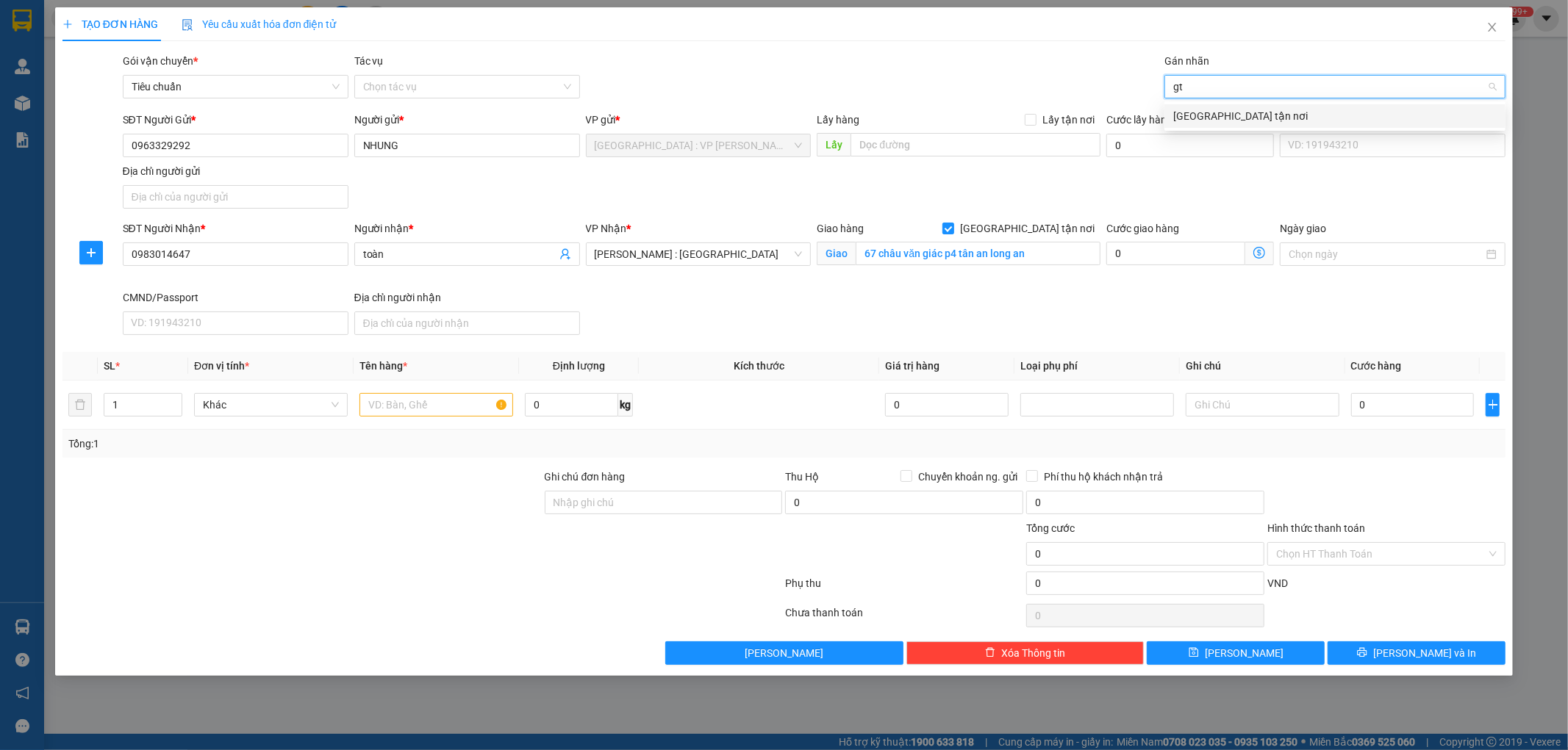
click at [1206, 114] on div "[GEOGRAPHIC_DATA] tận nơi" at bounding box center [1335, 116] width 323 height 17
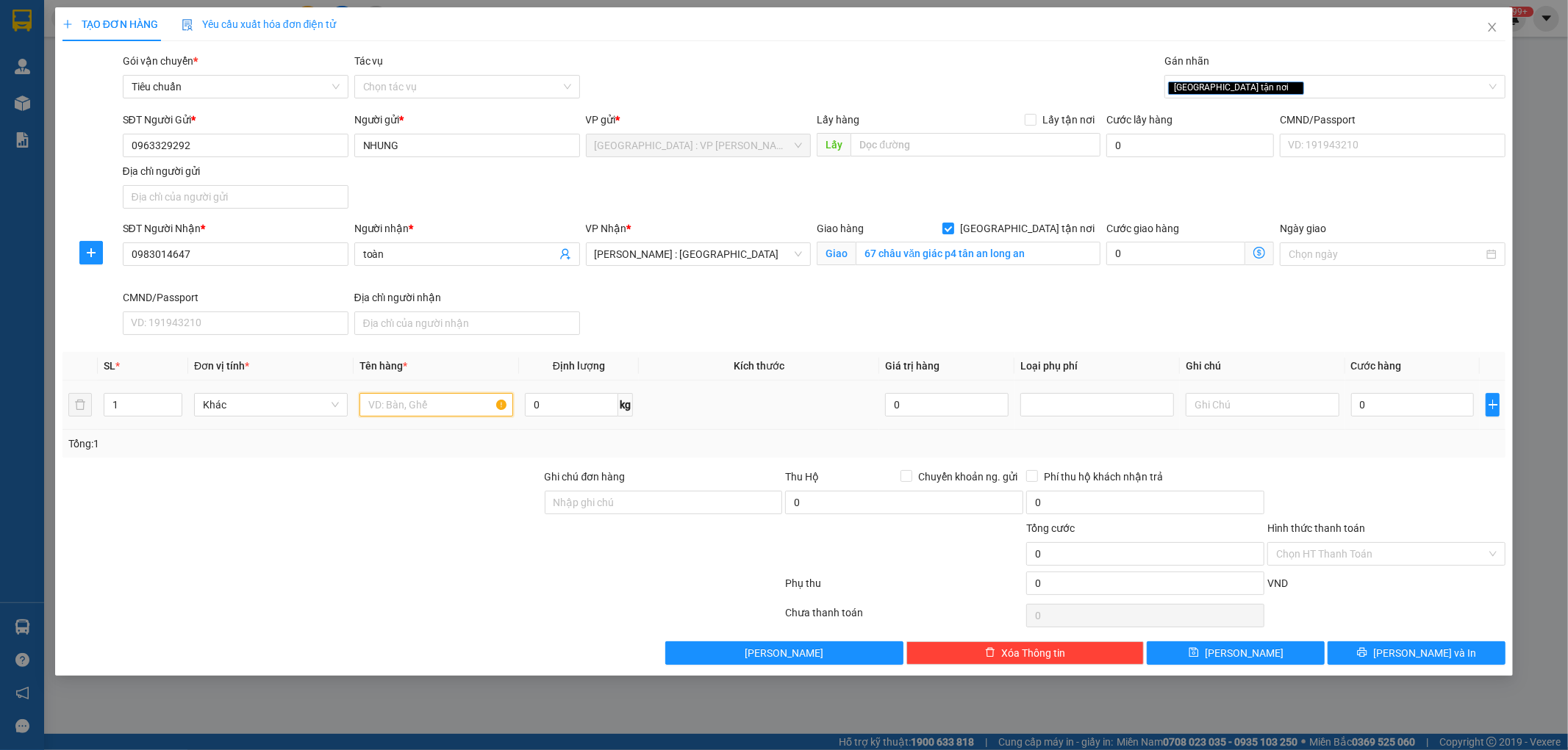
click at [464, 402] on input "text" at bounding box center [436, 405] width 154 height 24
type input "1 kiện bọc xốp nổ"
click at [412, 546] on div at bounding box center [302, 545] width 482 height 51
click at [738, 250] on span "[PERSON_NAME] : [GEOGRAPHIC_DATA]" at bounding box center [698, 254] width 208 height 22
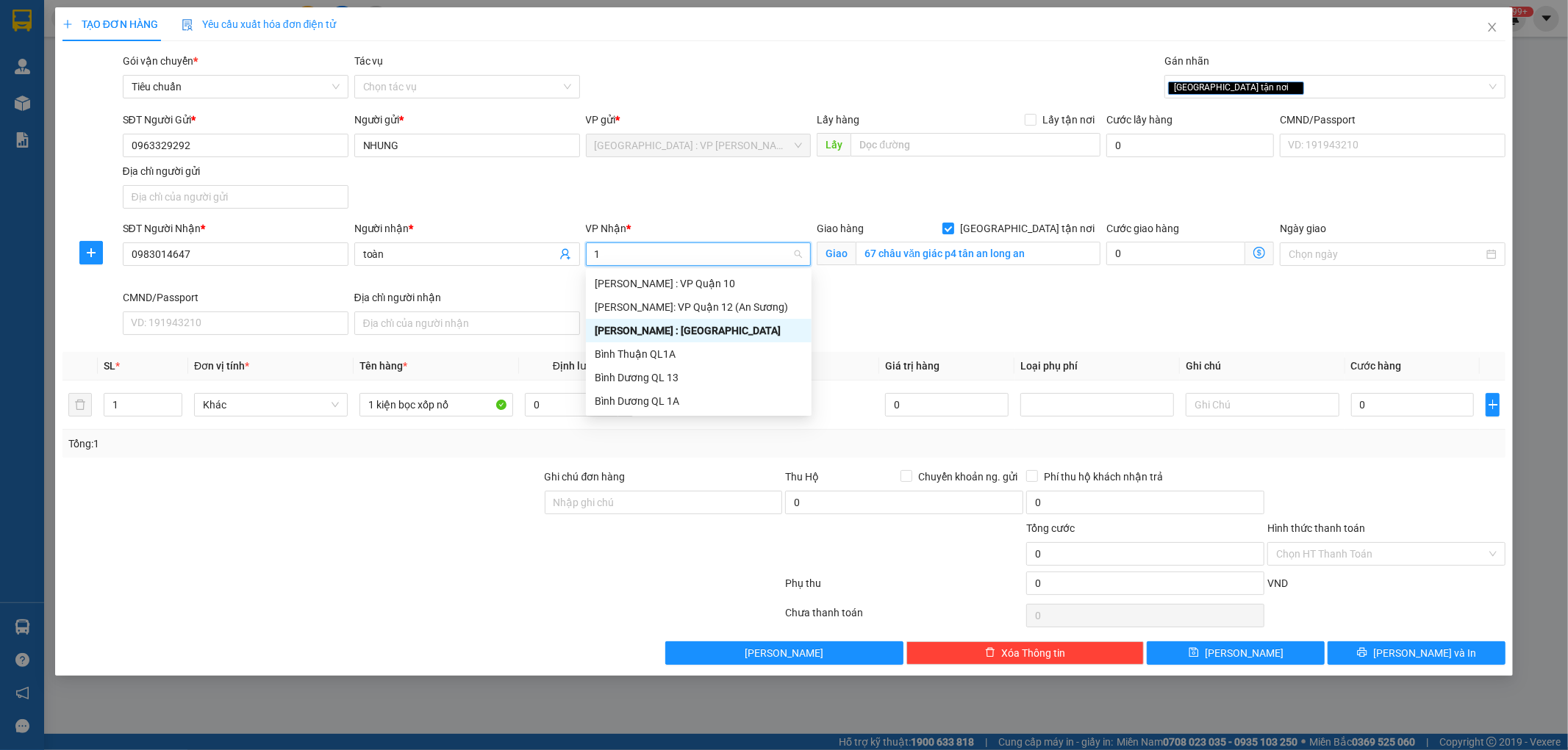
type input "12"
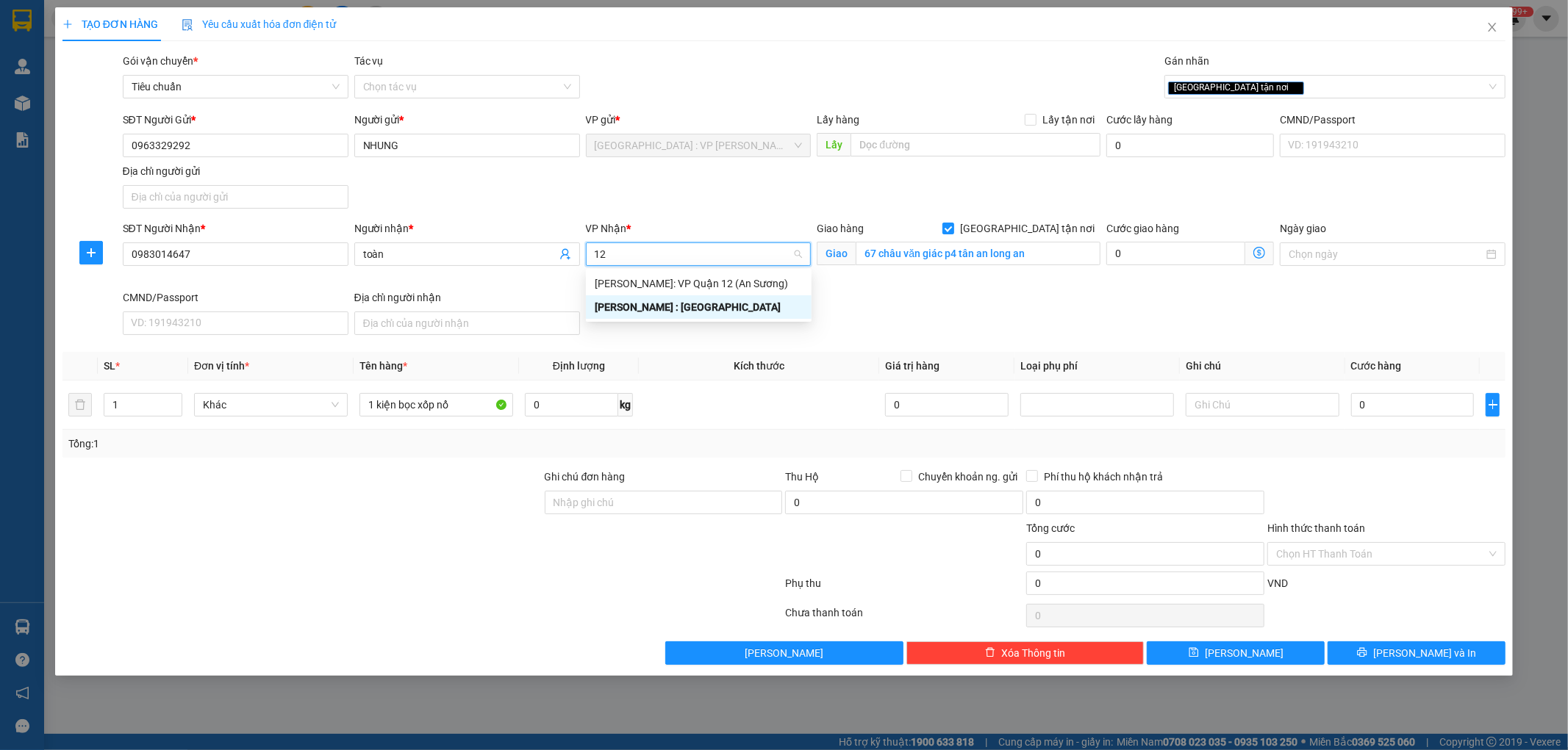
click at [696, 309] on div "[PERSON_NAME] : [GEOGRAPHIC_DATA]" at bounding box center [698, 307] width 208 height 17
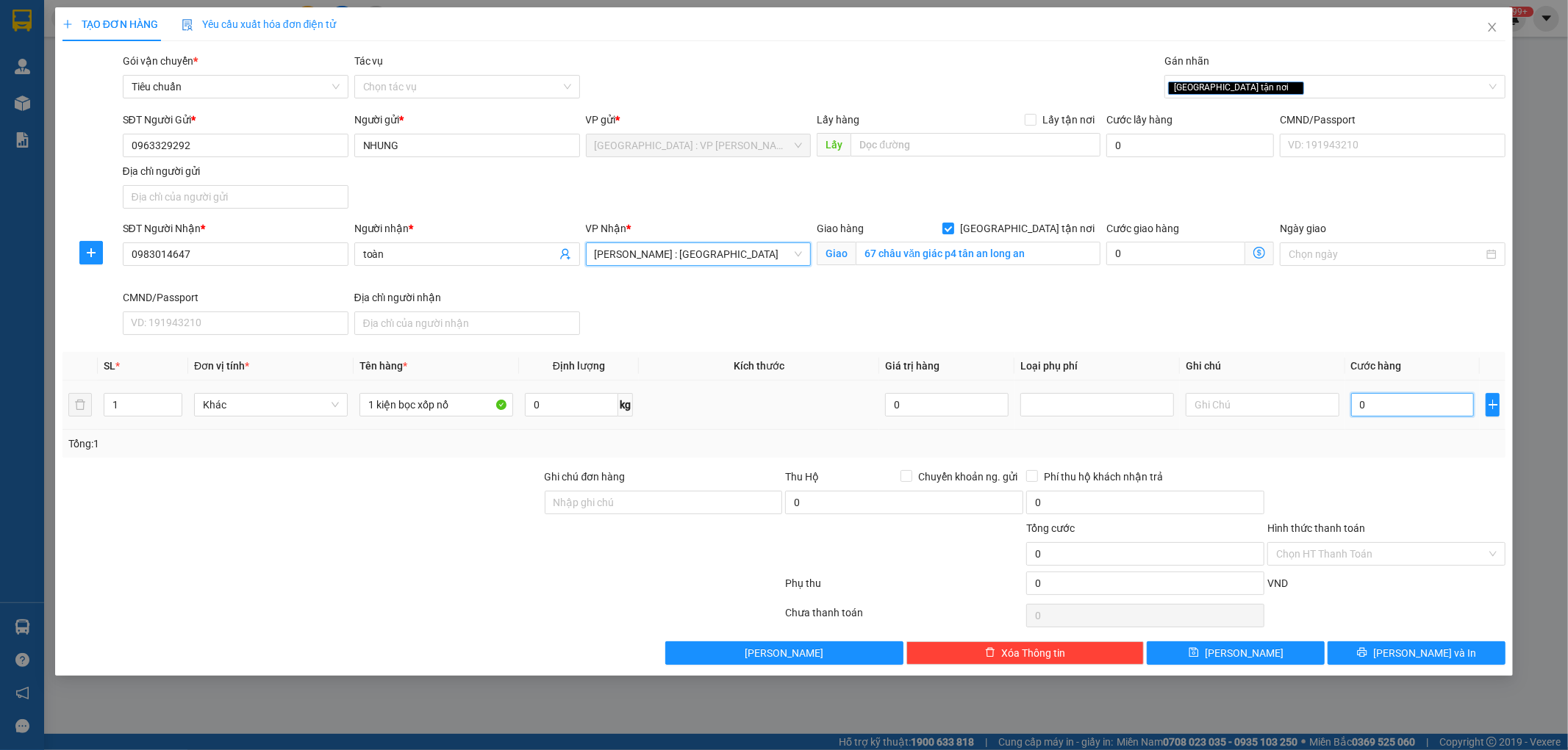
click at [1399, 406] on input "0" at bounding box center [1413, 405] width 124 height 24
type input "1"
type input "13"
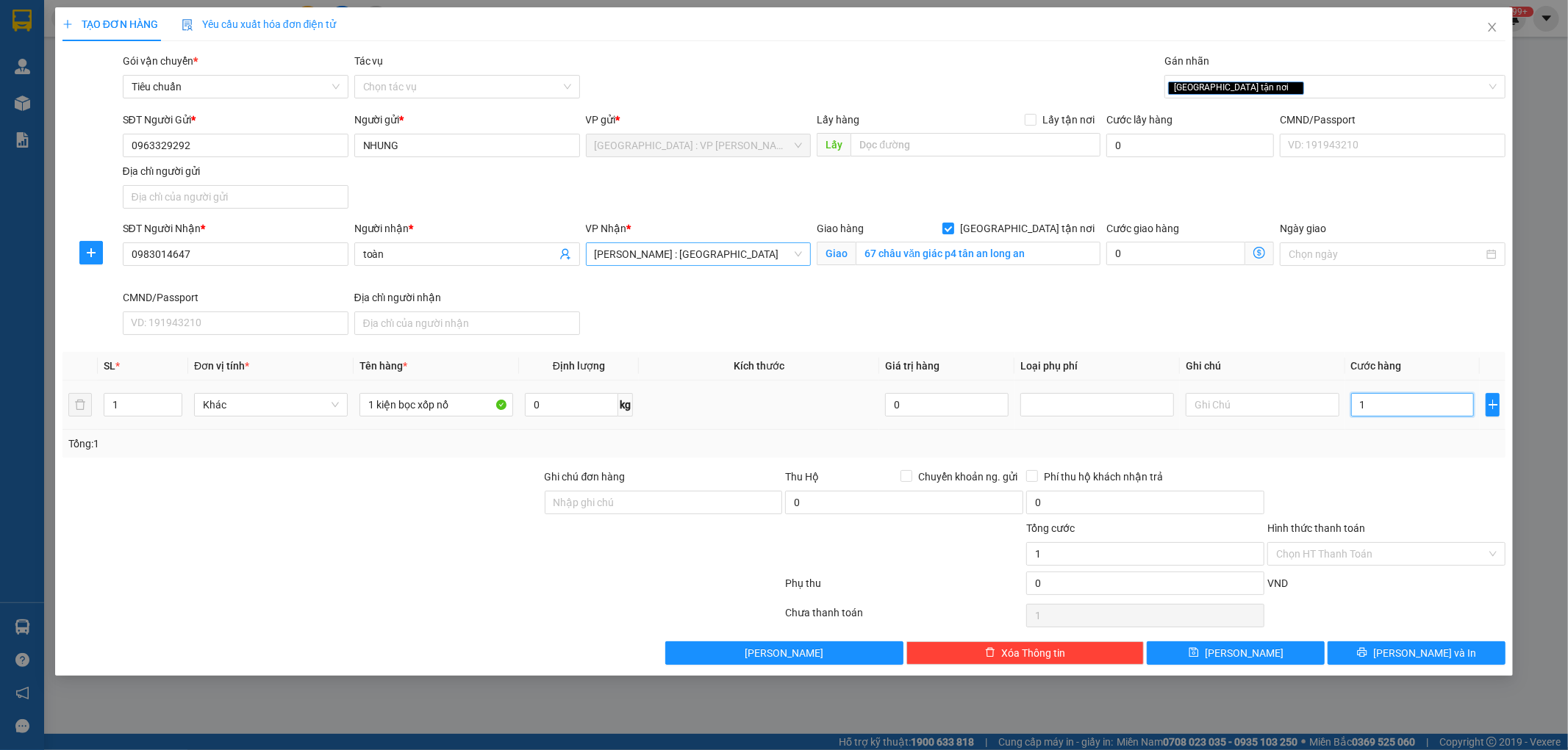
type input "13"
type input "130"
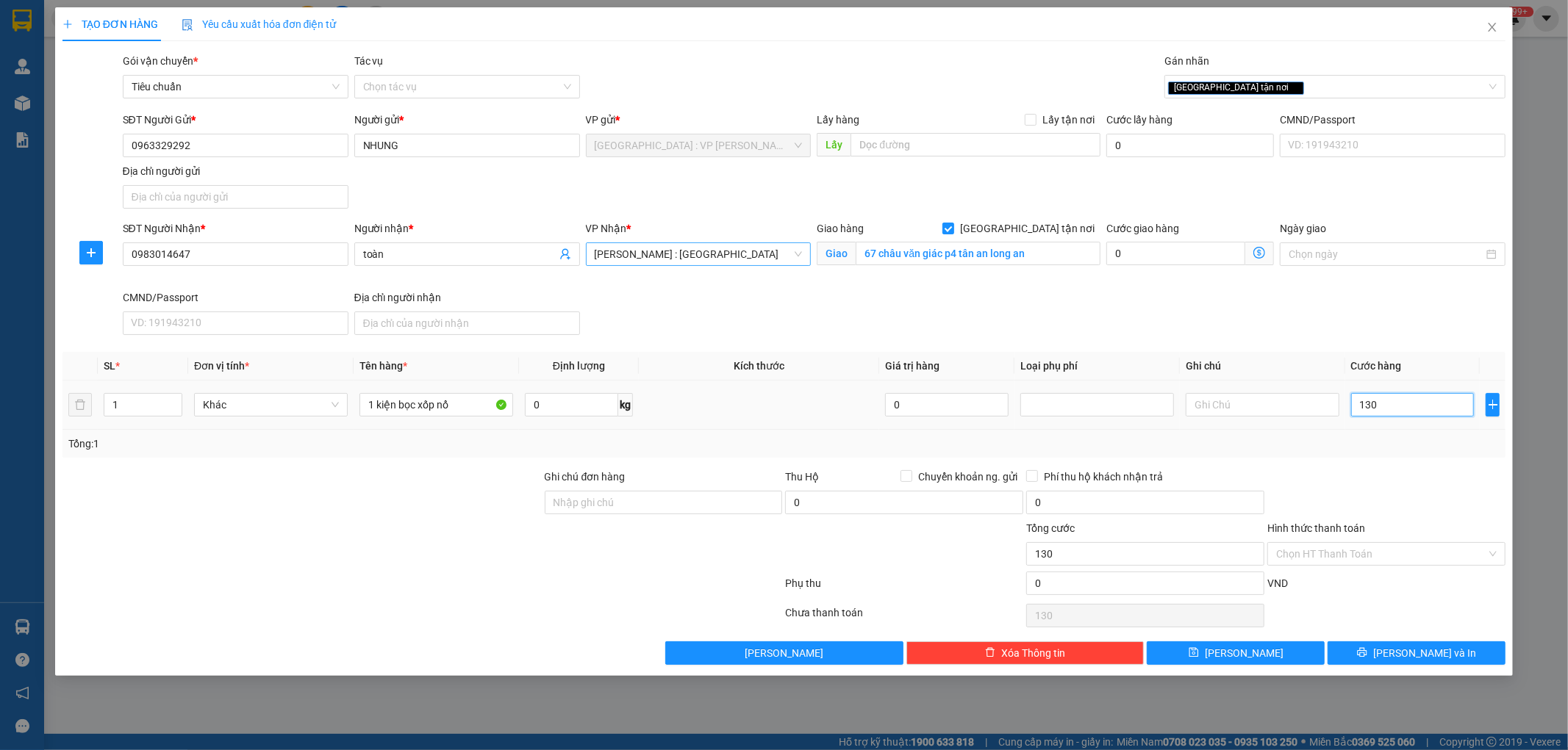
type input "1.300"
type input "13.000"
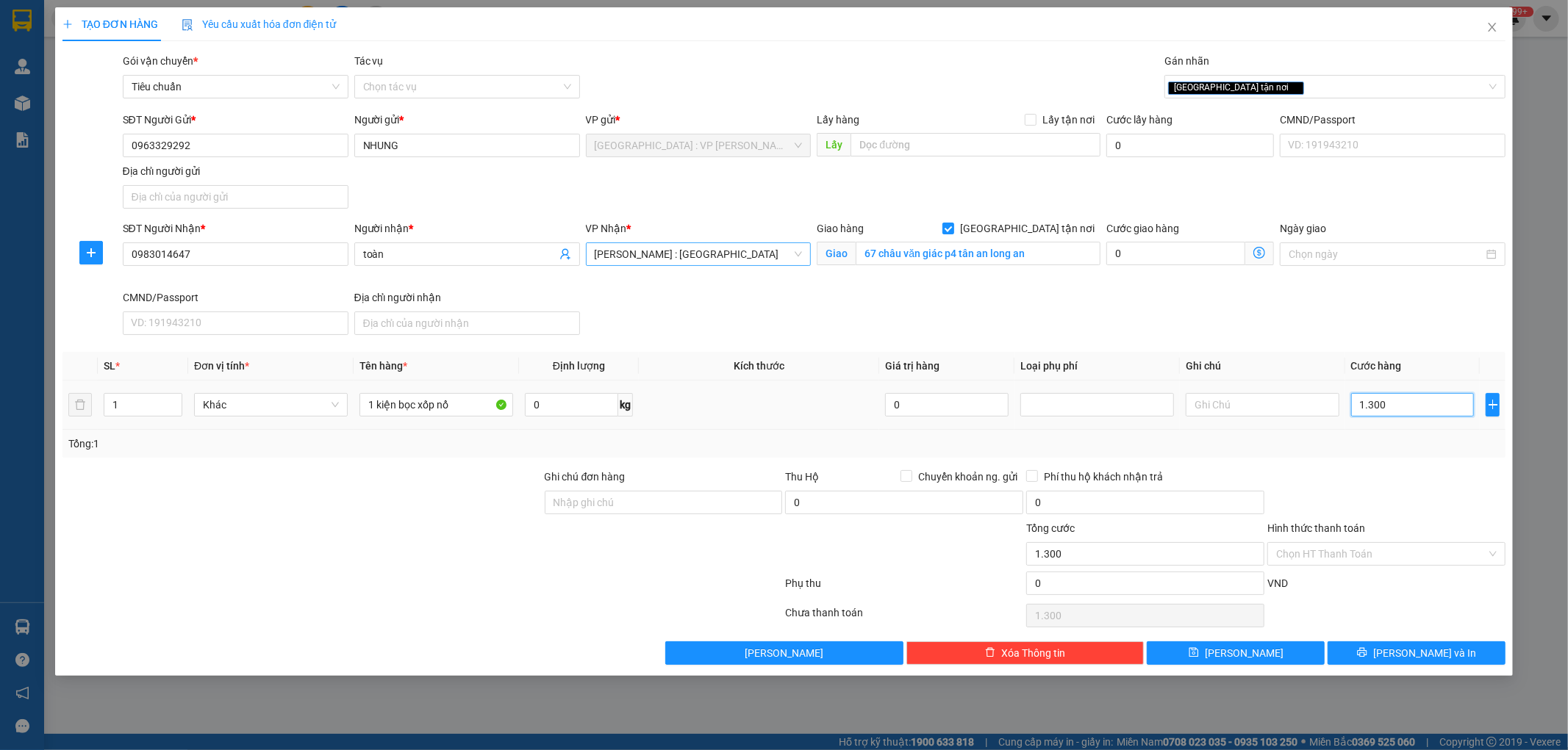
type input "13.000"
type input "130.000"
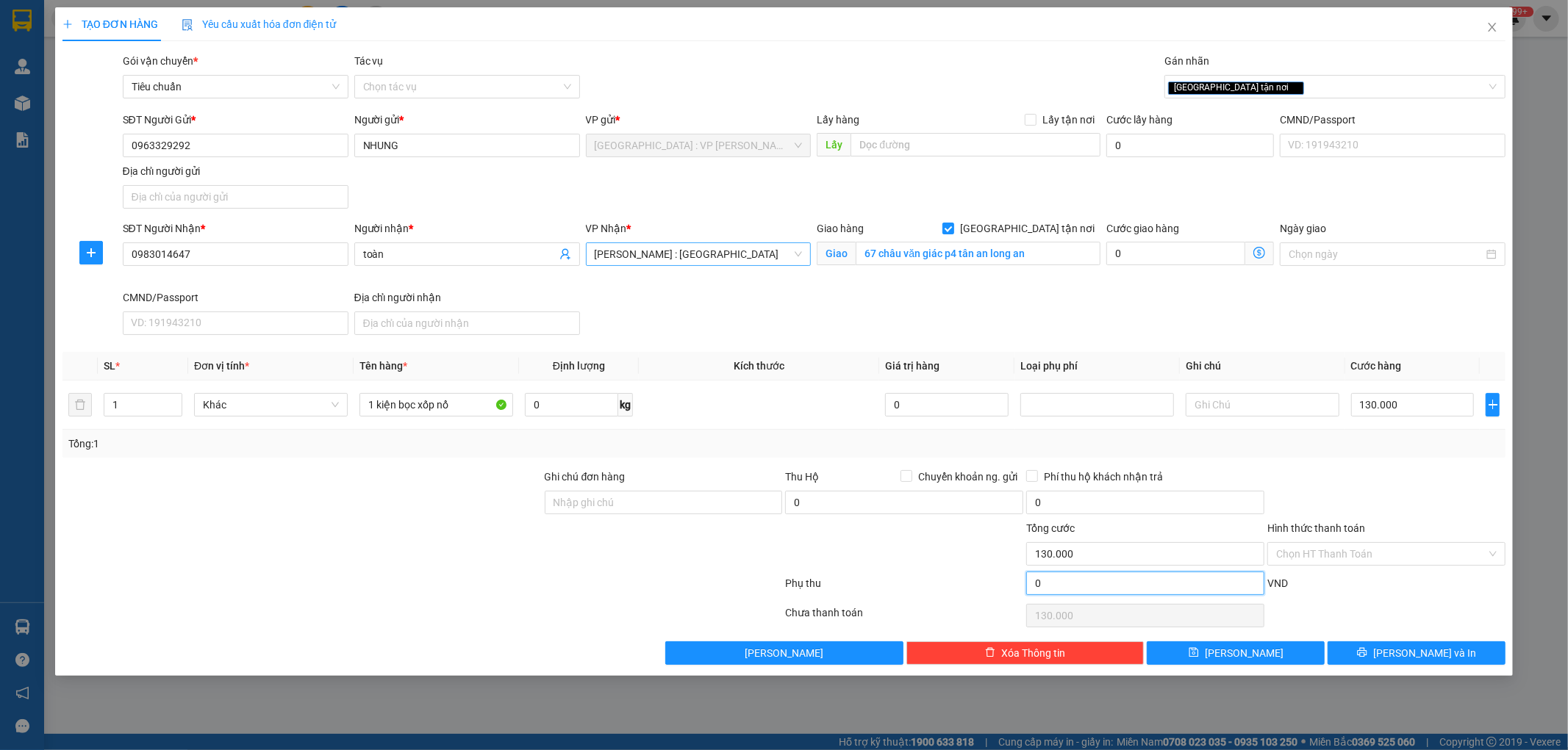
click at [1156, 584] on input "0" at bounding box center [1145, 584] width 238 height 24
type input "130.003"
type input "3"
type input "130.003"
type input "130.030"
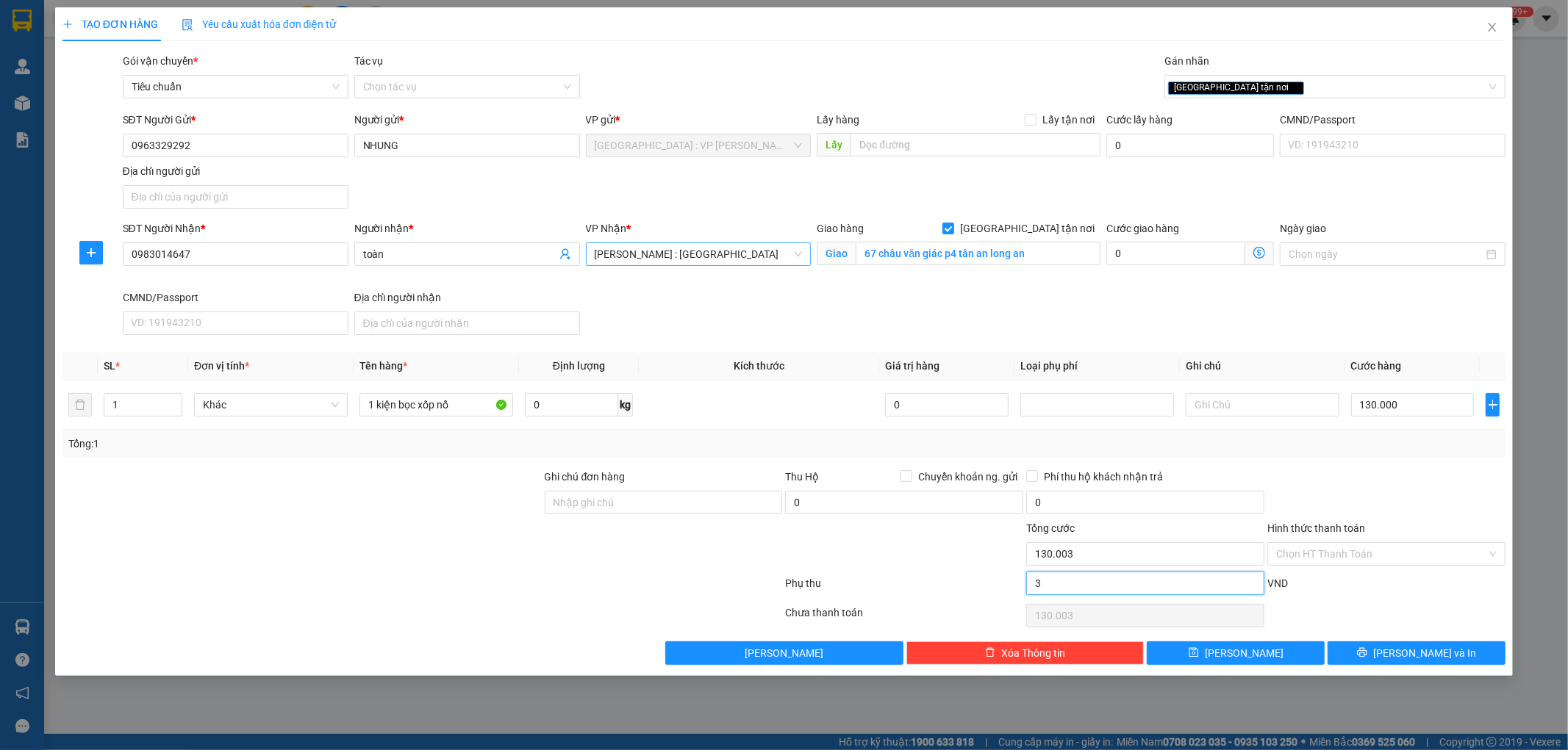
type input "30"
type input "130.030"
type input "130.300"
type input "300"
type input "130.300"
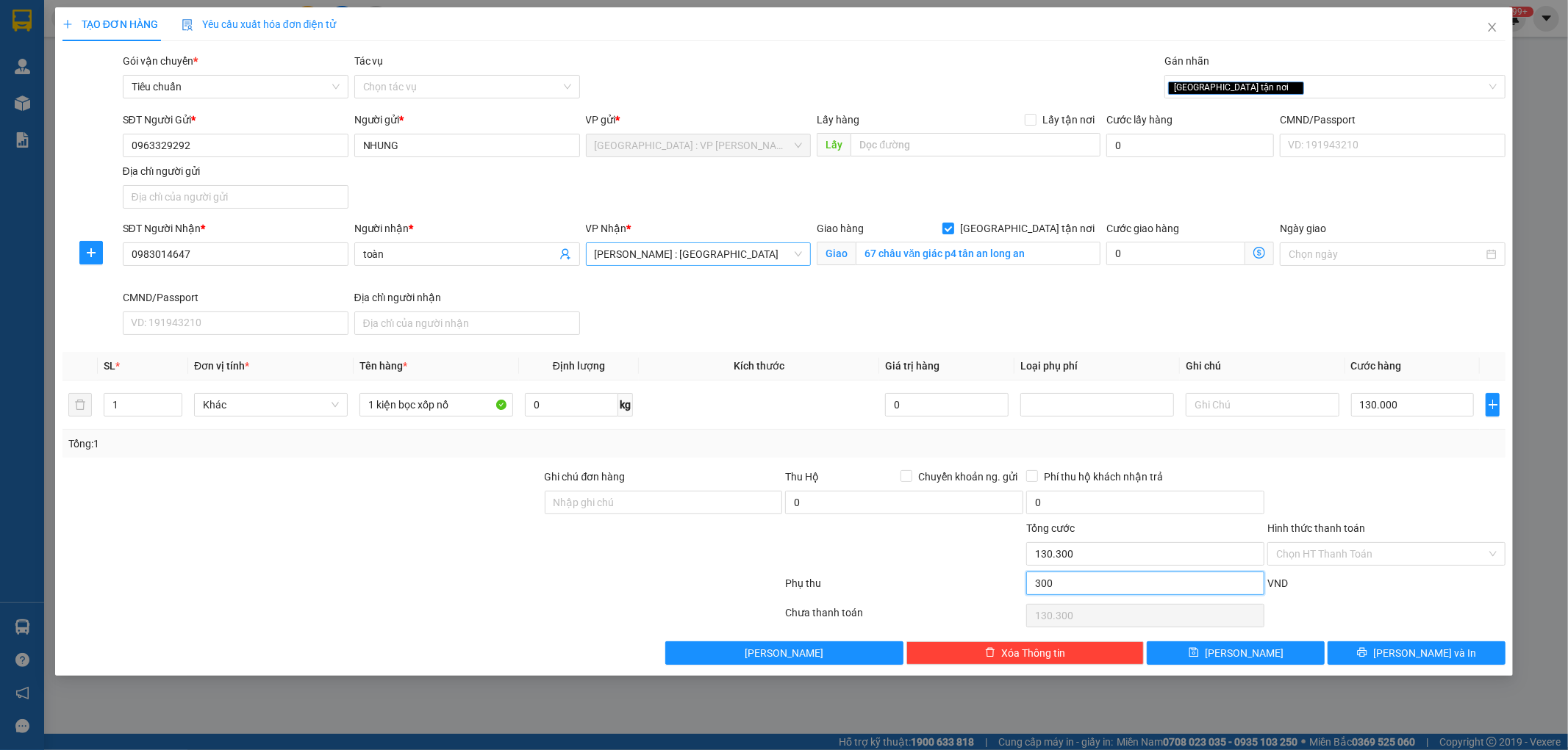
type input "133.000"
type input "3.000"
type input "133.000"
type input "160.000"
type input "30.000"
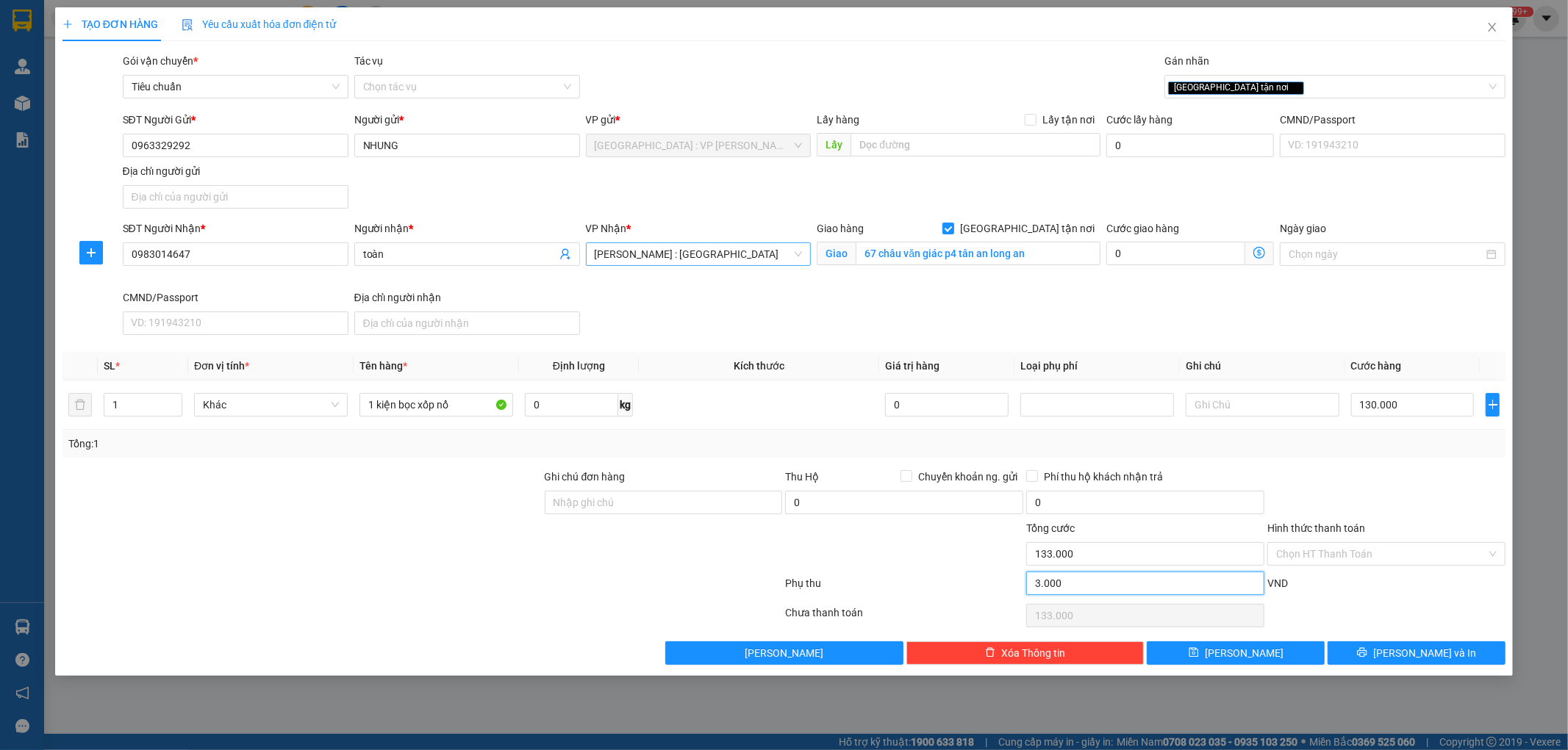
type input "160.000"
type input "30.000"
click at [1402, 600] on div "VND" at bounding box center [1387, 588] width 241 height 26
click at [1487, 19] on span "Close" at bounding box center [1492, 28] width 41 height 41
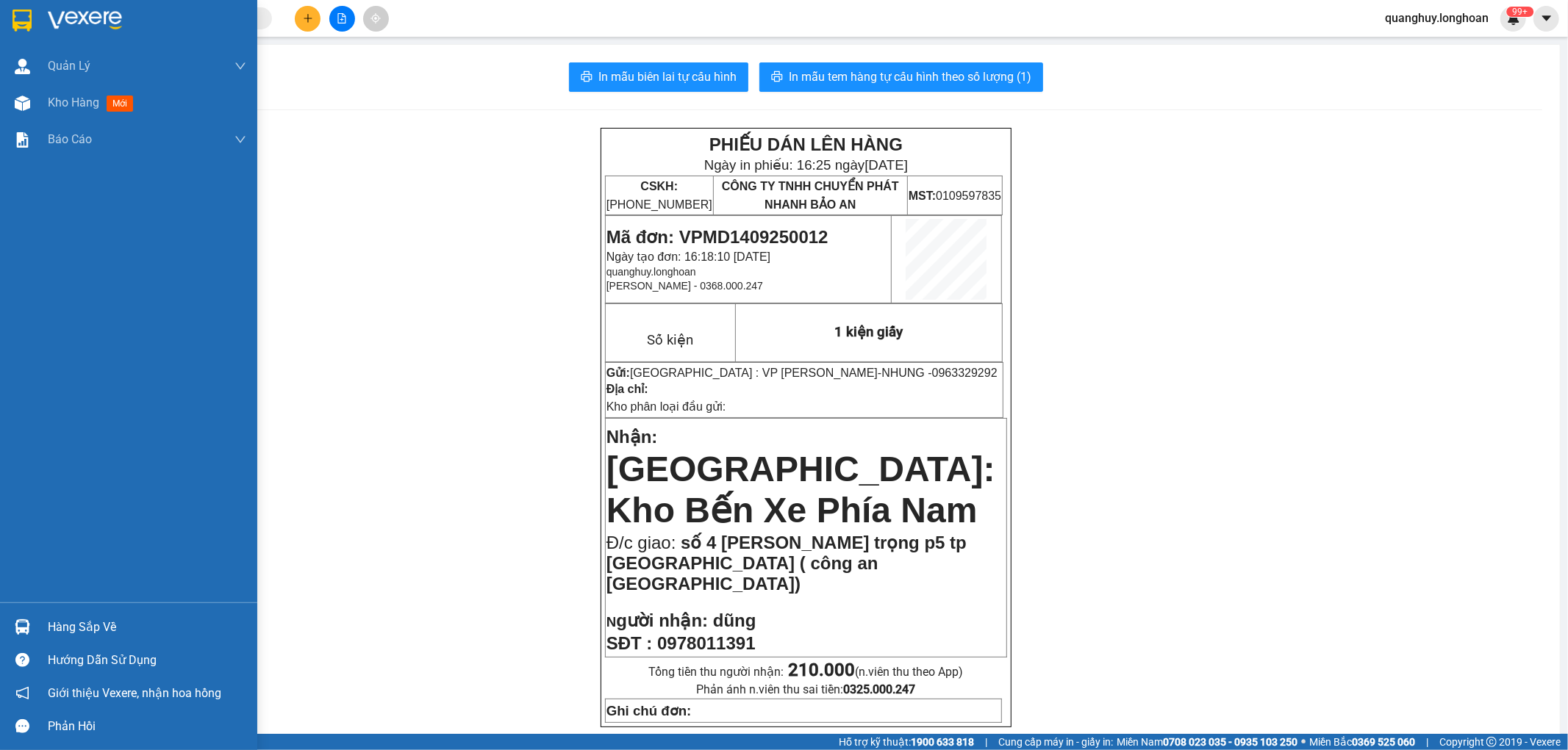
click at [19, 4] on div at bounding box center [128, 24] width 257 height 48
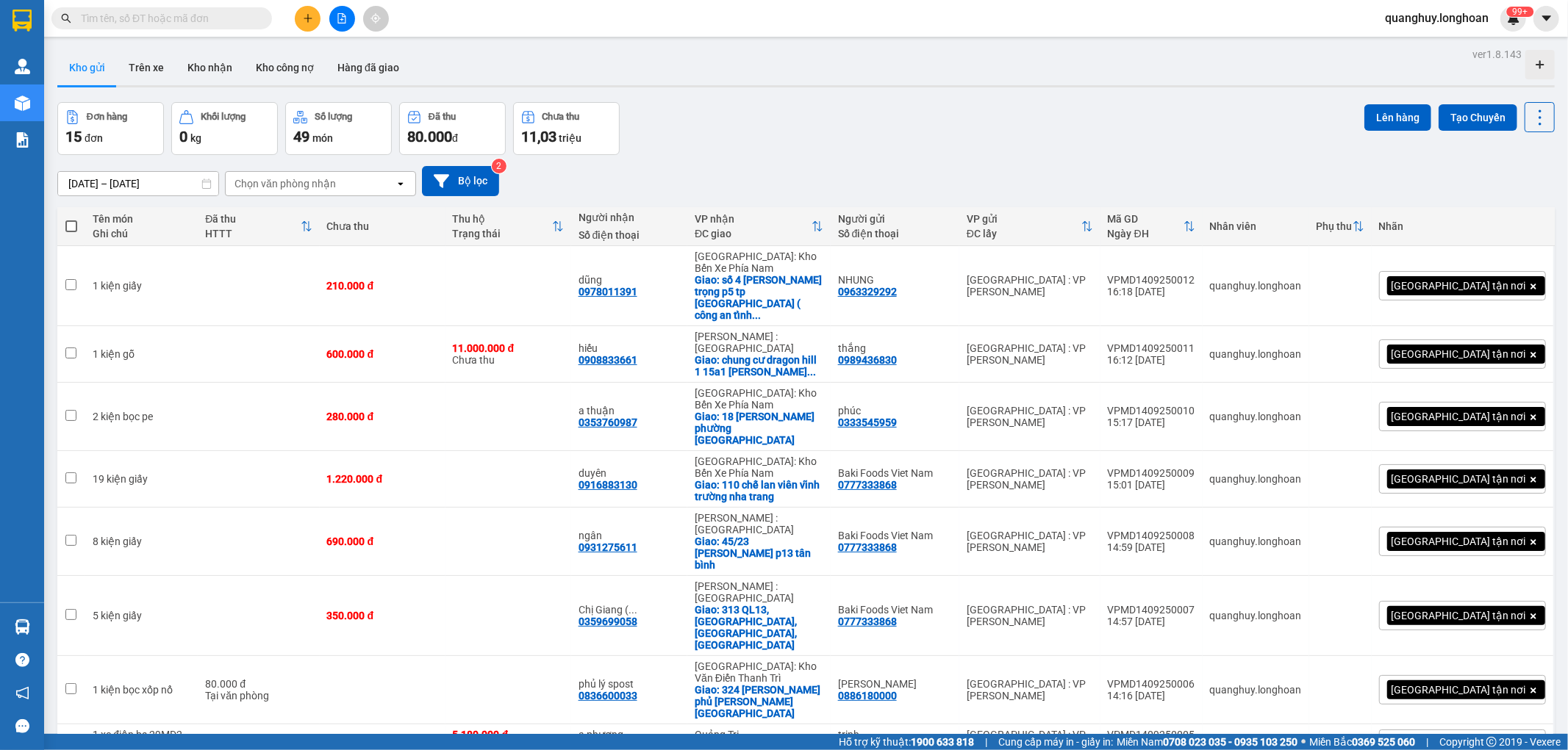
click at [115, 20] on input "text" at bounding box center [168, 18] width 173 height 17
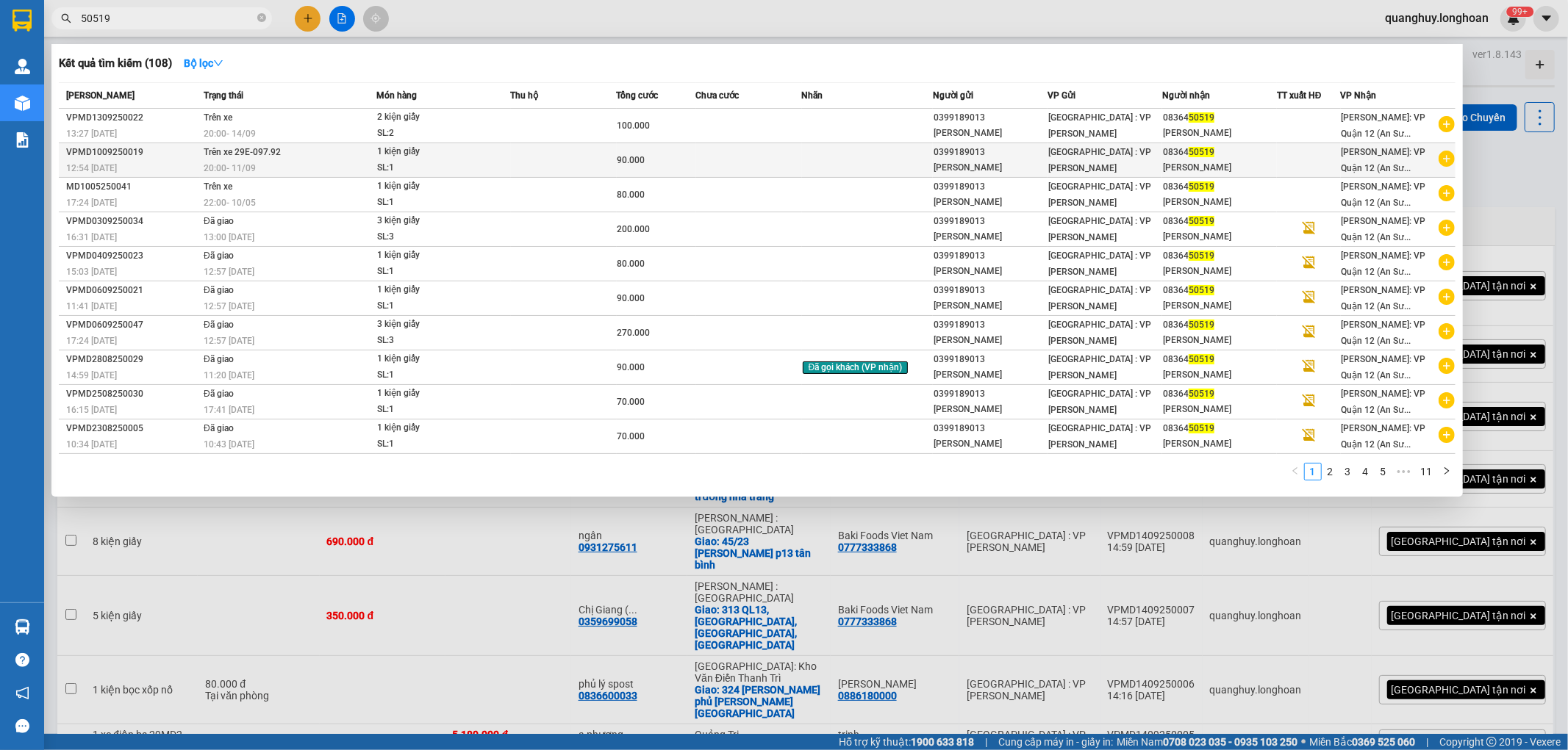
type input "50519"
click at [259, 169] on div "20:00 [DATE]" at bounding box center [289, 168] width 172 height 17
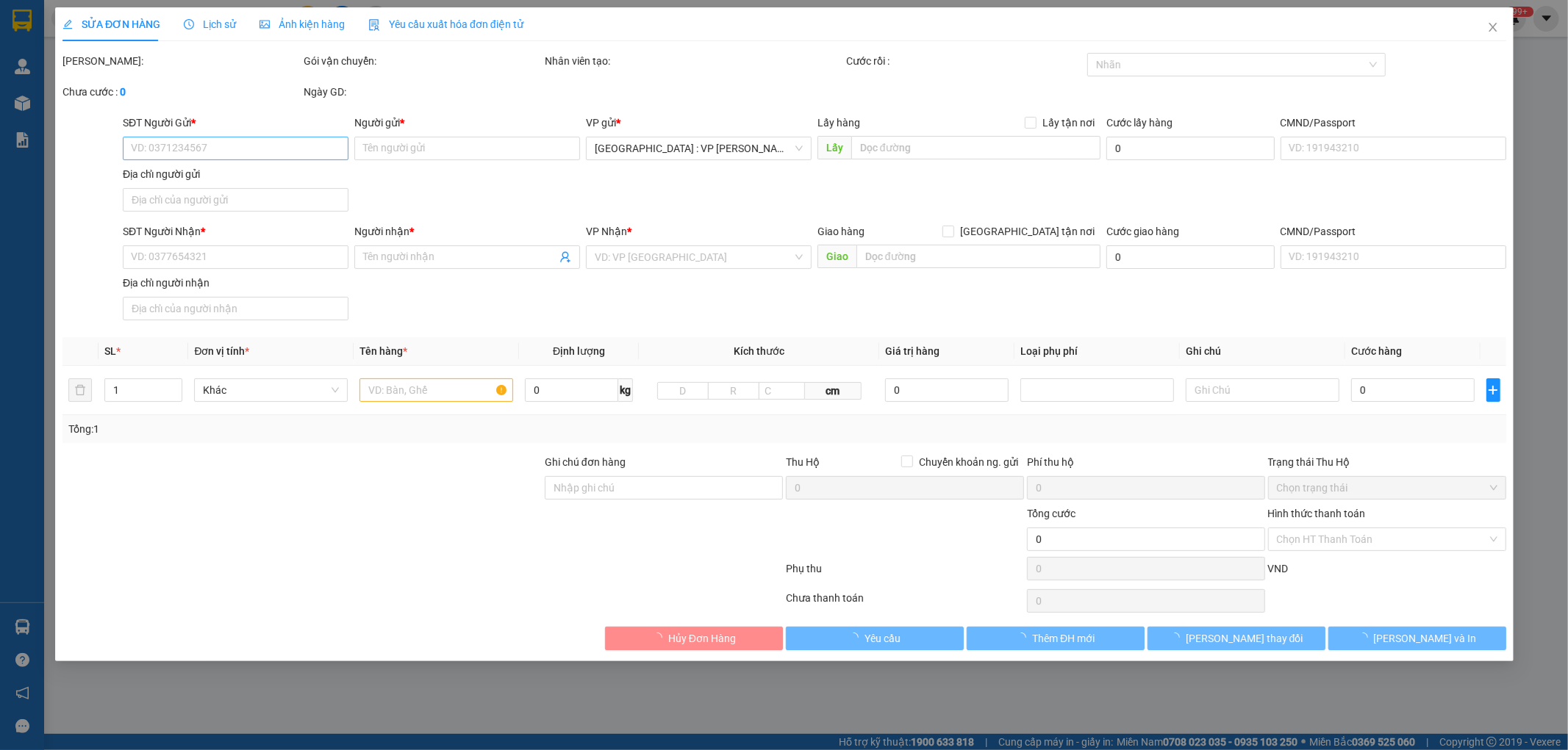
type input "0399189013"
type input "[PERSON_NAME]"
type input "0836450519"
type input "[PERSON_NAME]"
type input "90.000"
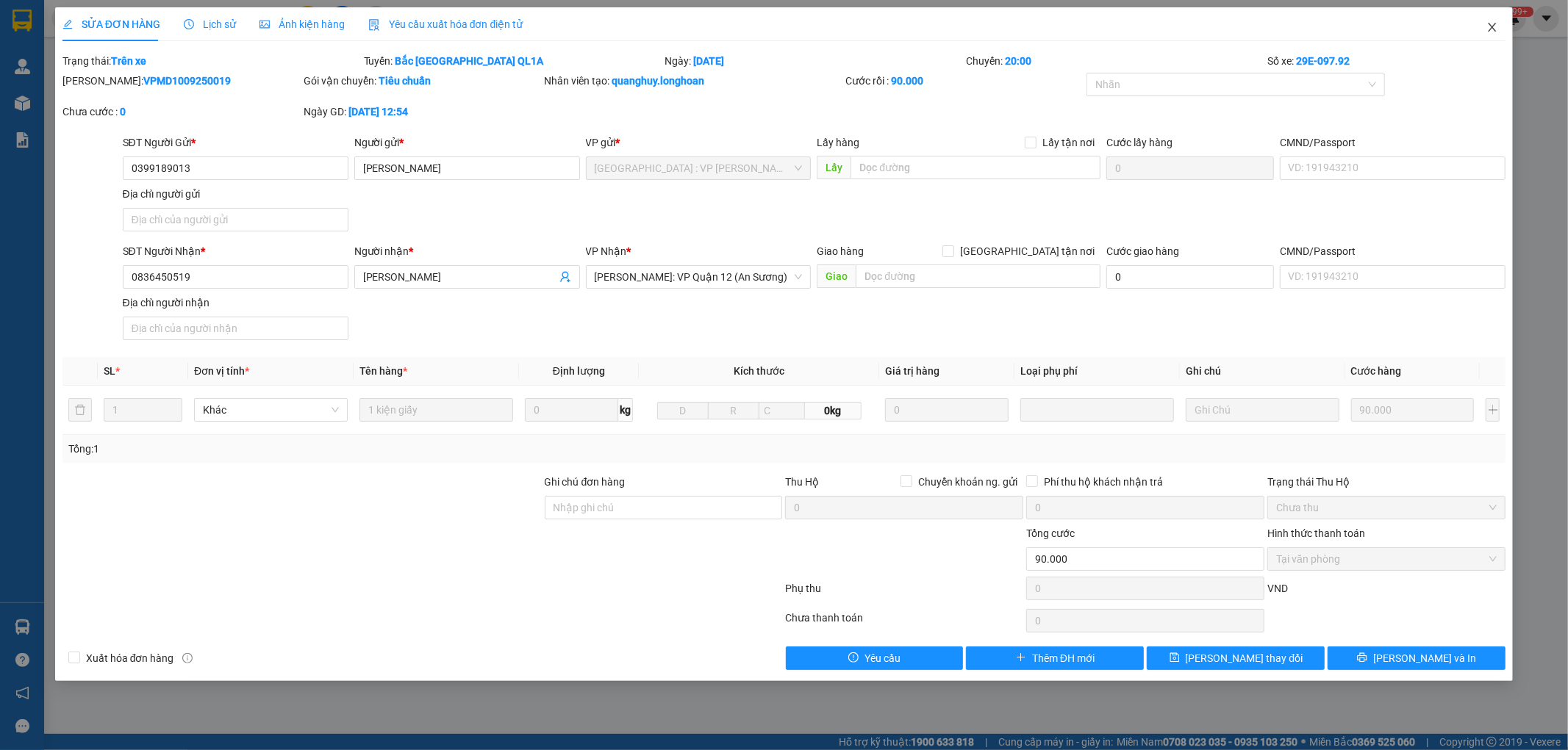
click at [1488, 26] on icon "close" at bounding box center [1492, 27] width 12 height 12
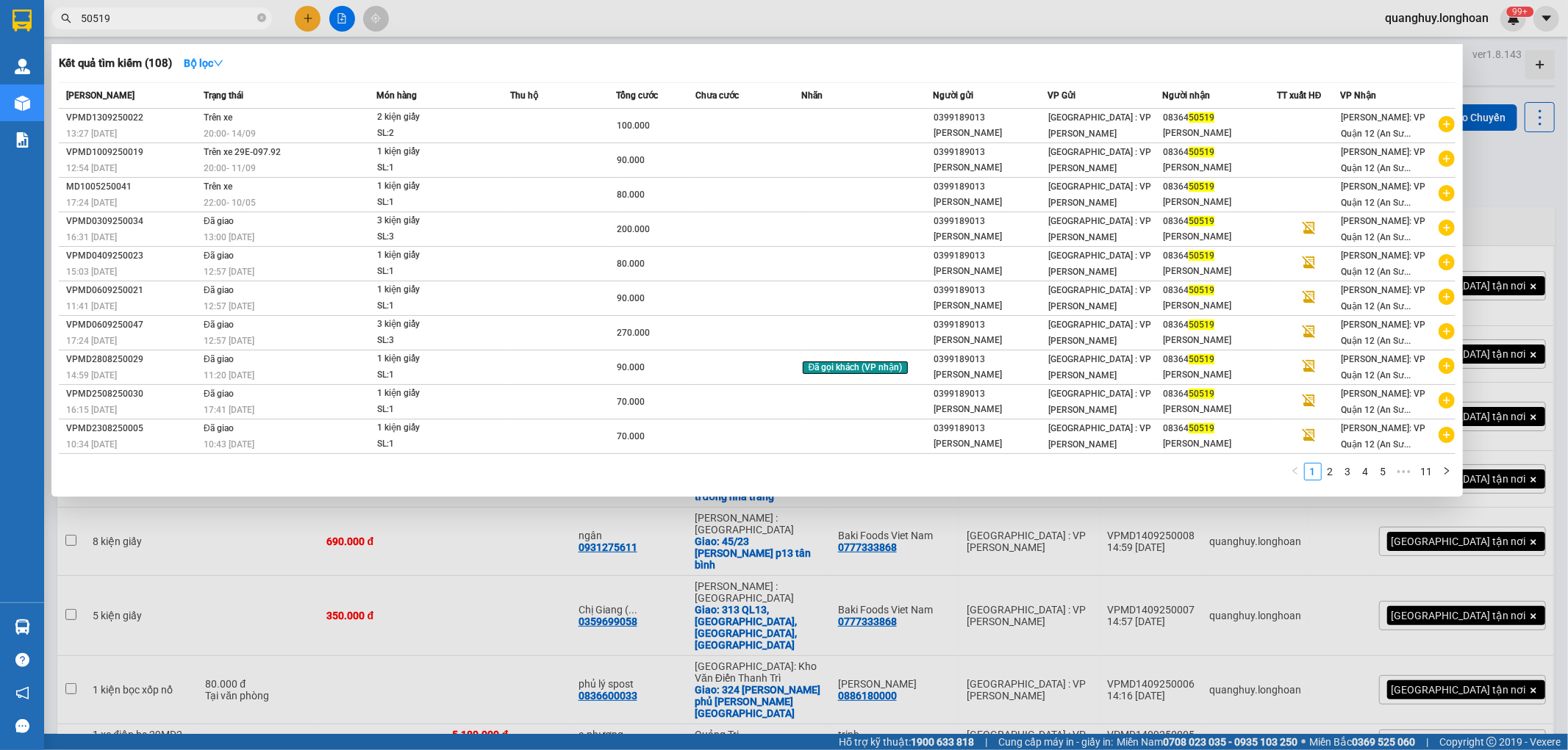
click at [192, 20] on input "50519" at bounding box center [168, 18] width 173 height 17
click at [266, 20] on span "50519" at bounding box center [162, 18] width 221 height 22
click at [258, 20] on icon "close-circle" at bounding box center [261, 17] width 9 height 9
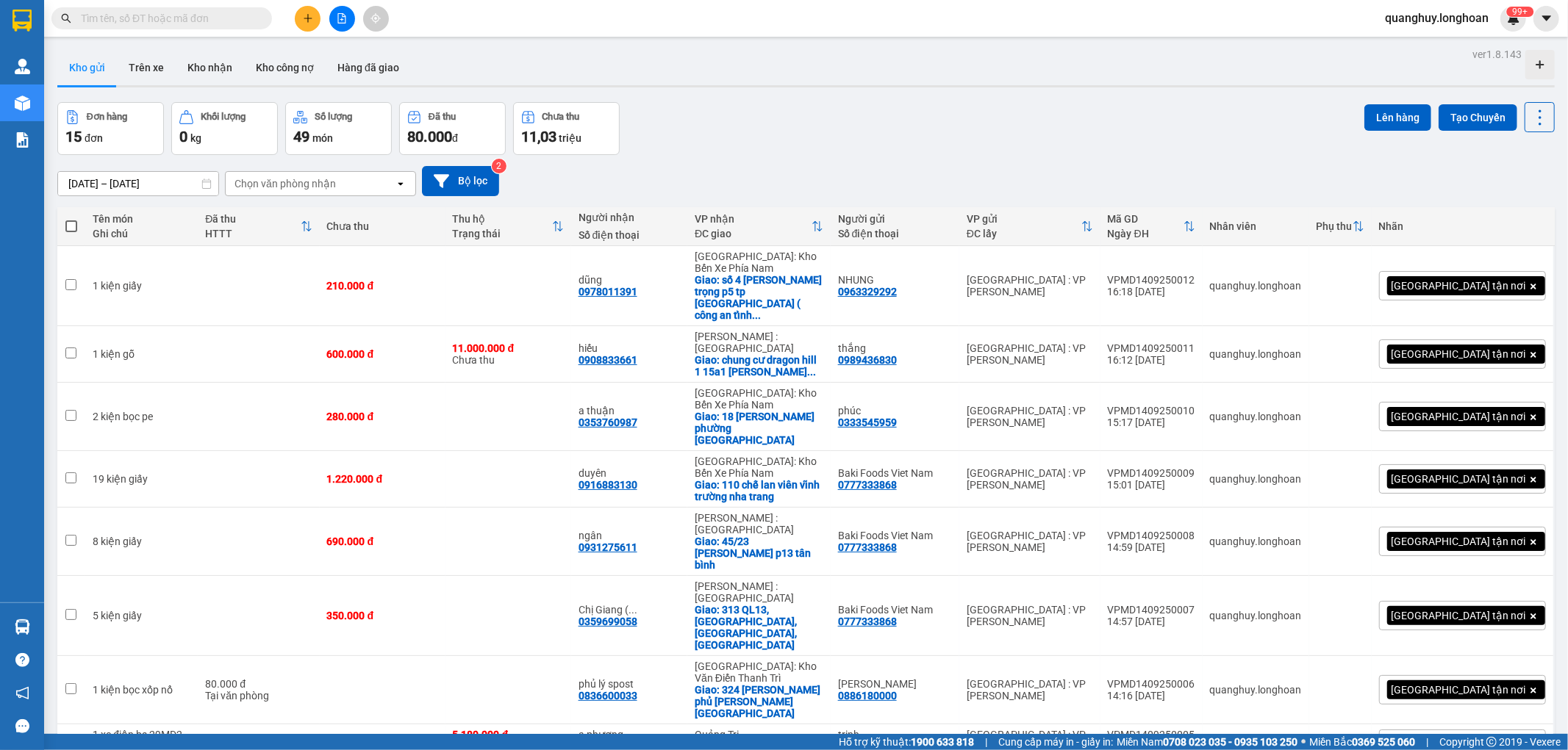
click at [310, 34] on div "Kết quả tìm kiếm ( 108 ) Bộ lọc Mã ĐH Trạng thái Món hàng Thu hộ Tổng cước Chưa…" at bounding box center [784, 18] width 1568 height 37
click at [310, 20] on icon "plus" at bounding box center [307, 18] width 10 height 10
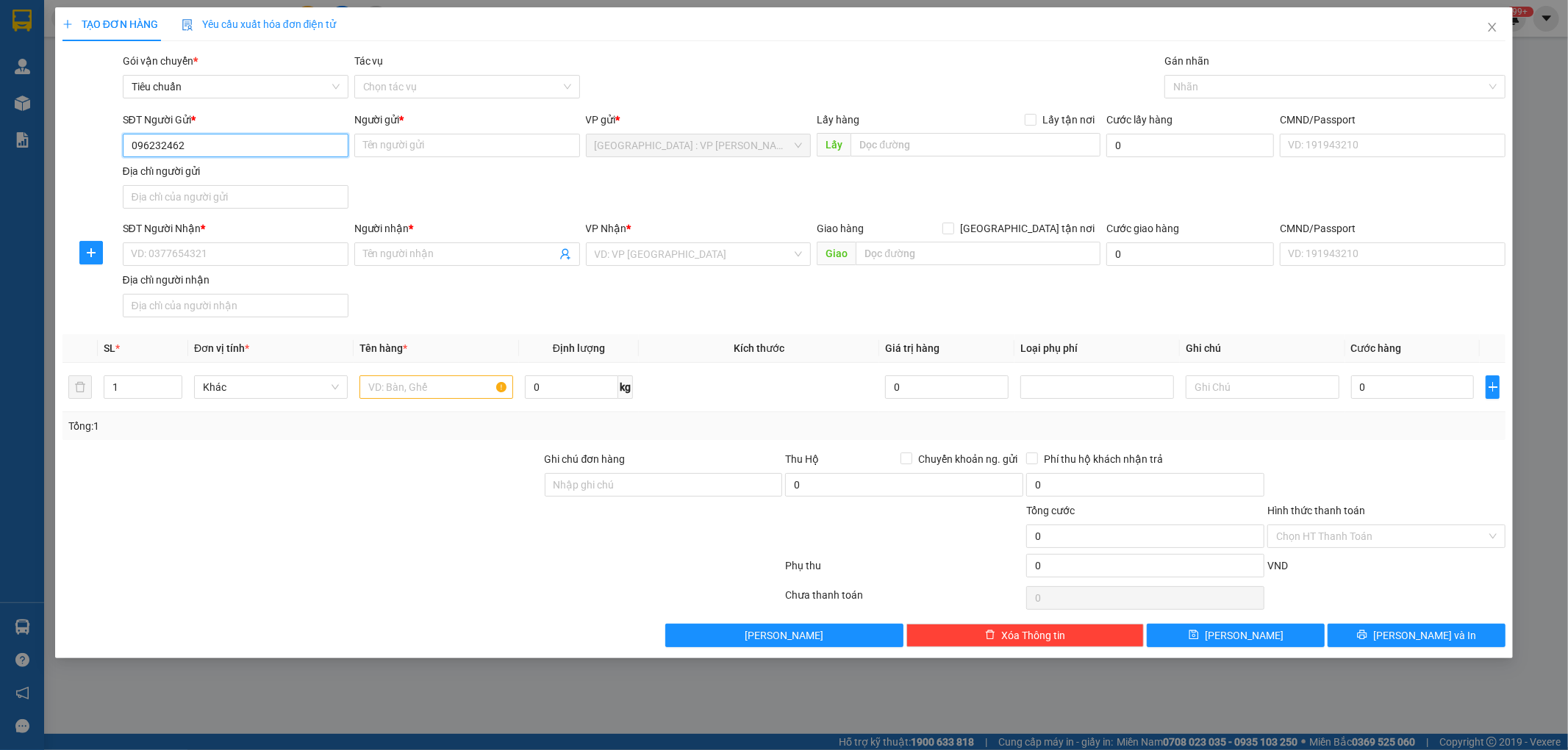
type input "0962324625"
click at [173, 167] on div "0962324625 - [PERSON_NAME]" at bounding box center [236, 175] width 208 height 17
type input "vũ"
type input "0962324625"
click at [211, 263] on input "SĐT Người Nhận *" at bounding box center [236, 254] width 225 height 24
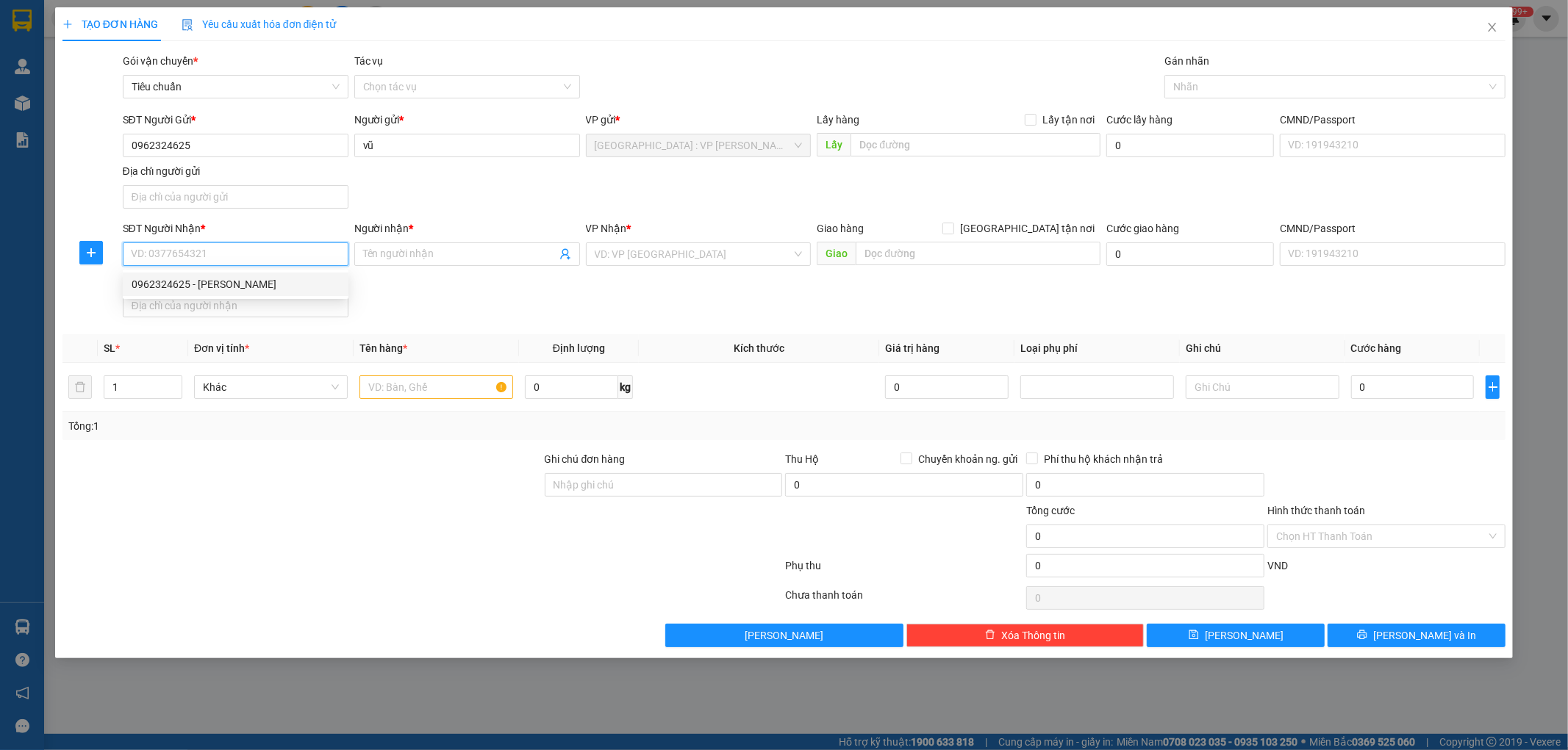
click at [203, 280] on div "0962324625 - [PERSON_NAME]" at bounding box center [236, 284] width 208 height 17
type input "0962324625"
type input "vũ"
checkbox input "true"
type input "cổng 1 dự án [GEOGRAPHIC_DATA] hạ long cái lân bãi cháy [GEOGRAPHIC_DATA]"
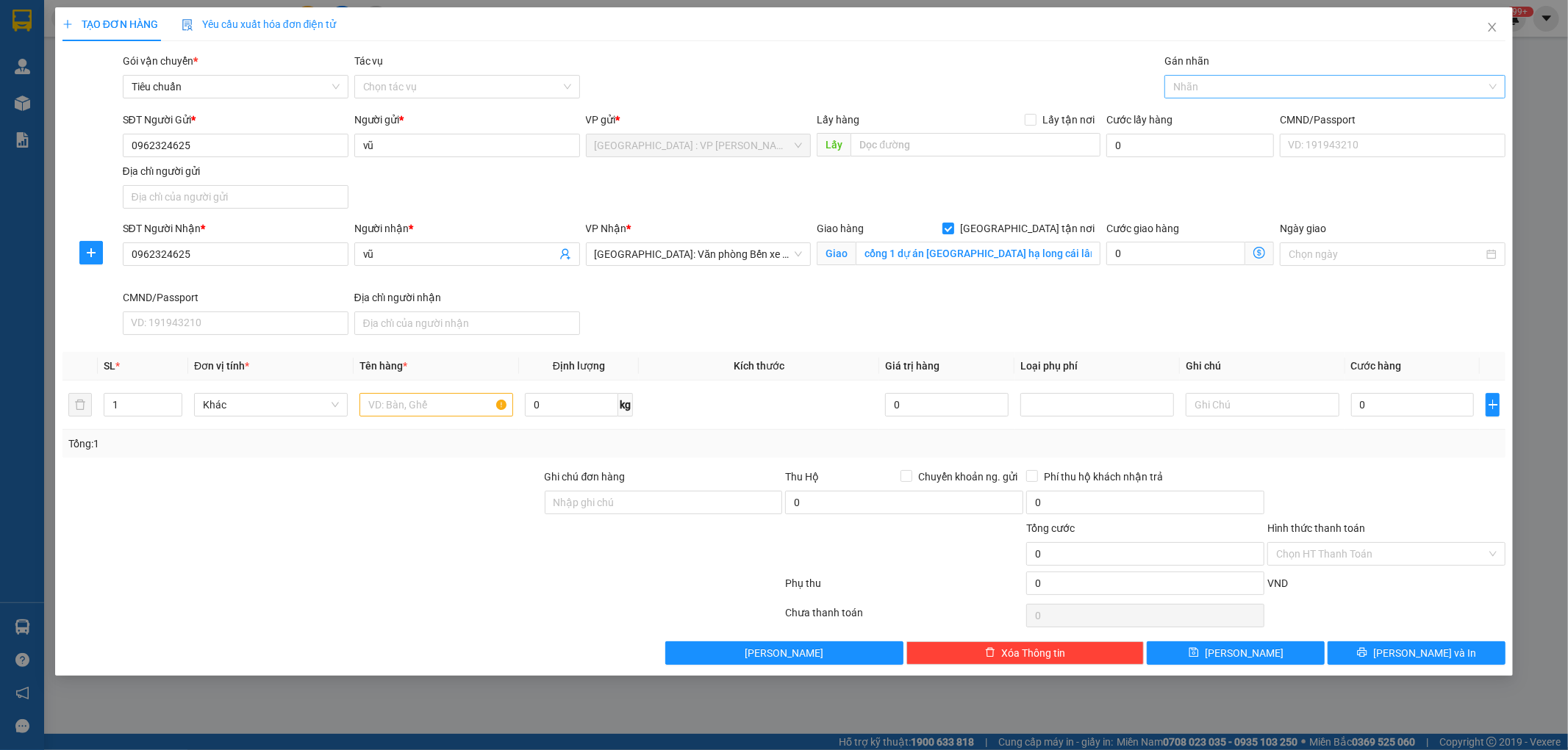
click at [1174, 84] on input "Gán nhãn" at bounding box center [1175, 87] width 3 height 17
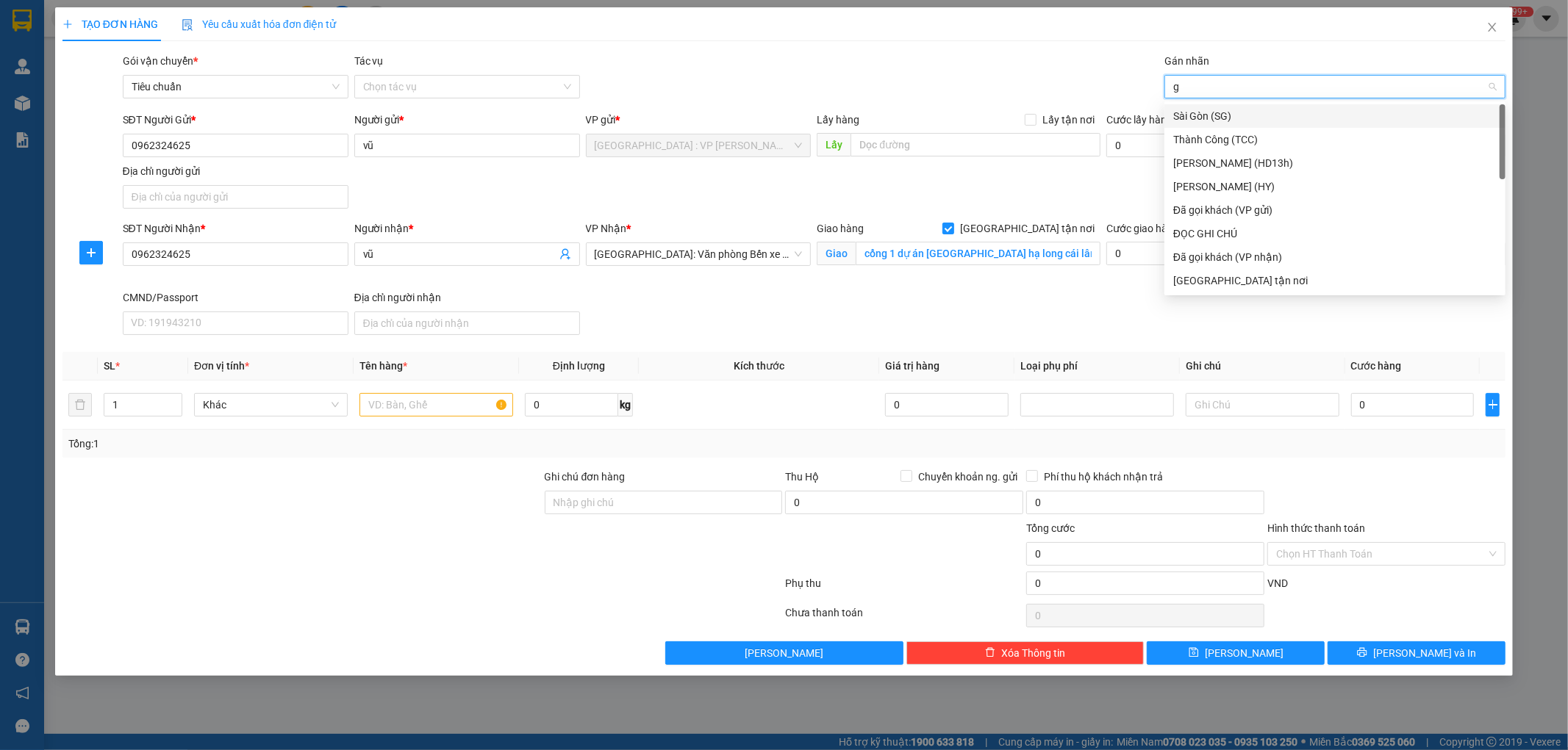
type input "gt"
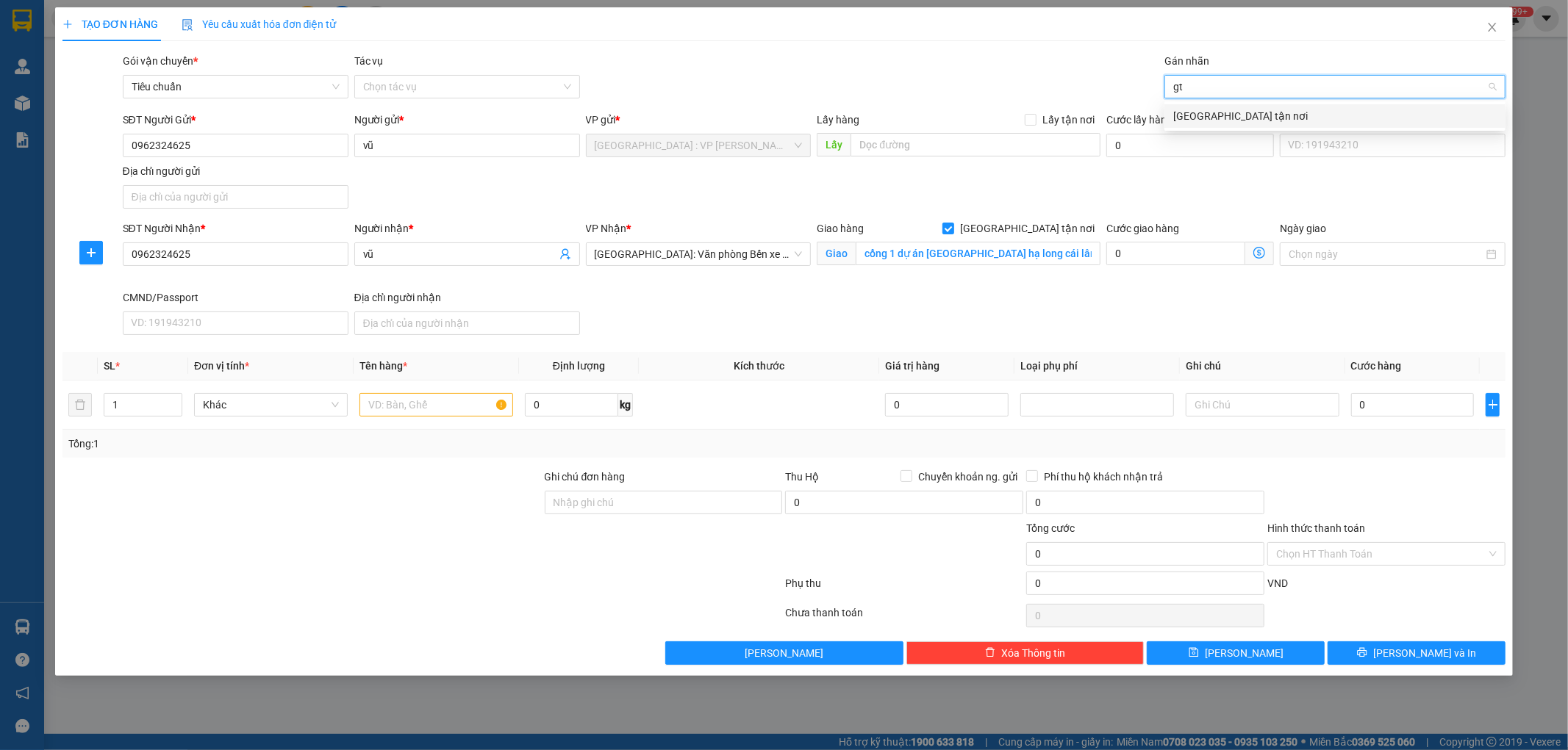
click at [1186, 114] on div "[GEOGRAPHIC_DATA] tận nơi" at bounding box center [1335, 116] width 323 height 17
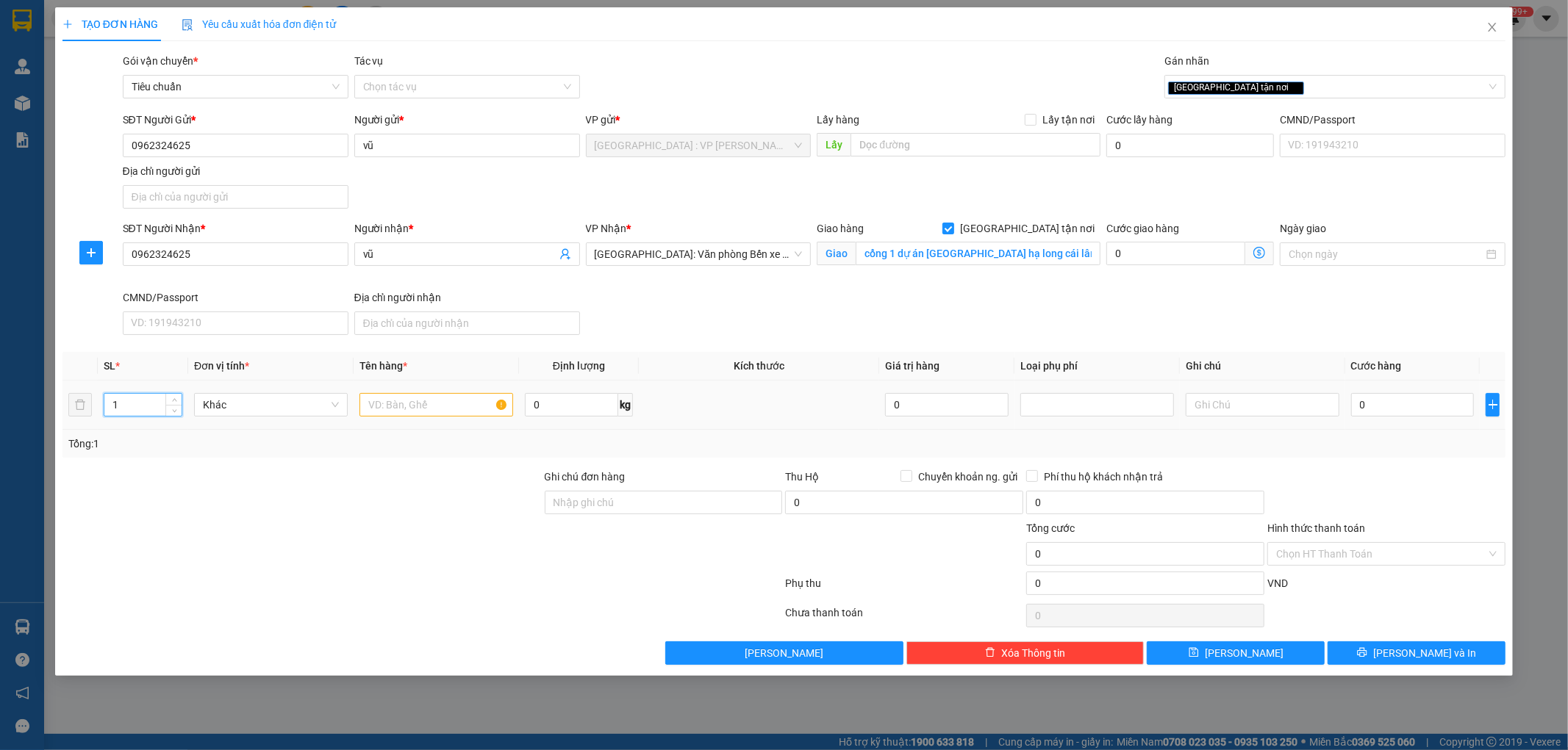
click at [155, 406] on input "1" at bounding box center [143, 405] width 77 height 22
type input "3"
click at [450, 410] on input "text" at bounding box center [436, 405] width 154 height 24
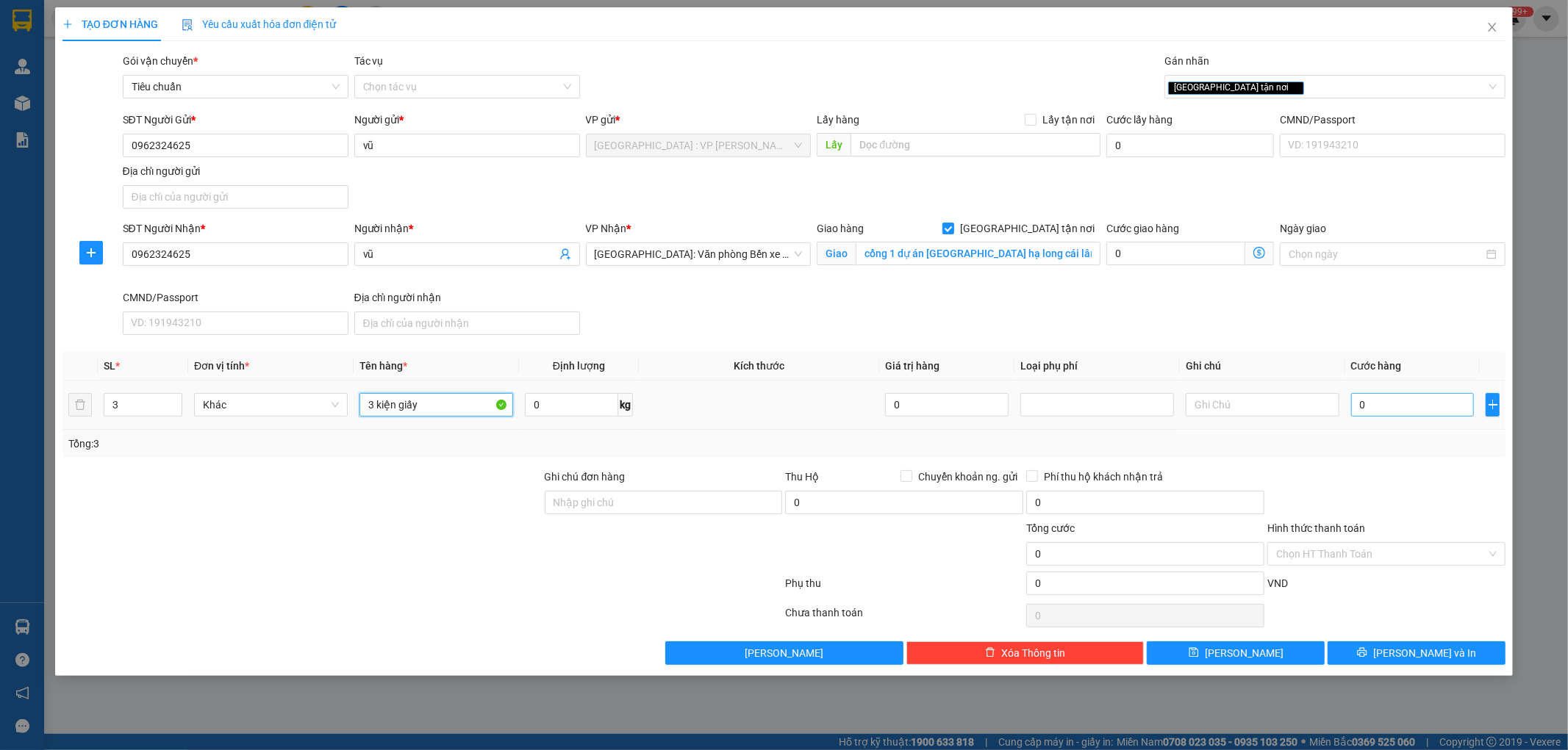
type input "3 kiện giấy"
click at [1369, 414] on input "0" at bounding box center [1413, 405] width 124 height 24
type input "1"
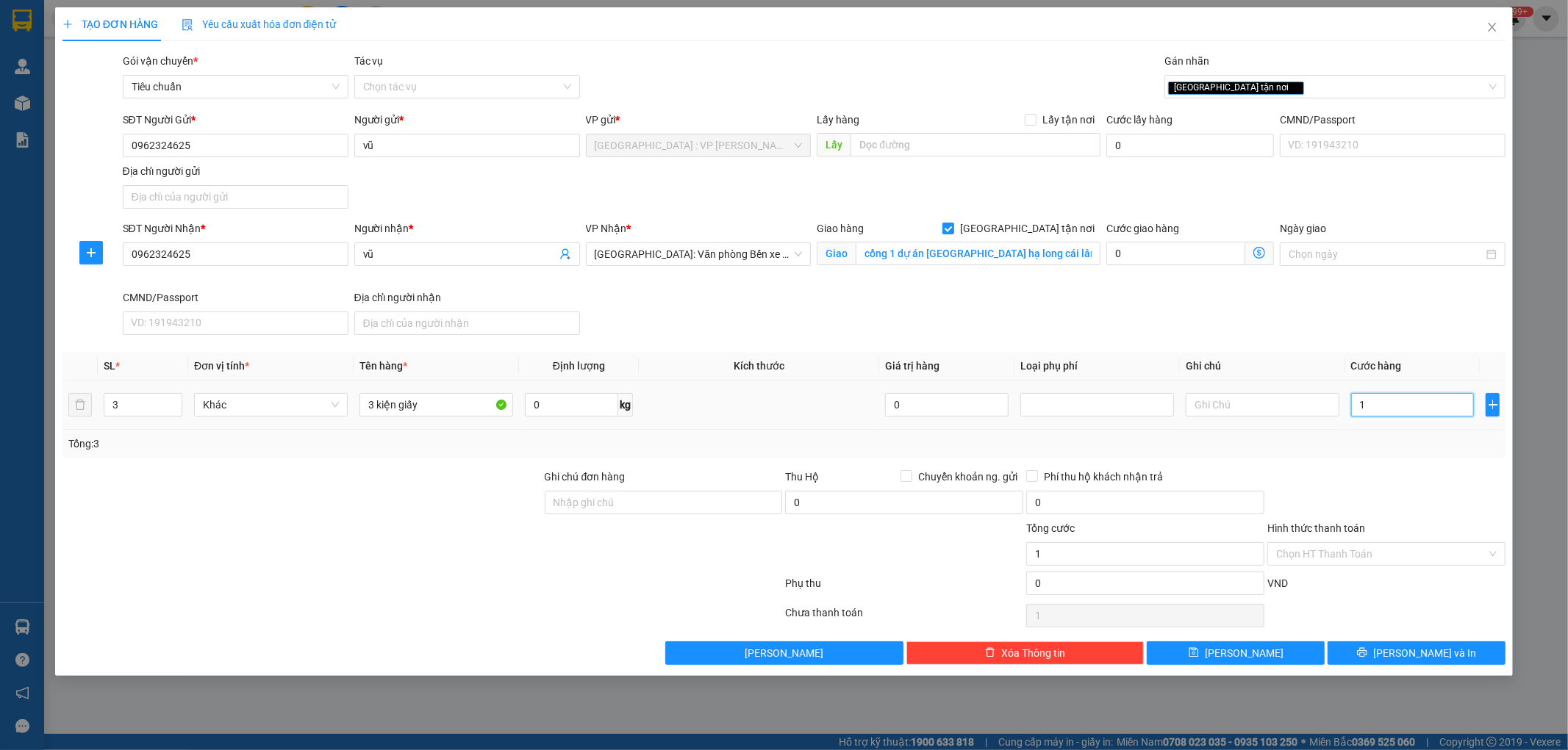
type input "15"
type input "150"
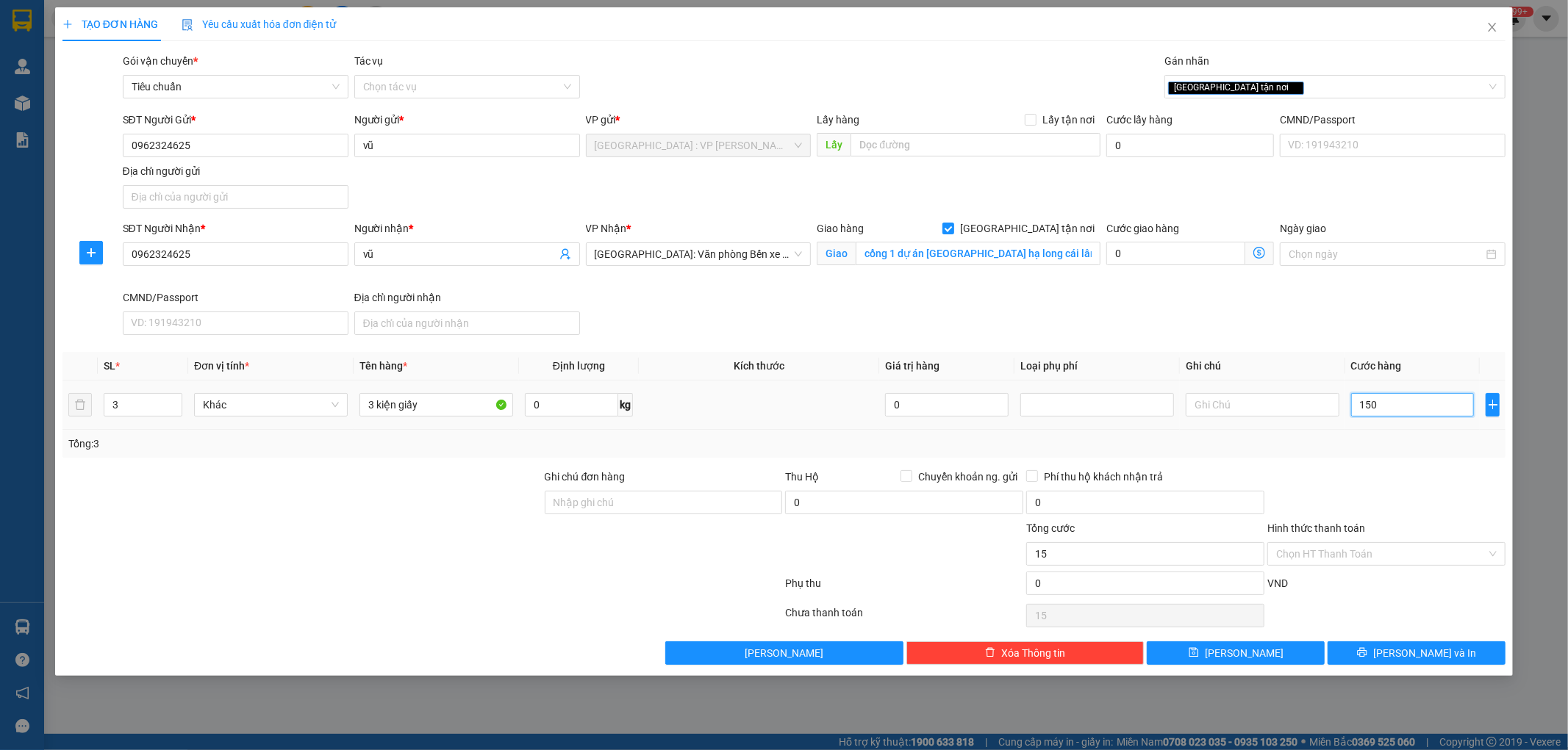
type input "150"
type input "1.500"
type input "15.000"
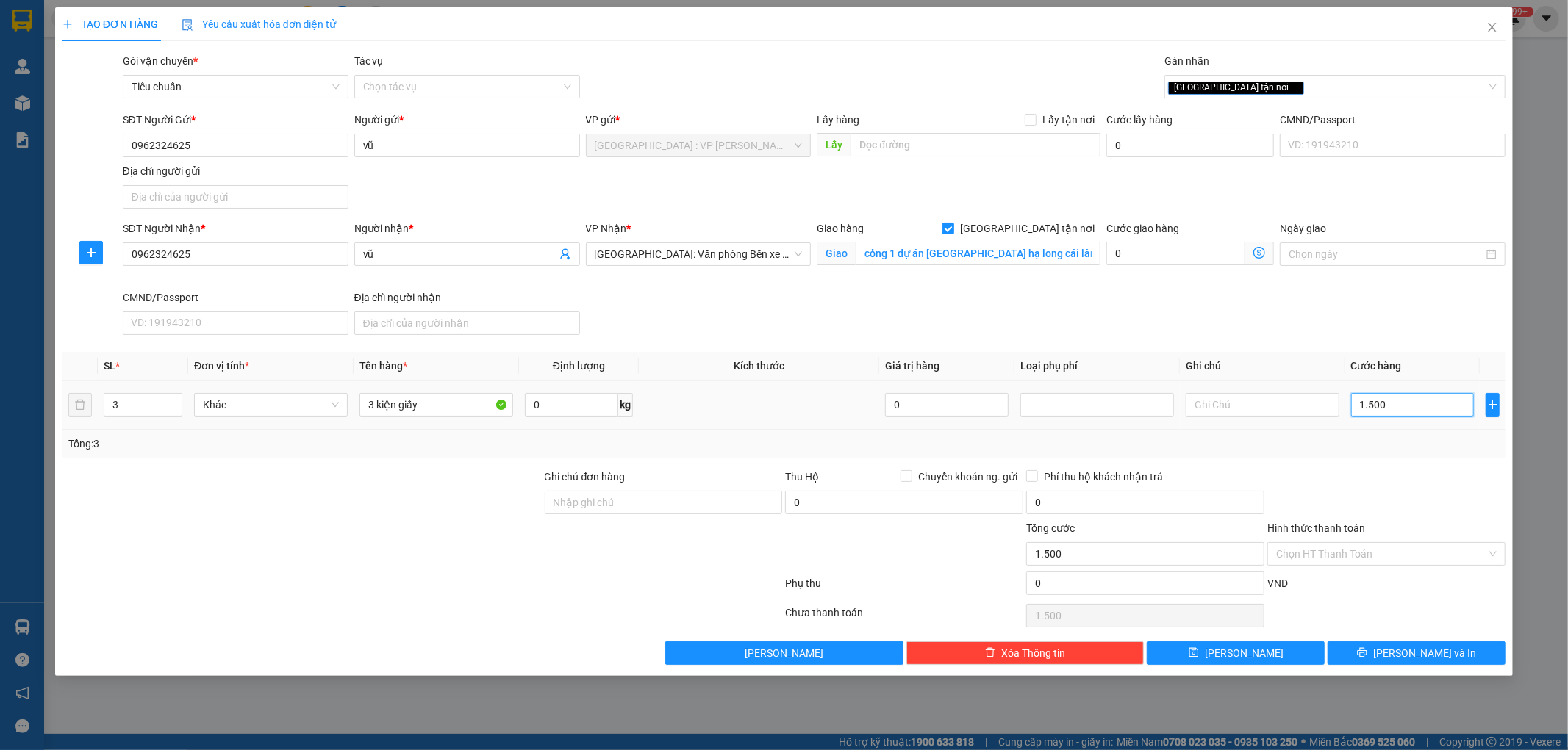
type input "15.000"
type input "150.000"
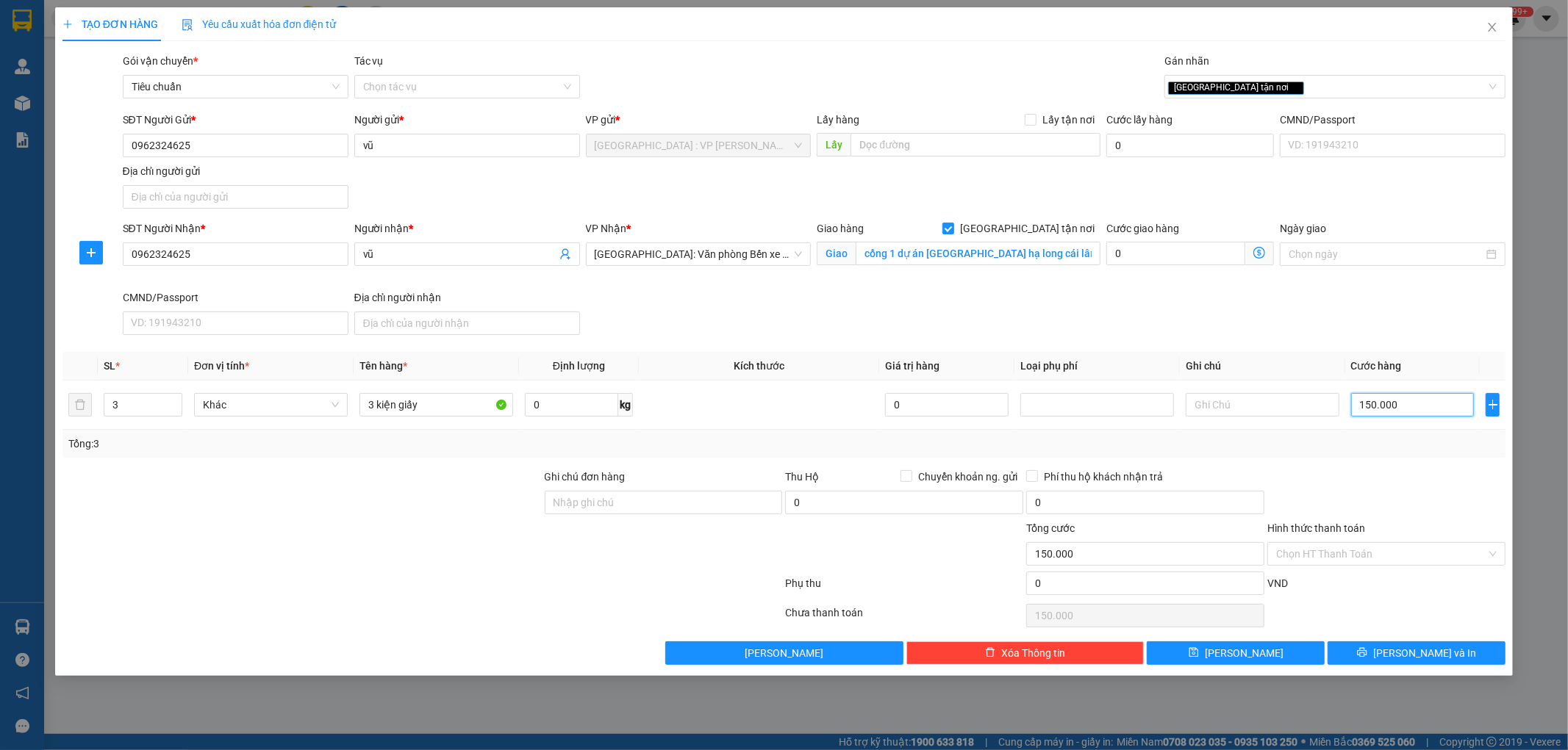
type input "150.000"
click at [1401, 488] on div at bounding box center [1387, 494] width 241 height 51
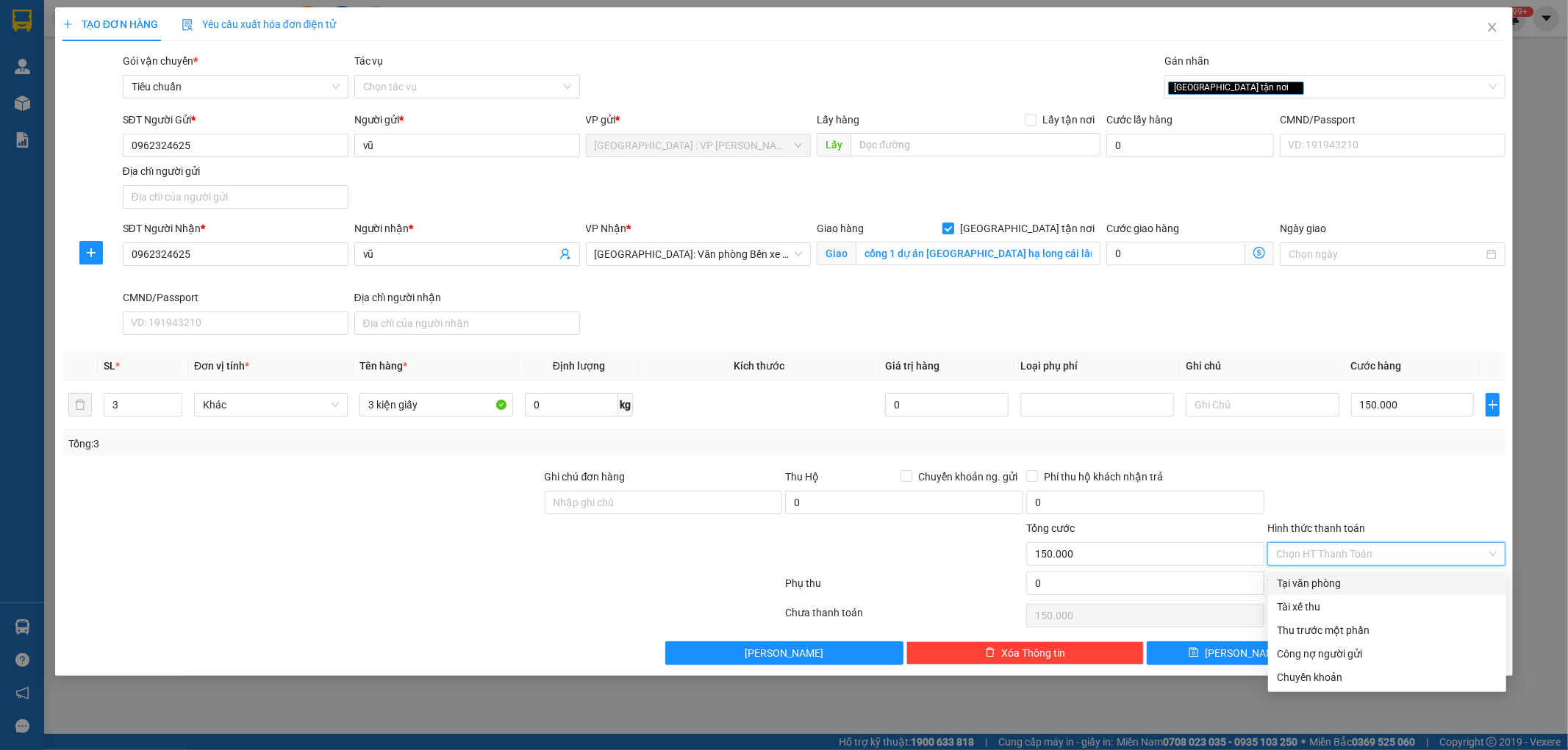
click at [1373, 556] on input "Hình thức thanh toán" at bounding box center [1381, 554] width 210 height 22
click at [1331, 583] on div "Tại văn phòng" at bounding box center [1387, 583] width 221 height 17
type input "0"
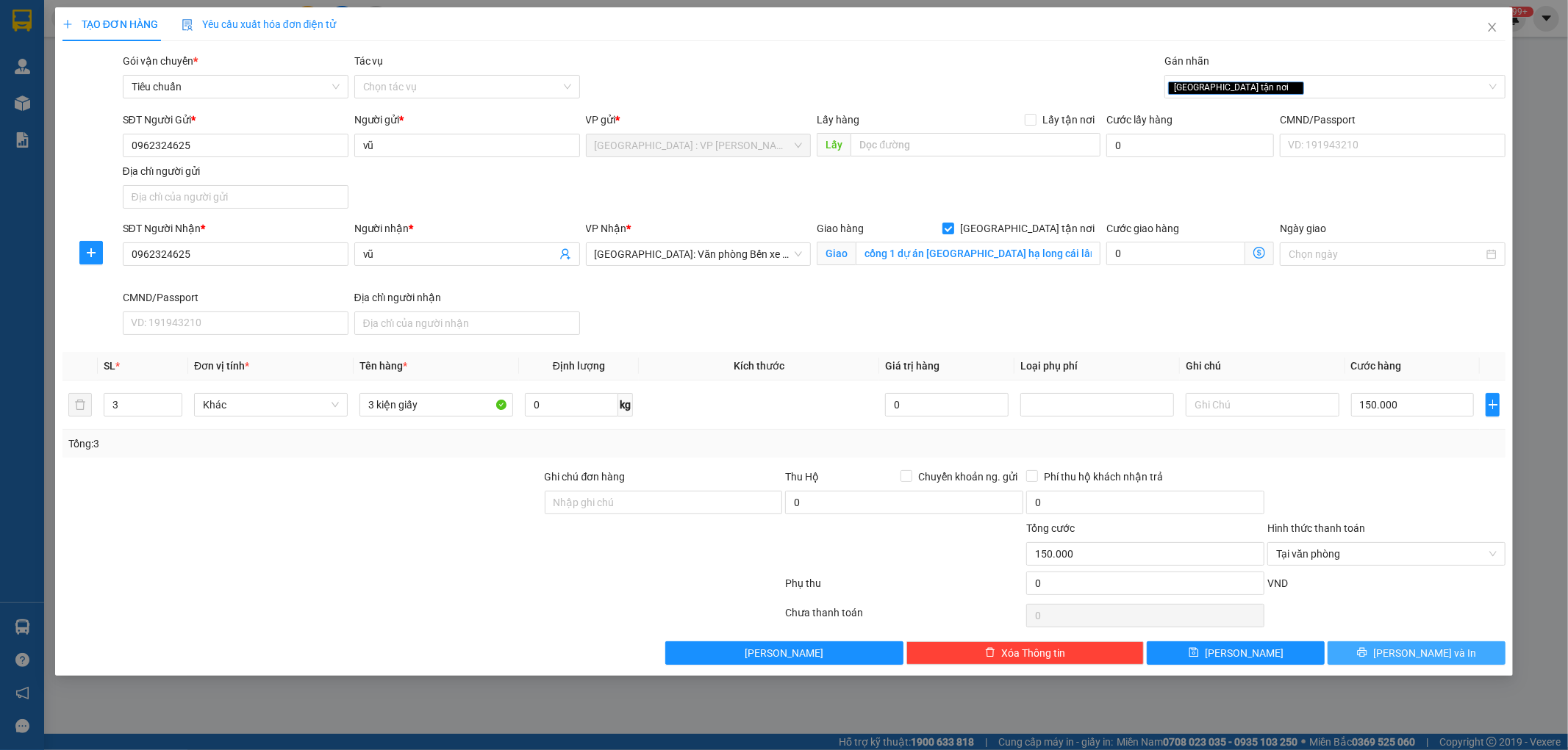
click at [1384, 649] on button "[PERSON_NAME] và In" at bounding box center [1417, 653] width 178 height 24
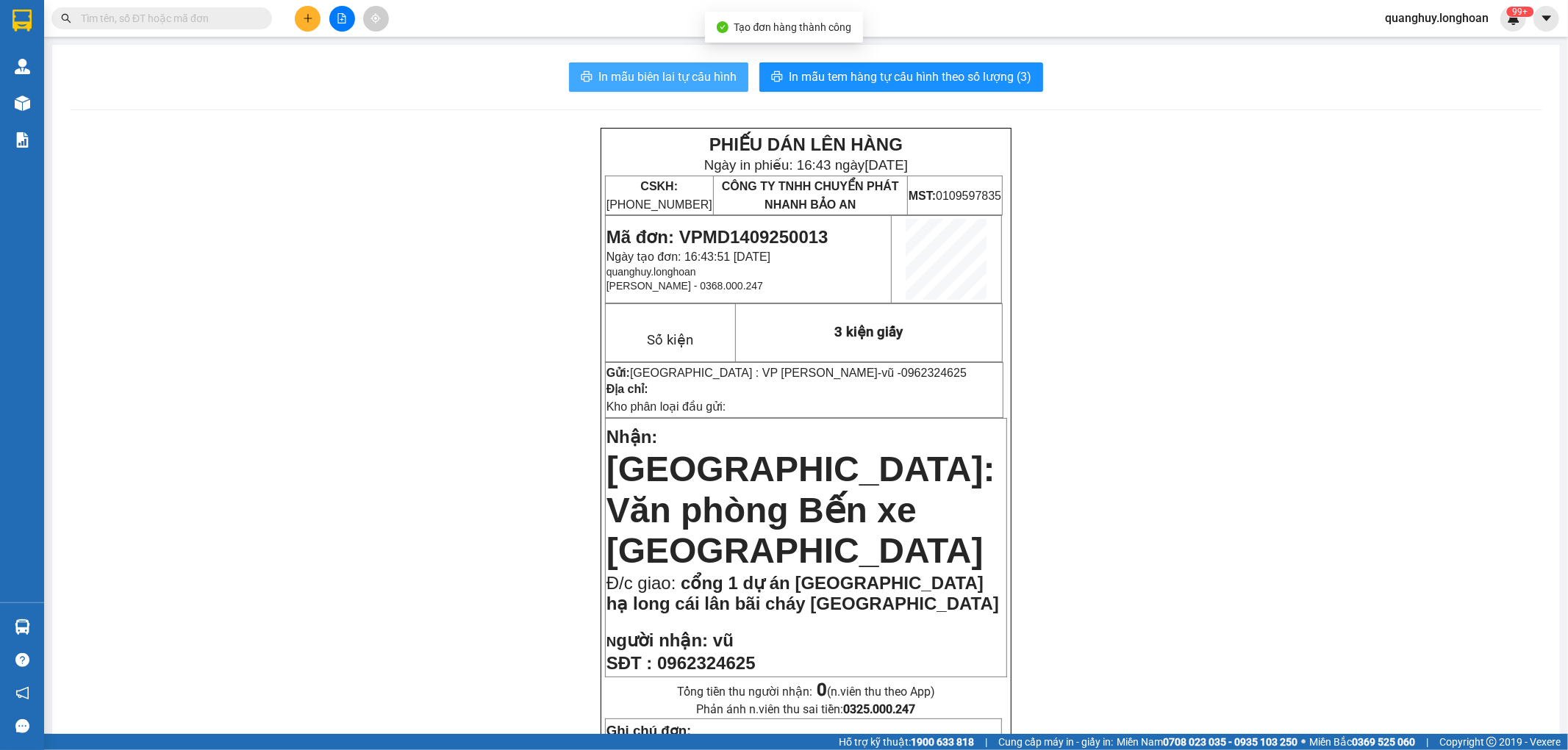
click at [715, 77] on span "In mẫu biên lai tự cấu hình" at bounding box center [667, 76] width 138 height 18
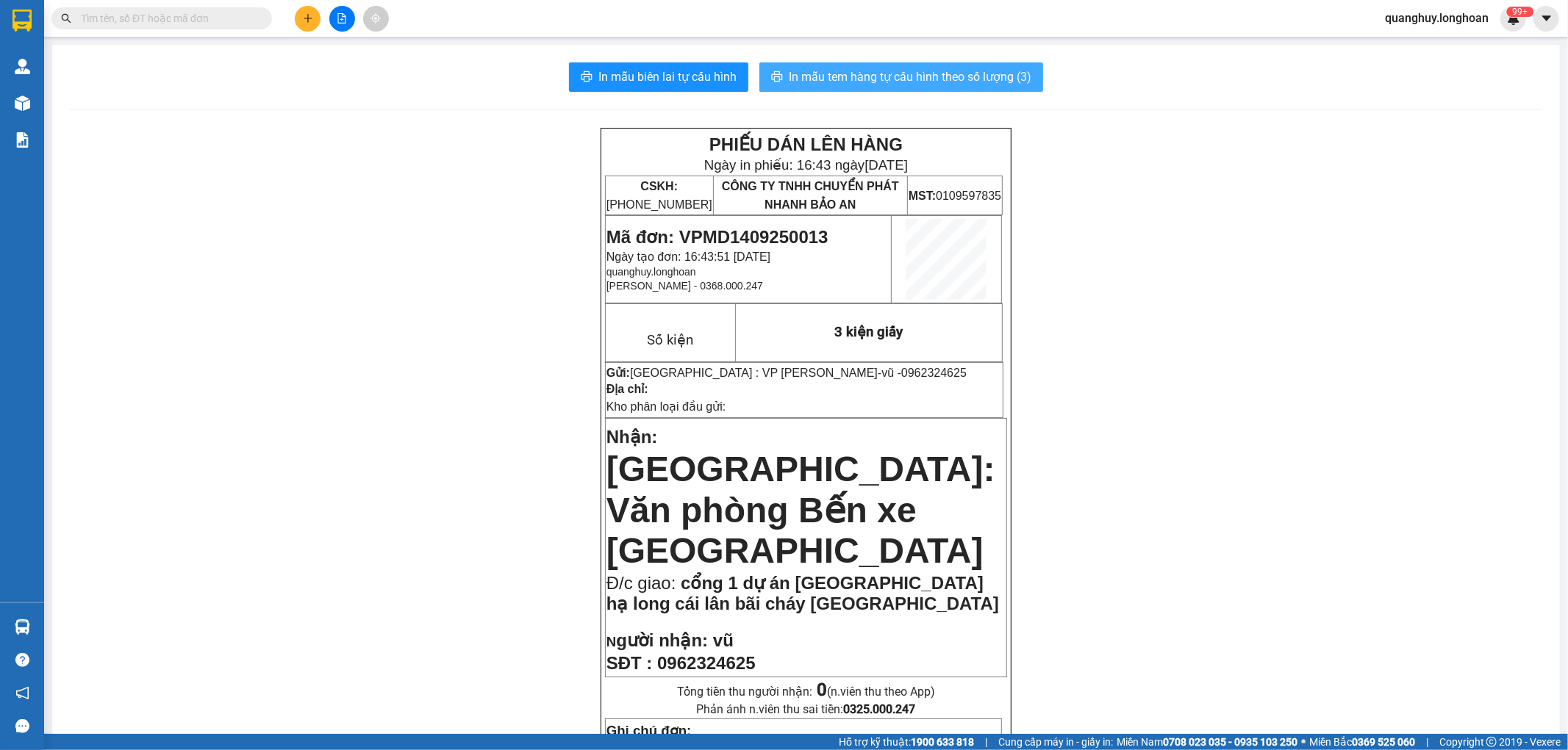
click at [873, 79] on span "In mẫu tem hàng tự cấu hình theo số lượng (3)" at bounding box center [911, 76] width 243 height 18
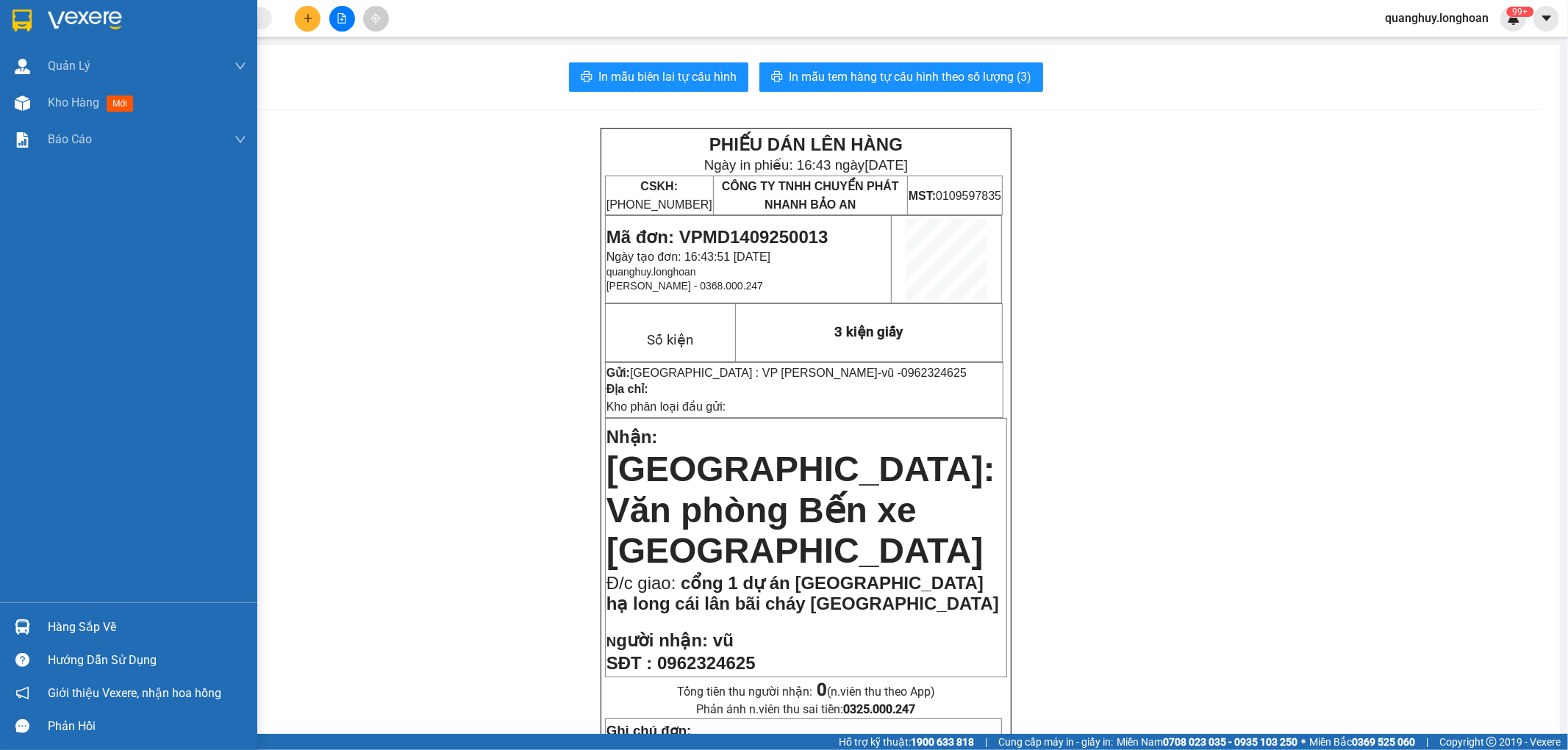
click at [25, 35] on div at bounding box center [128, 24] width 257 height 48
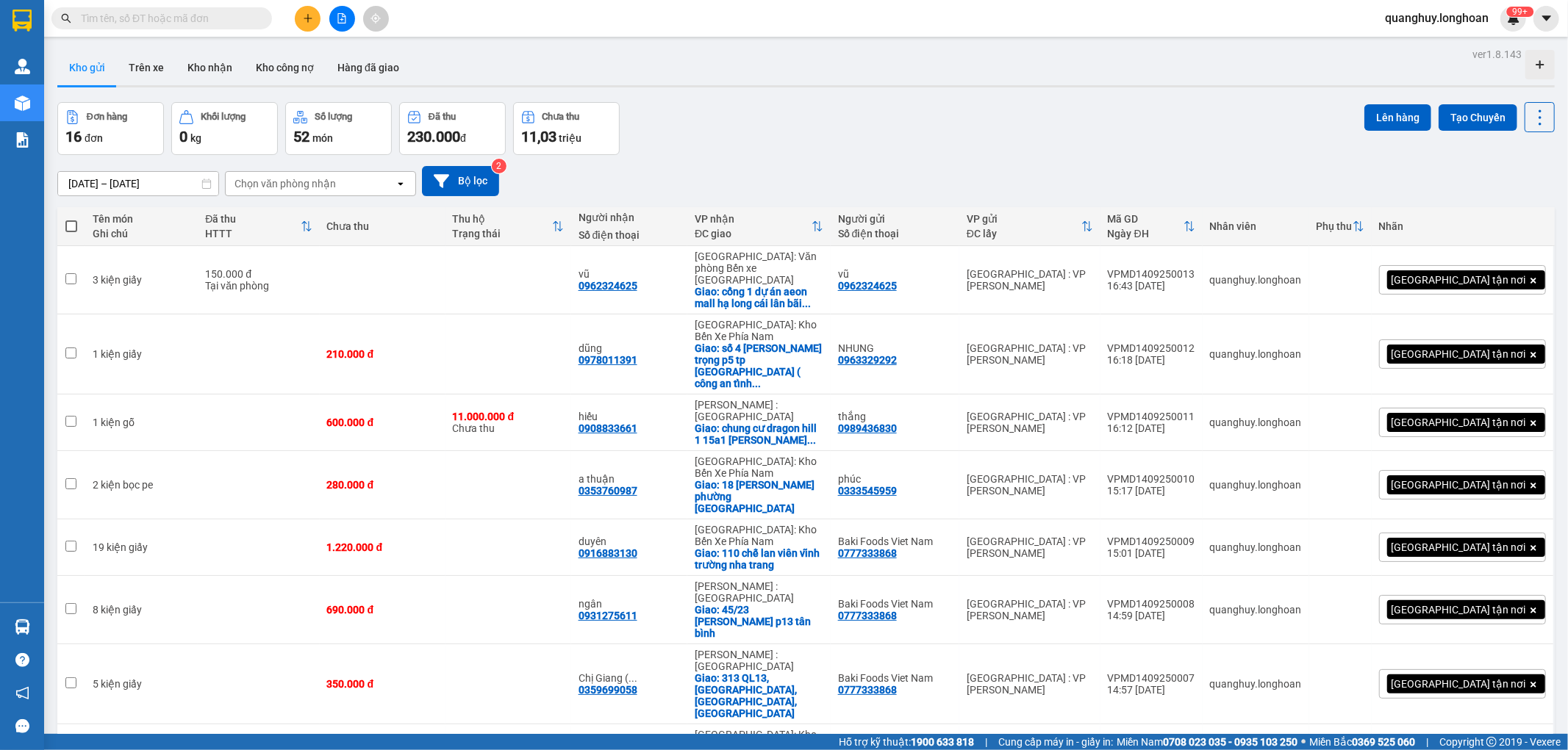
click at [297, 26] on button at bounding box center [307, 18] width 26 height 26
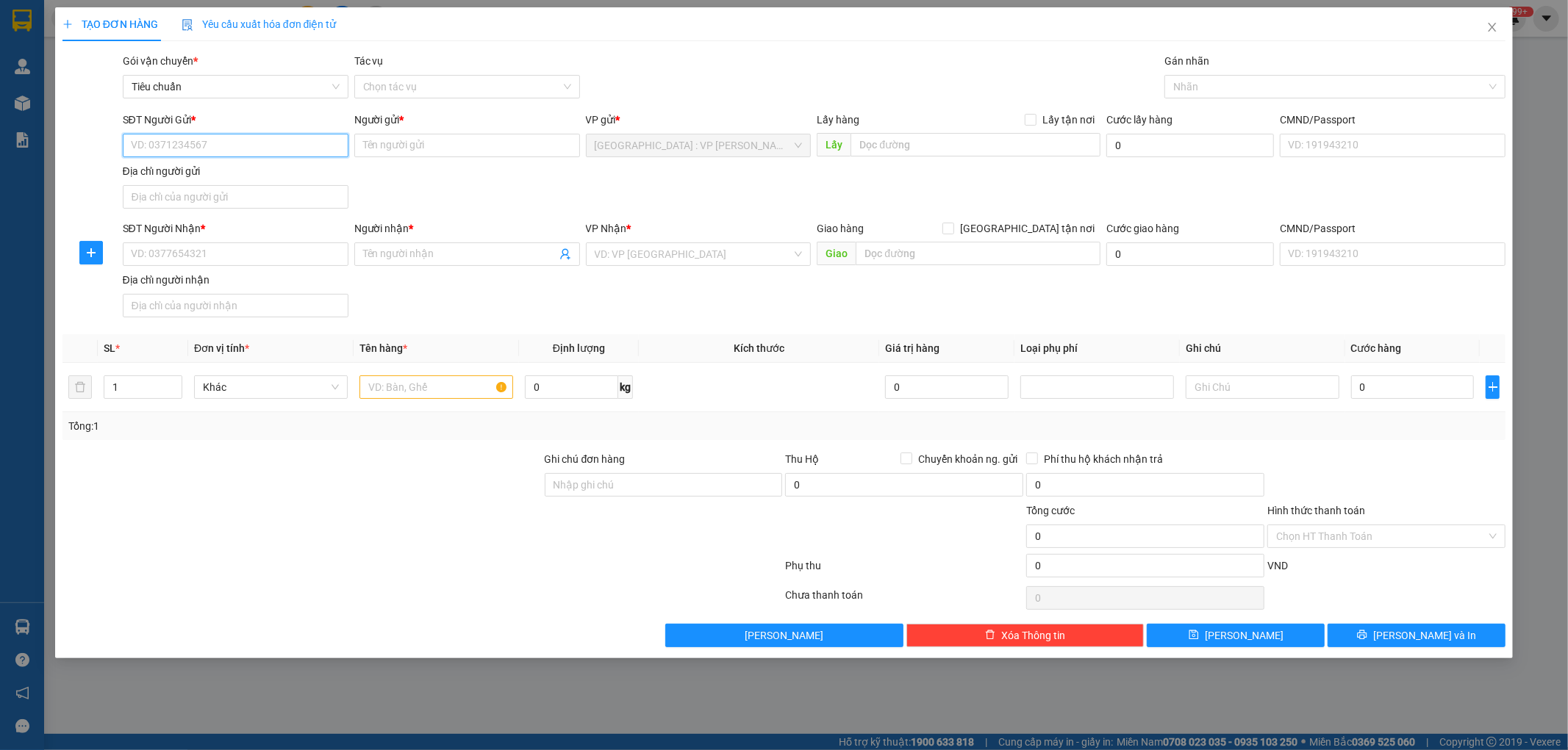
click at [274, 156] on input "SĐT Người Gửi *" at bounding box center [236, 146] width 225 height 24
type input "0966574734"
click at [210, 179] on div "0966574734 - đạt" at bounding box center [236, 175] width 208 height 17
type input "đạt"
type input "0966574734"
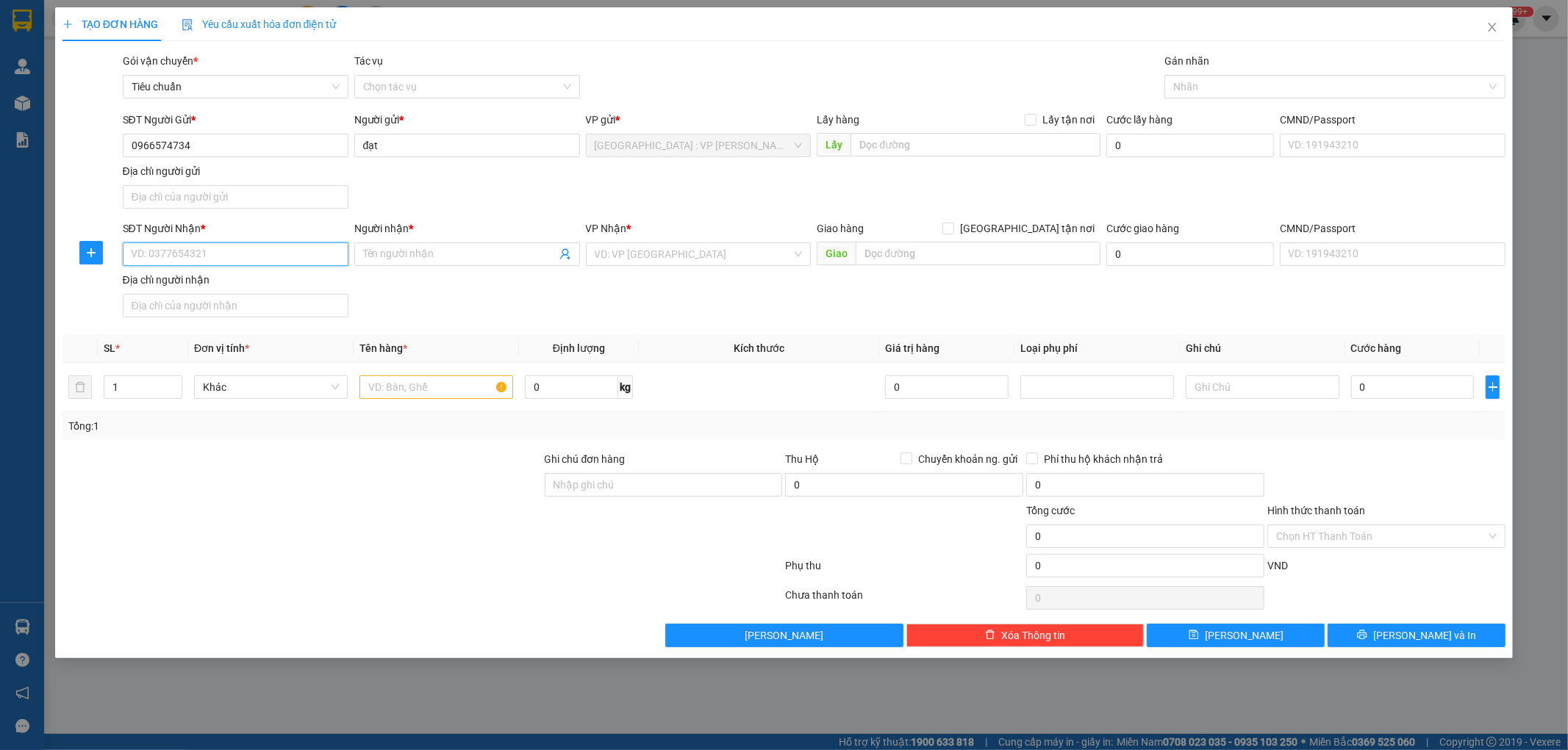
click at [277, 256] on input "SĐT Người Nhận *" at bounding box center [236, 254] width 225 height 24
type input "0972877723"
click at [414, 262] on input "Người nhận *" at bounding box center [460, 254] width 193 height 17
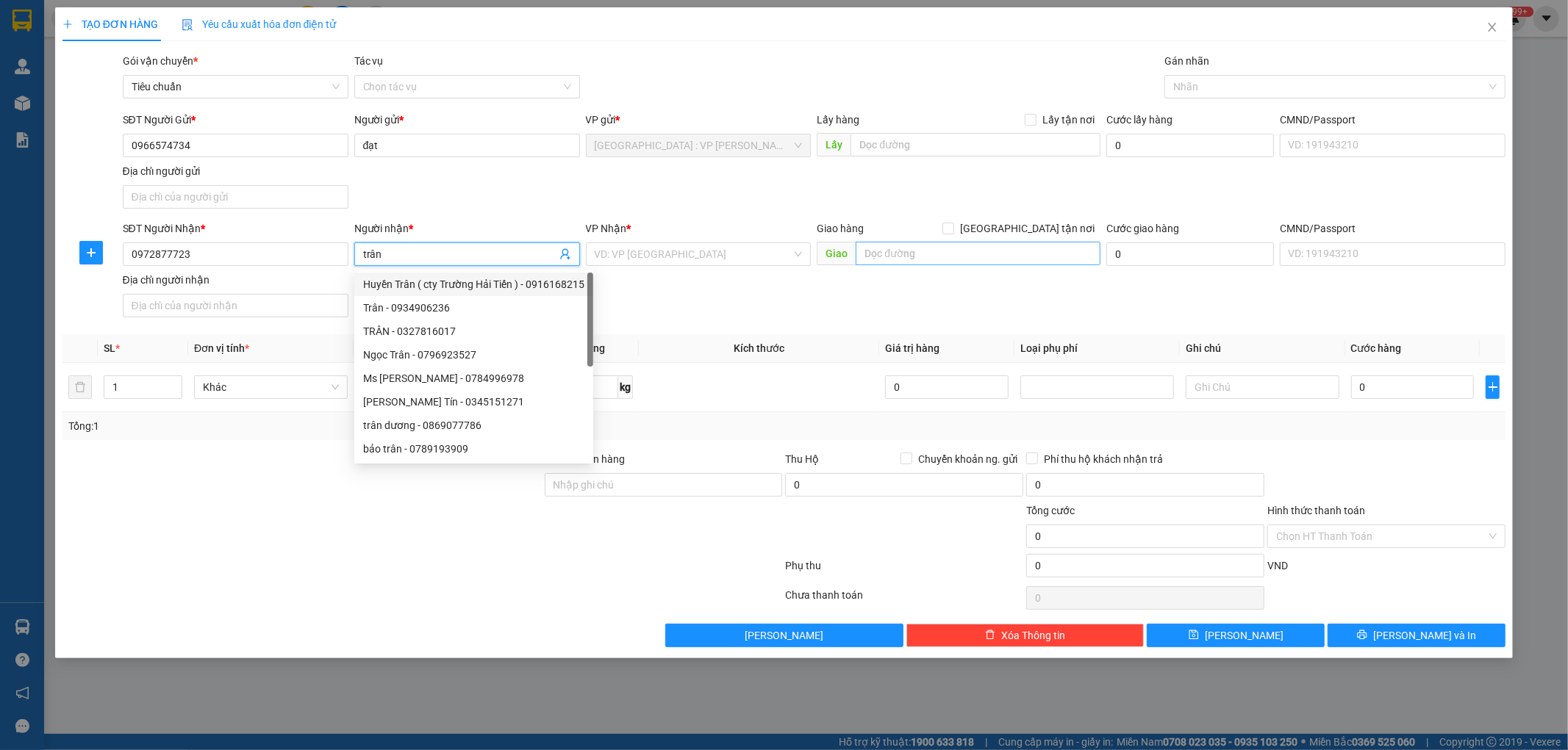
type input "trân"
click at [949, 256] on input "text" at bounding box center [978, 254] width 245 height 24
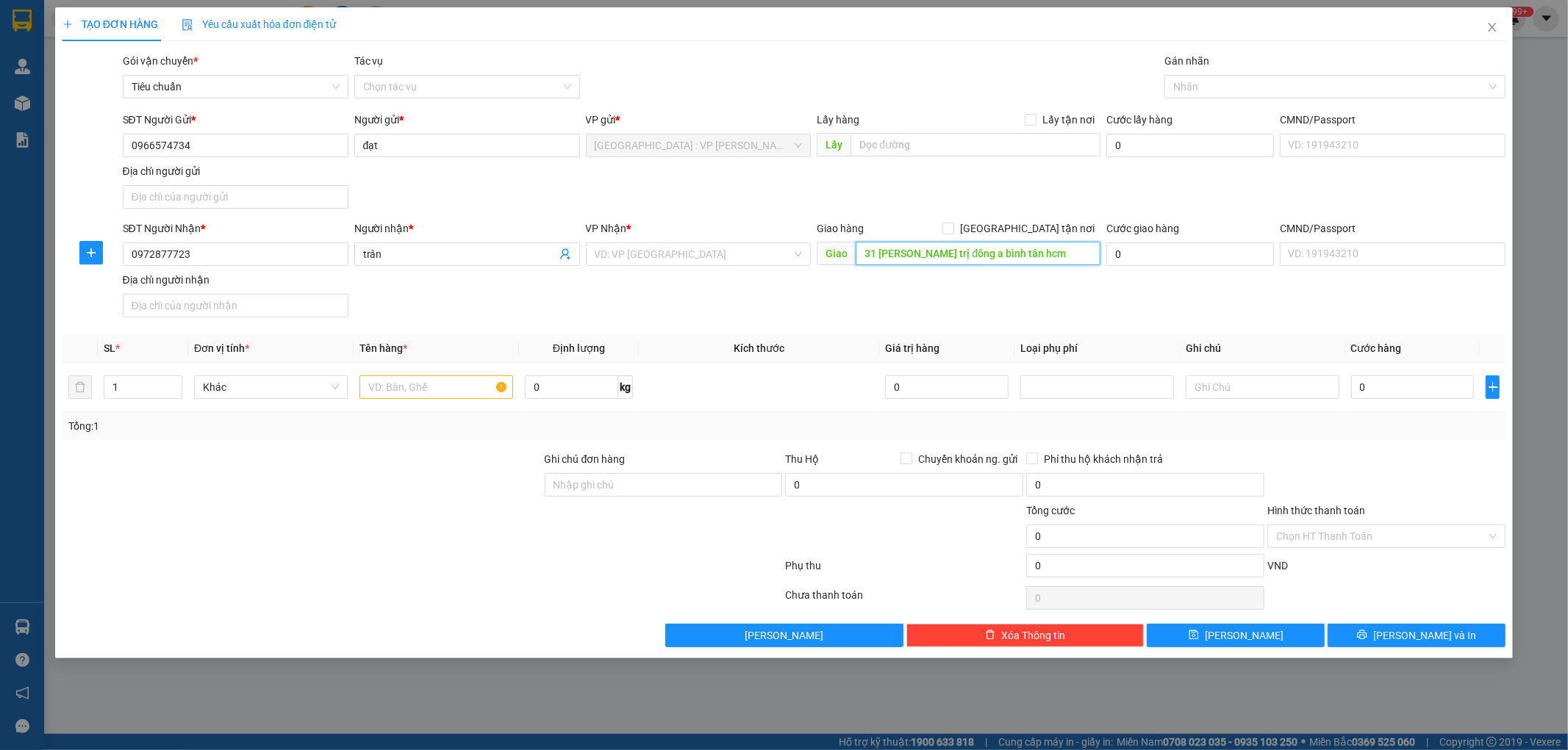
scroll to position [0, 17]
type input "31 [PERSON_NAME] trị đông a bình tân hcm"
click at [733, 258] on input "search" at bounding box center [693, 254] width 198 height 22
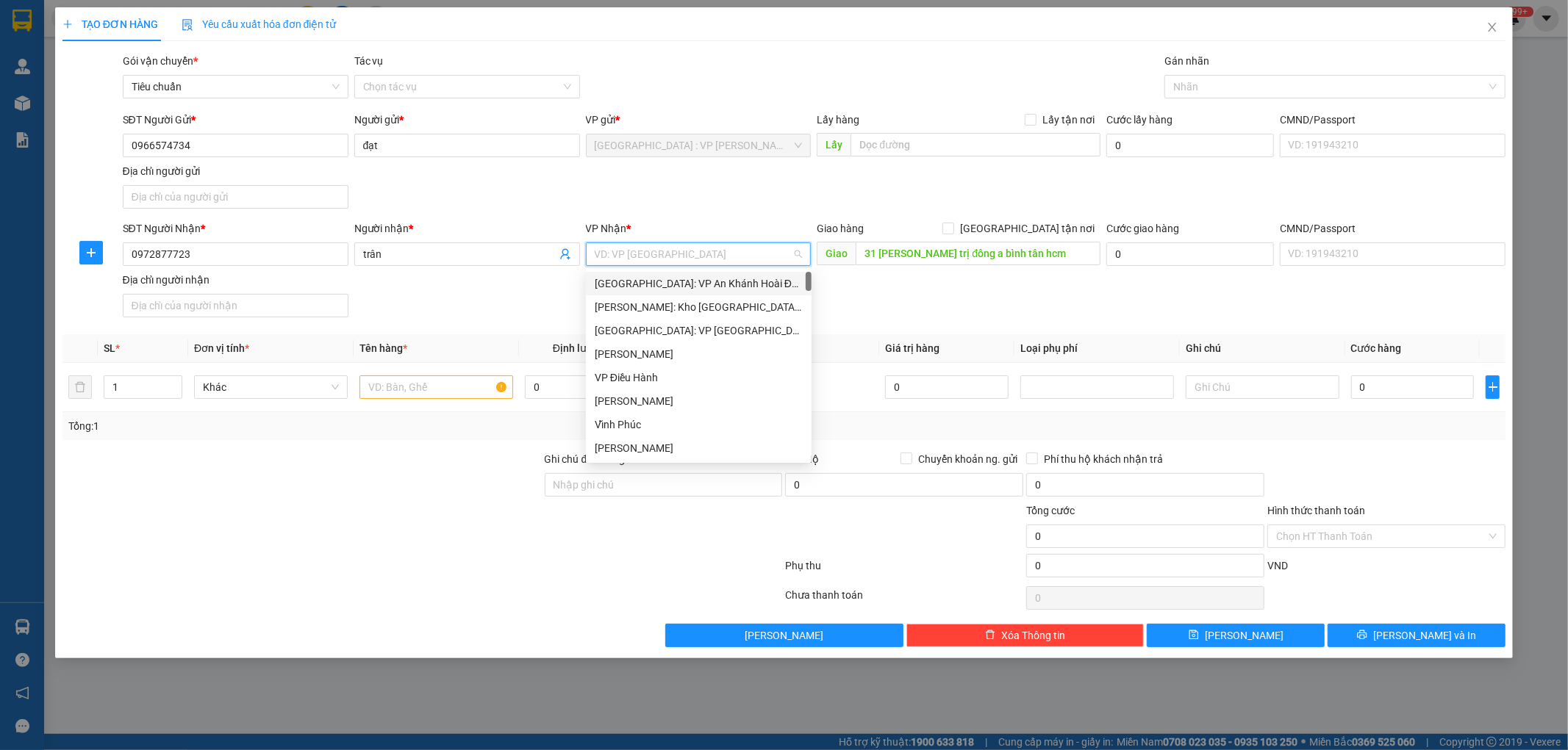
type input "2"
click at [689, 310] on div "[PERSON_NAME] : [GEOGRAPHIC_DATA]" at bounding box center [698, 307] width 208 height 17
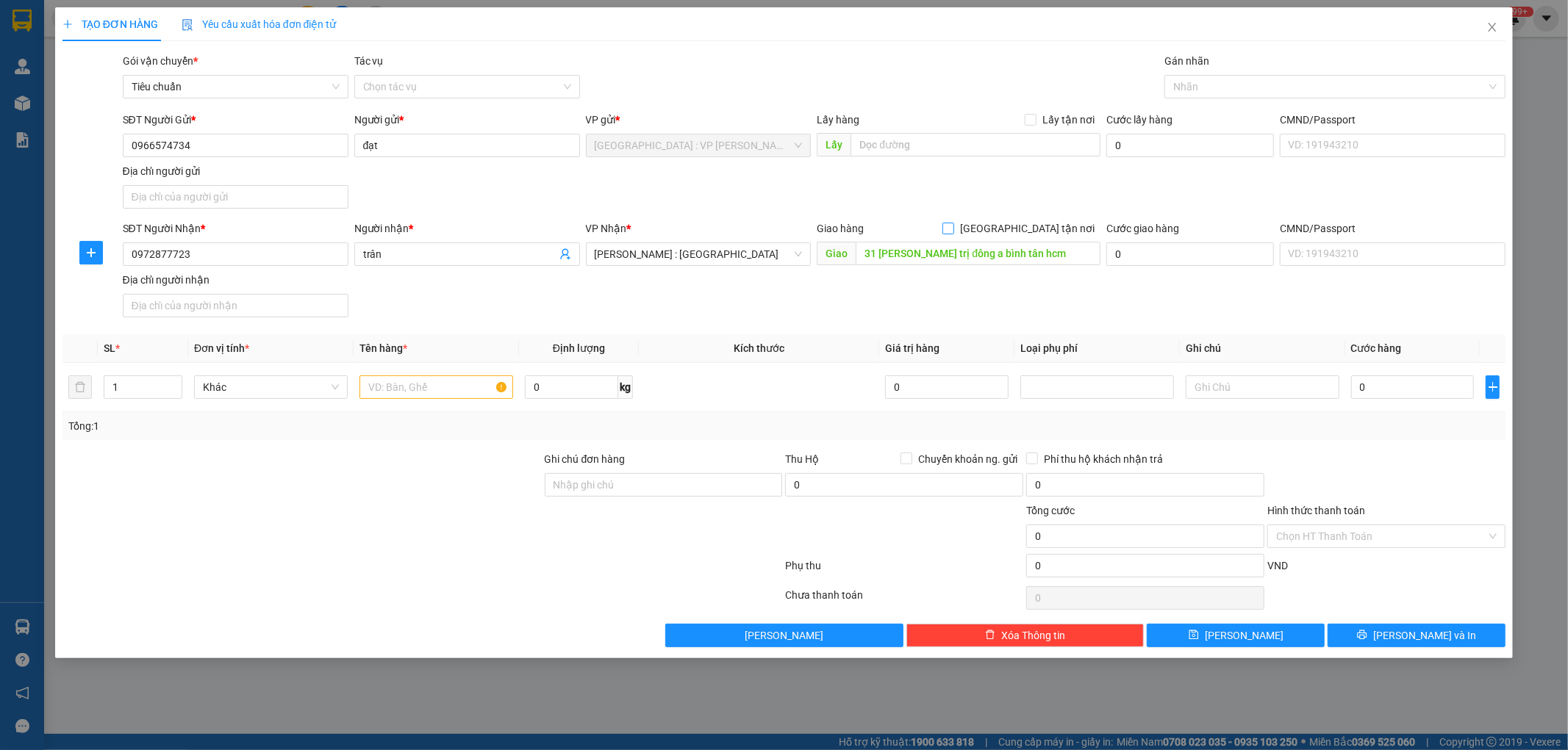
click at [955, 234] on span at bounding box center [948, 228] width 12 height 12
click at [953, 233] on input "[GEOGRAPHIC_DATA] tận nơi" at bounding box center [948, 228] width 10 height 10
checkbox input "true"
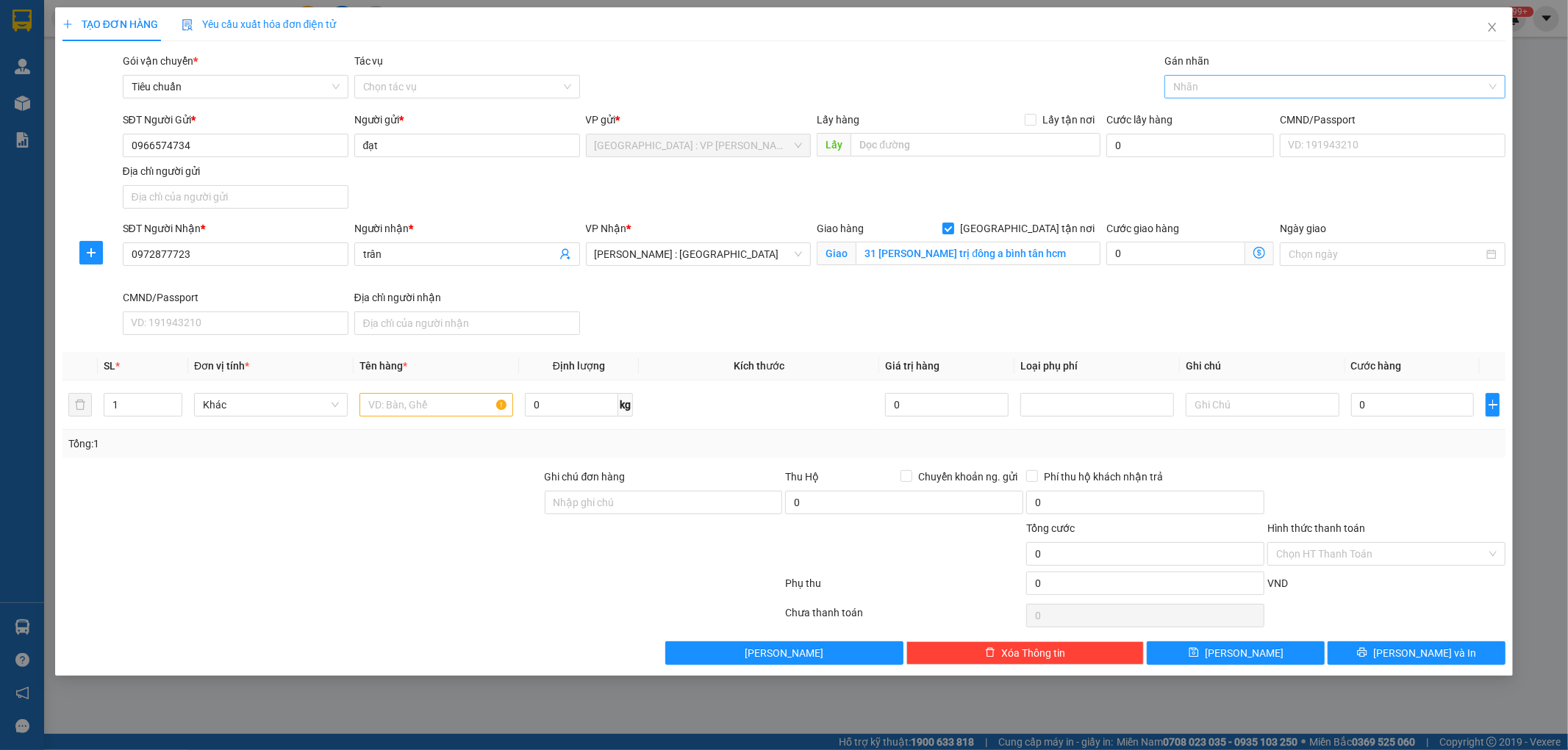
click at [1208, 98] on div "Nhãn" at bounding box center [1335, 87] width 341 height 24
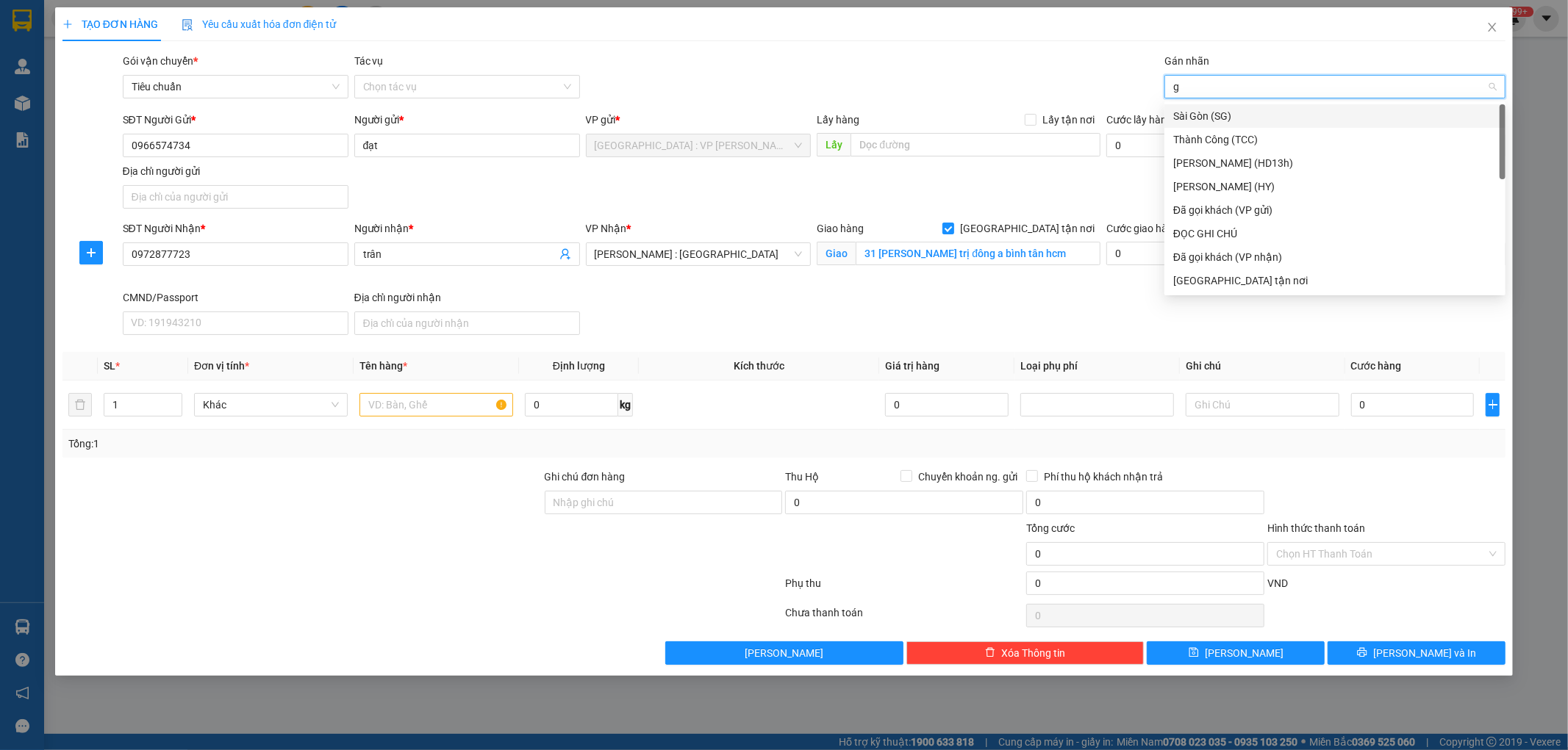
type input "gt"
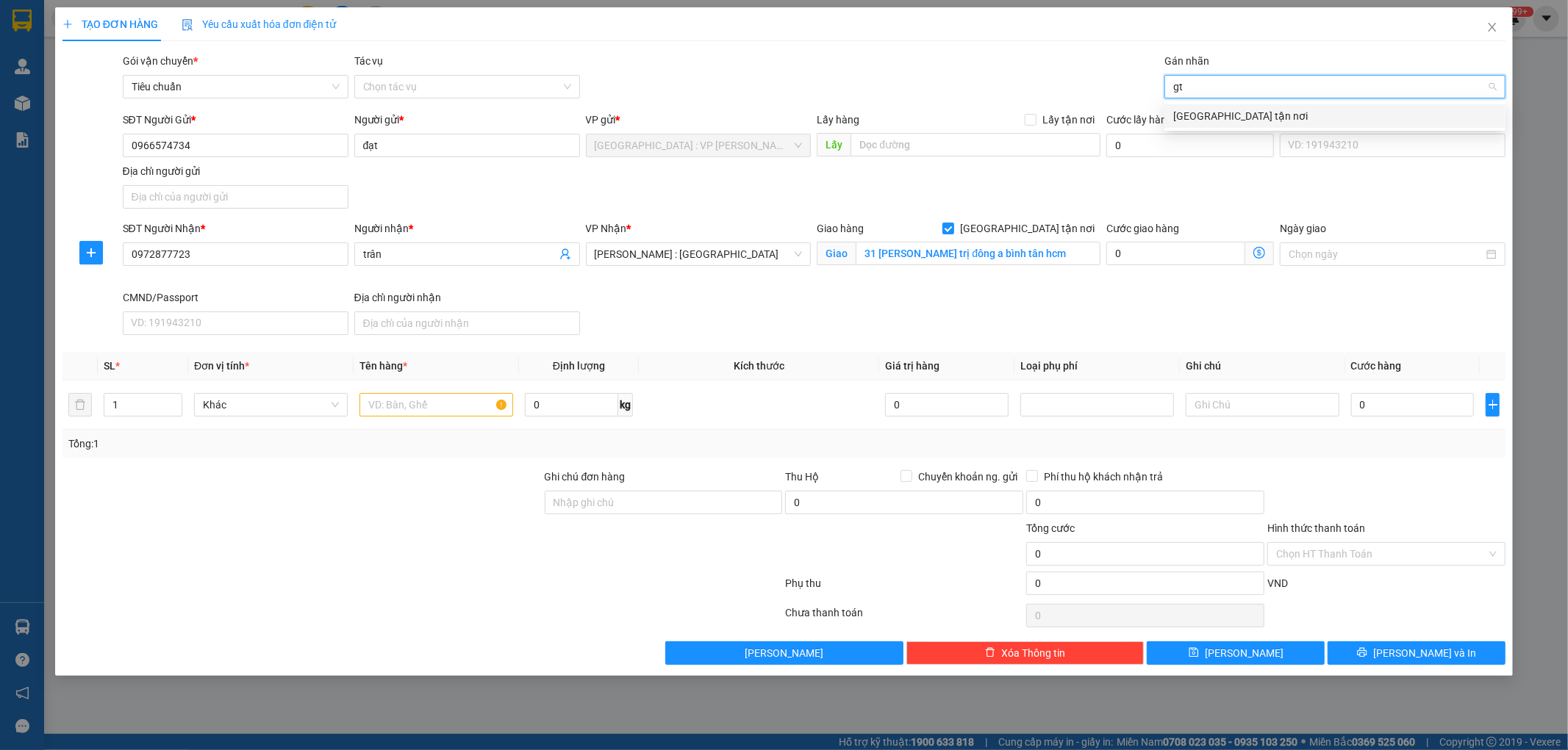
click at [1205, 124] on div "[GEOGRAPHIC_DATA] tận nơi" at bounding box center [1335, 116] width 323 height 17
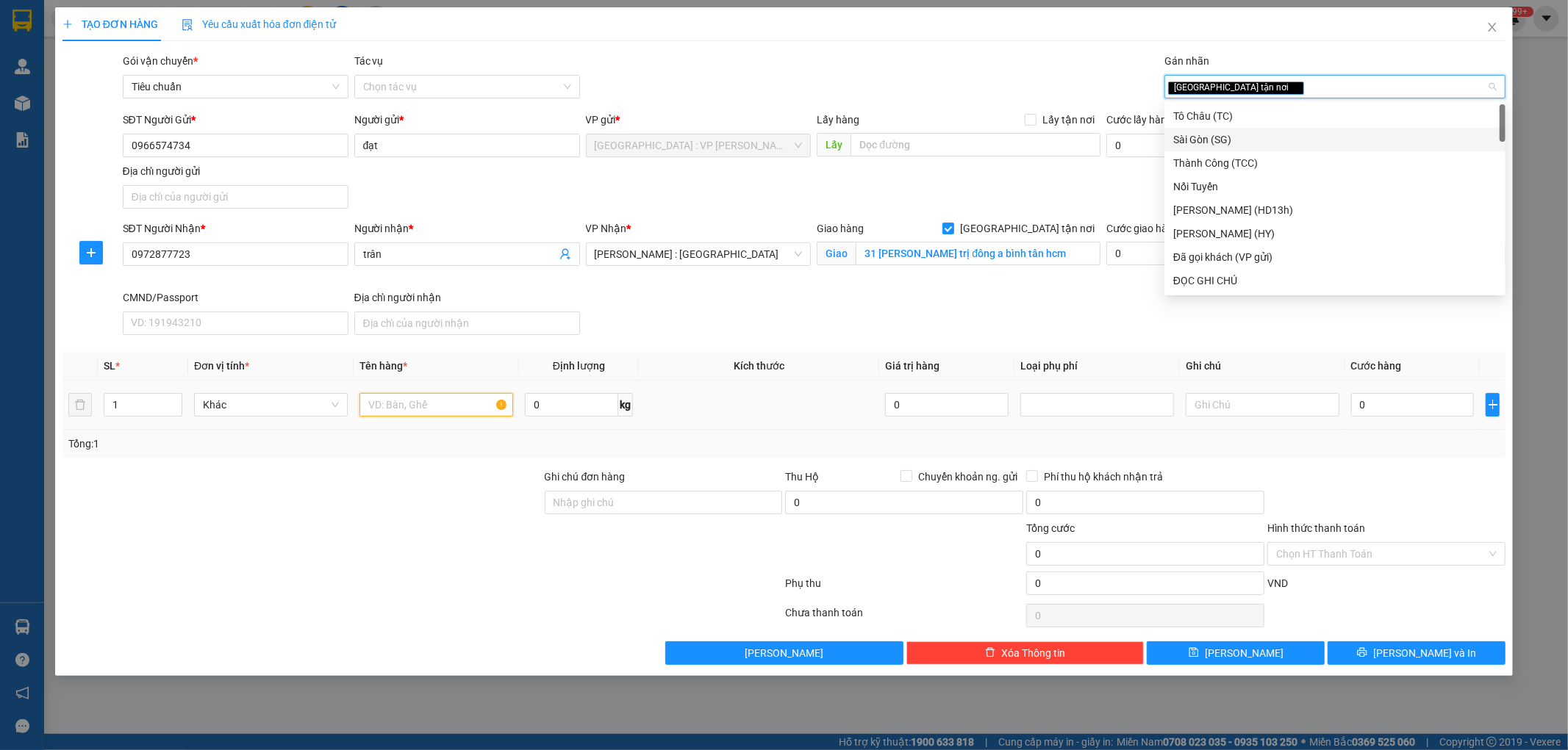
click at [473, 394] on input "text" at bounding box center [436, 405] width 154 height 24
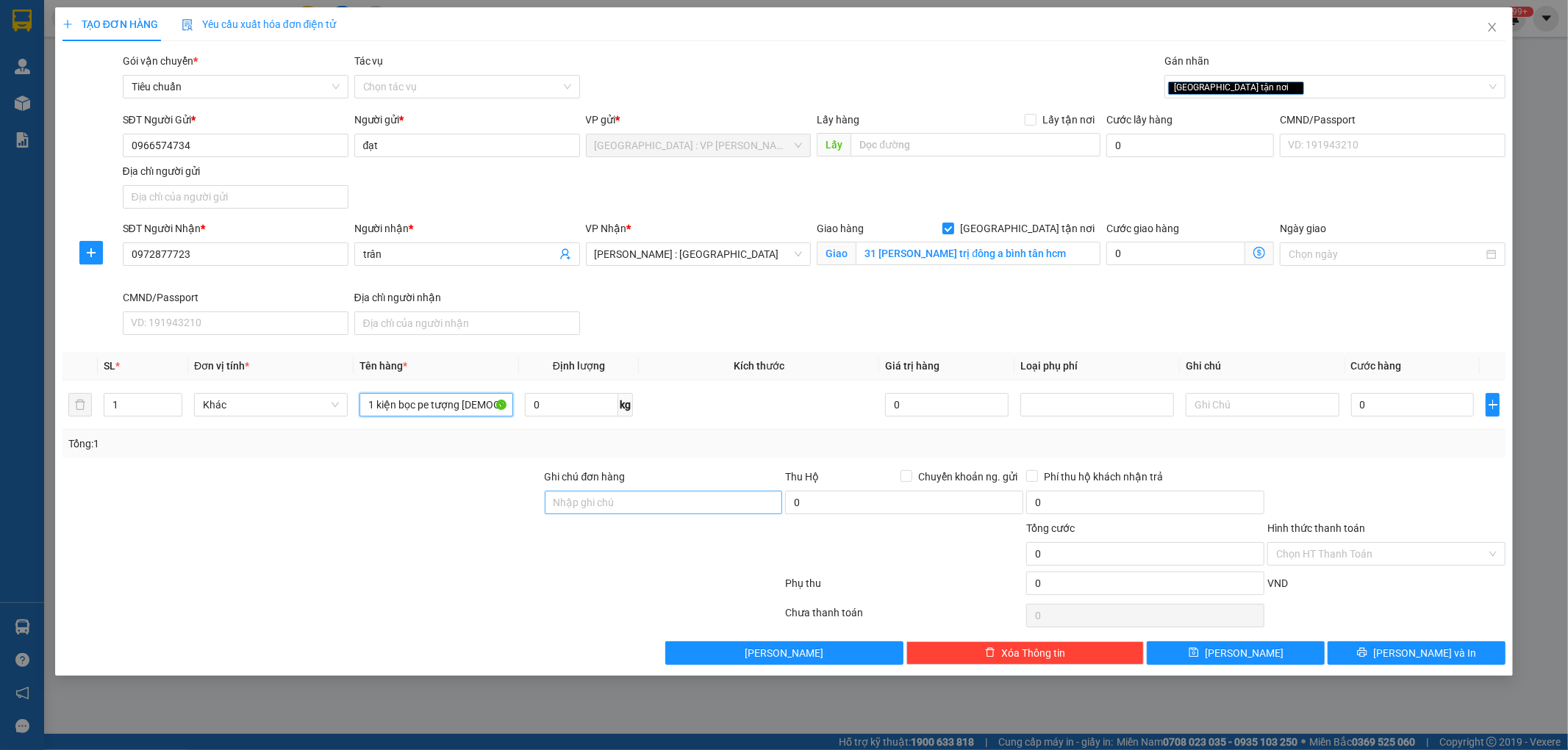
type input "1 kiện bọc pe tượng [DEMOGRAPHIC_DATA]"
click at [596, 497] on input "Ghi chú đơn hàng" at bounding box center [664, 503] width 238 height 24
type input "hư vỡ ko đền đã báo khách gửi"
click at [1408, 402] on input "0" at bounding box center [1413, 405] width 124 height 24
type input "1"
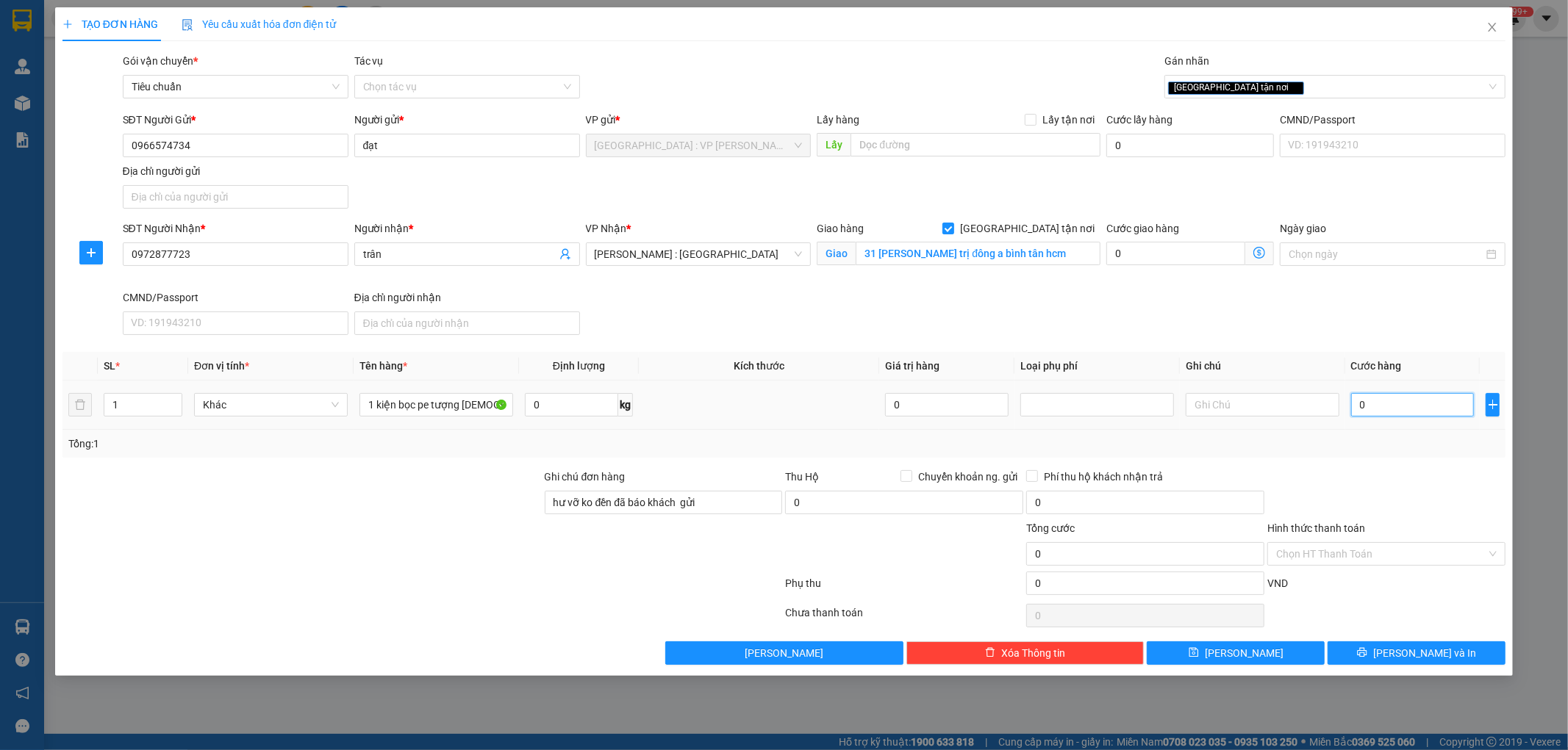
type input "1"
type input "10"
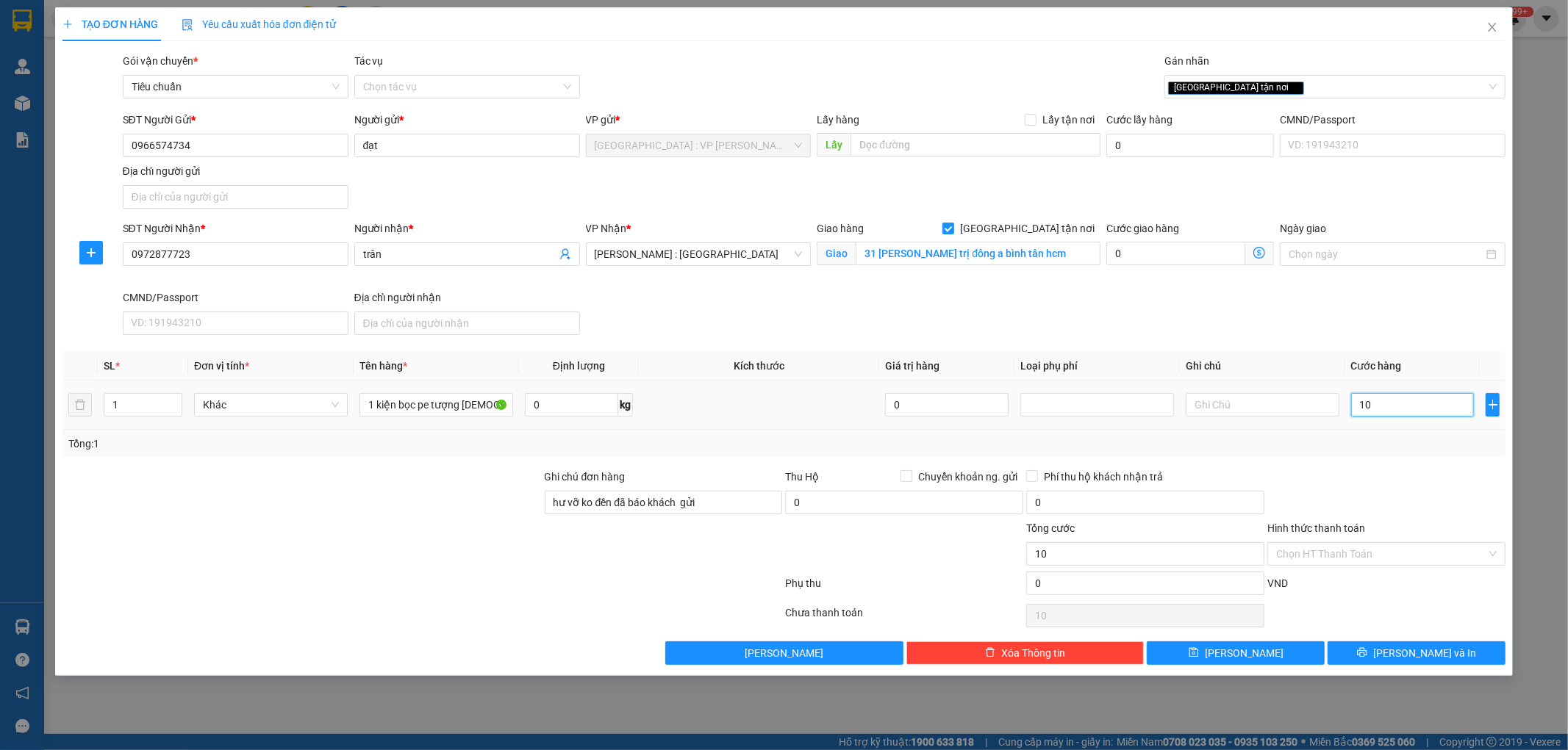
type input "100"
type input "1.000"
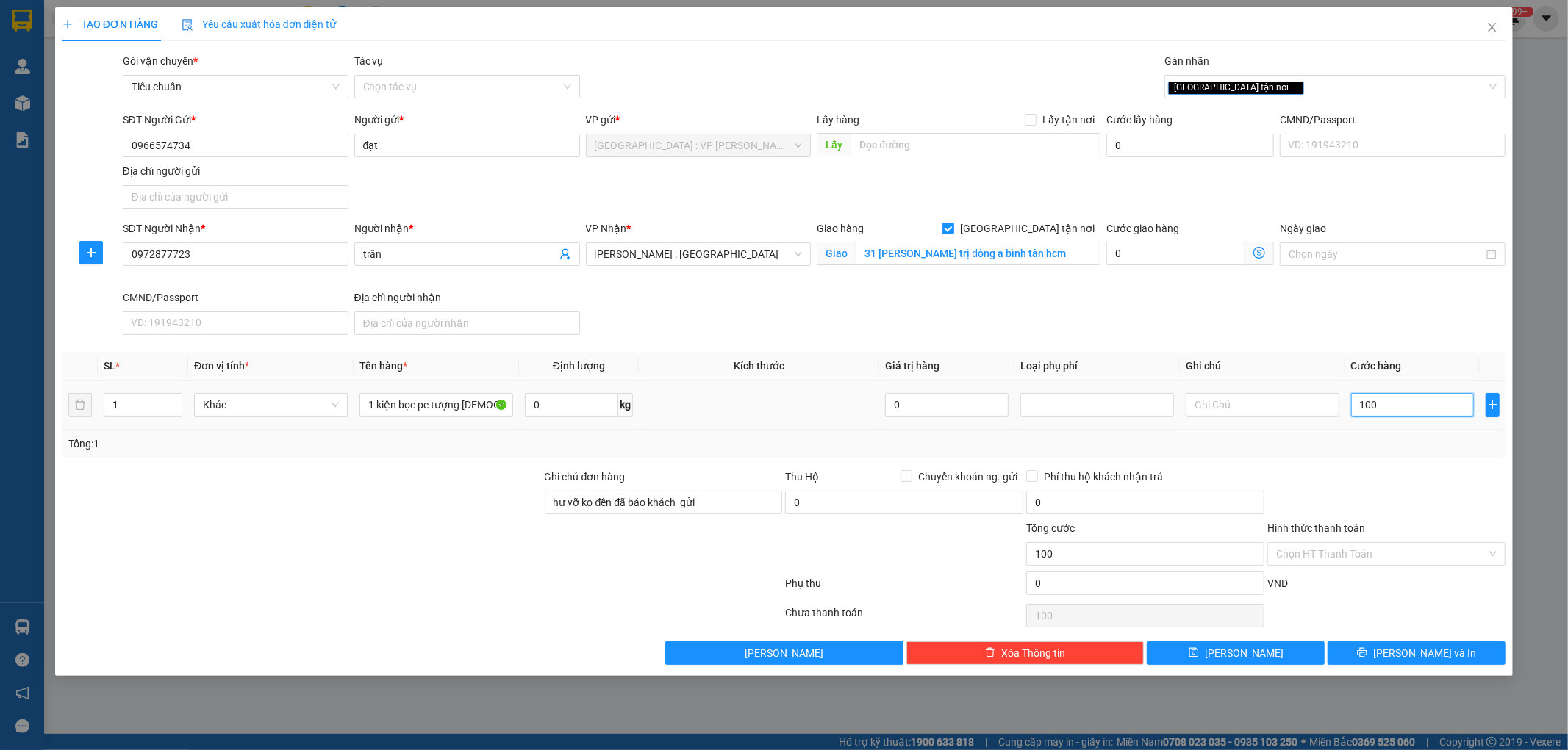
type input "1.000"
type input "10.000"
type input "100.000"
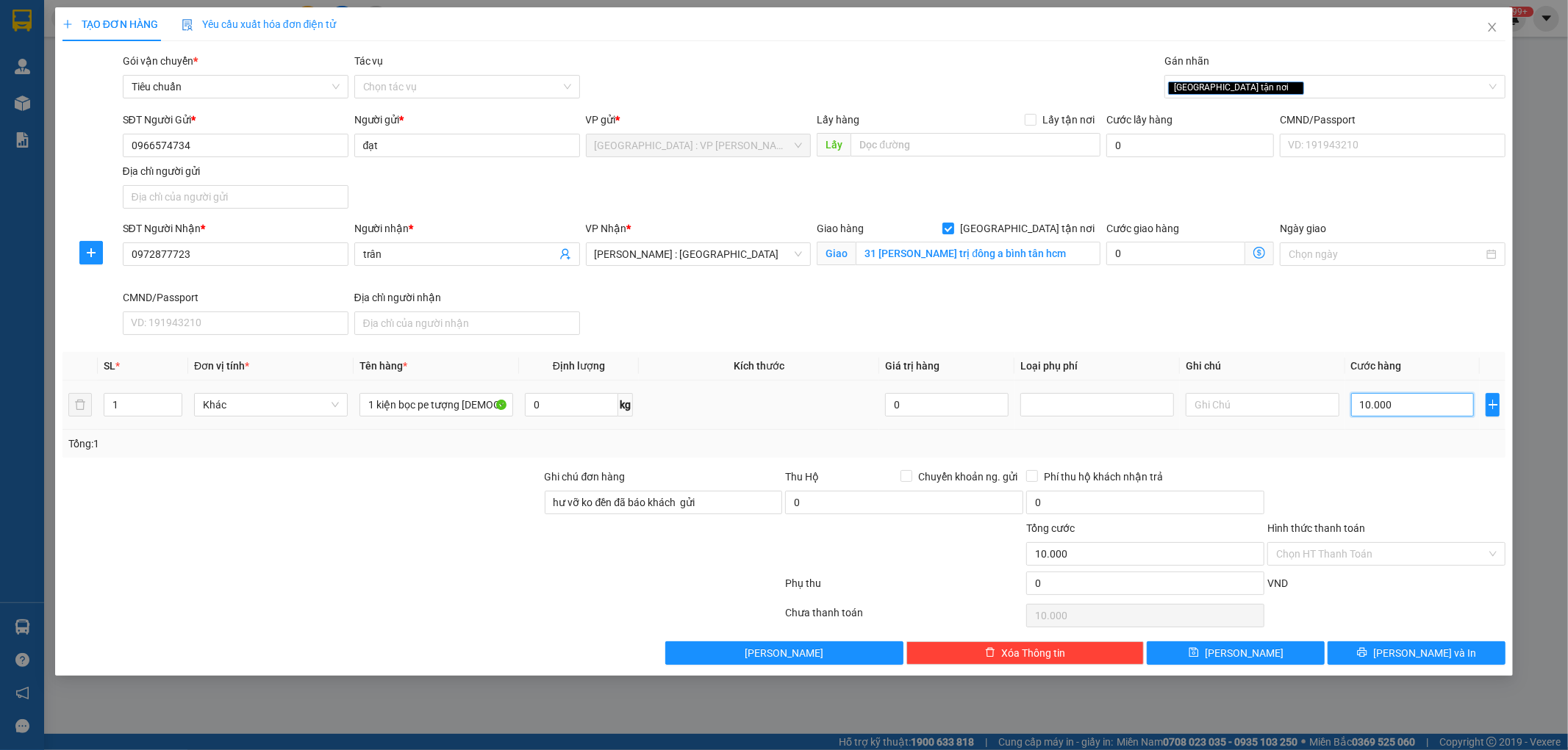
type input "100.000"
click at [1391, 474] on div at bounding box center [1387, 494] width 241 height 51
click at [1421, 657] on span "[PERSON_NAME] và In" at bounding box center [1425, 653] width 103 height 17
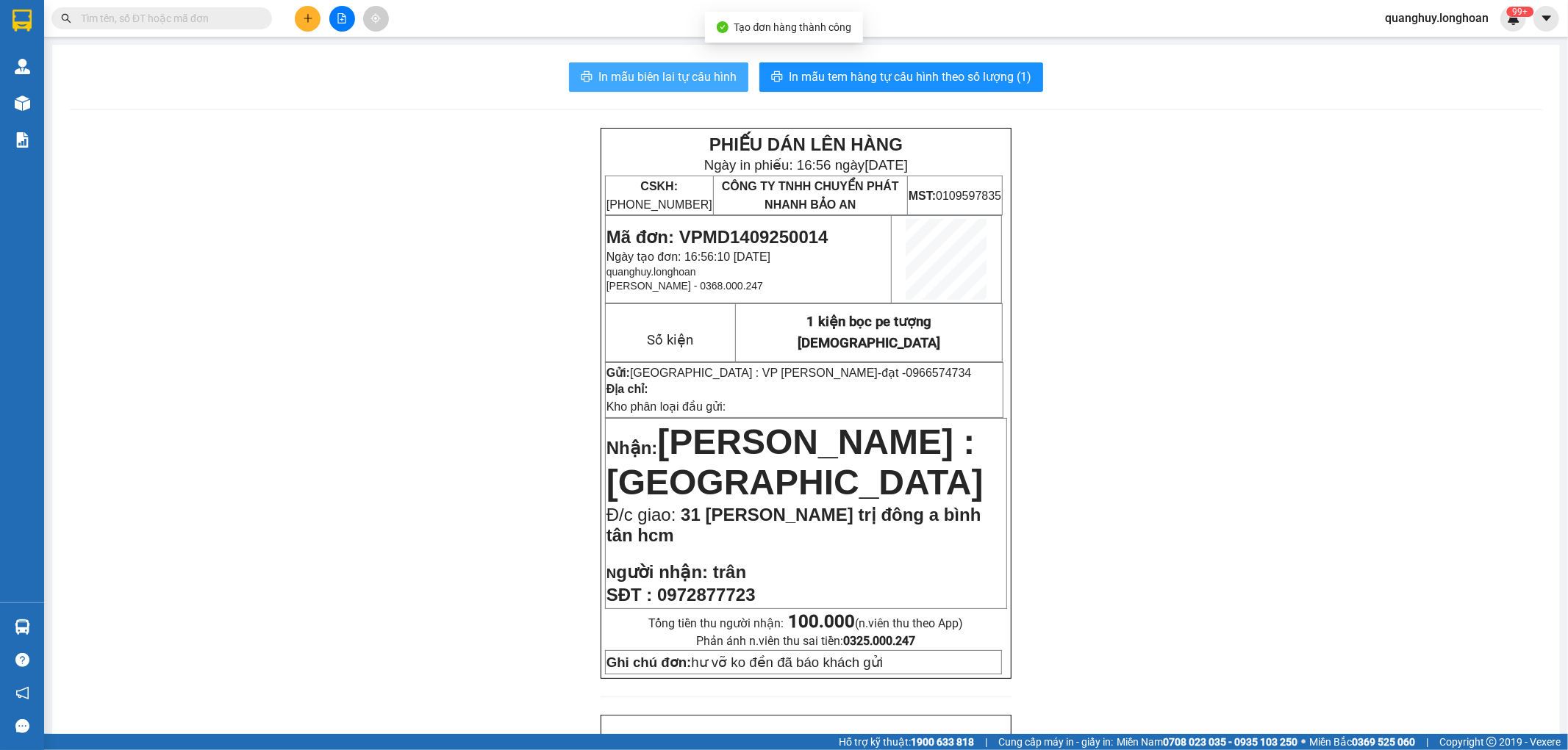
click at [610, 76] on span "In mẫu biên lai tự cấu hình" at bounding box center [667, 76] width 138 height 18
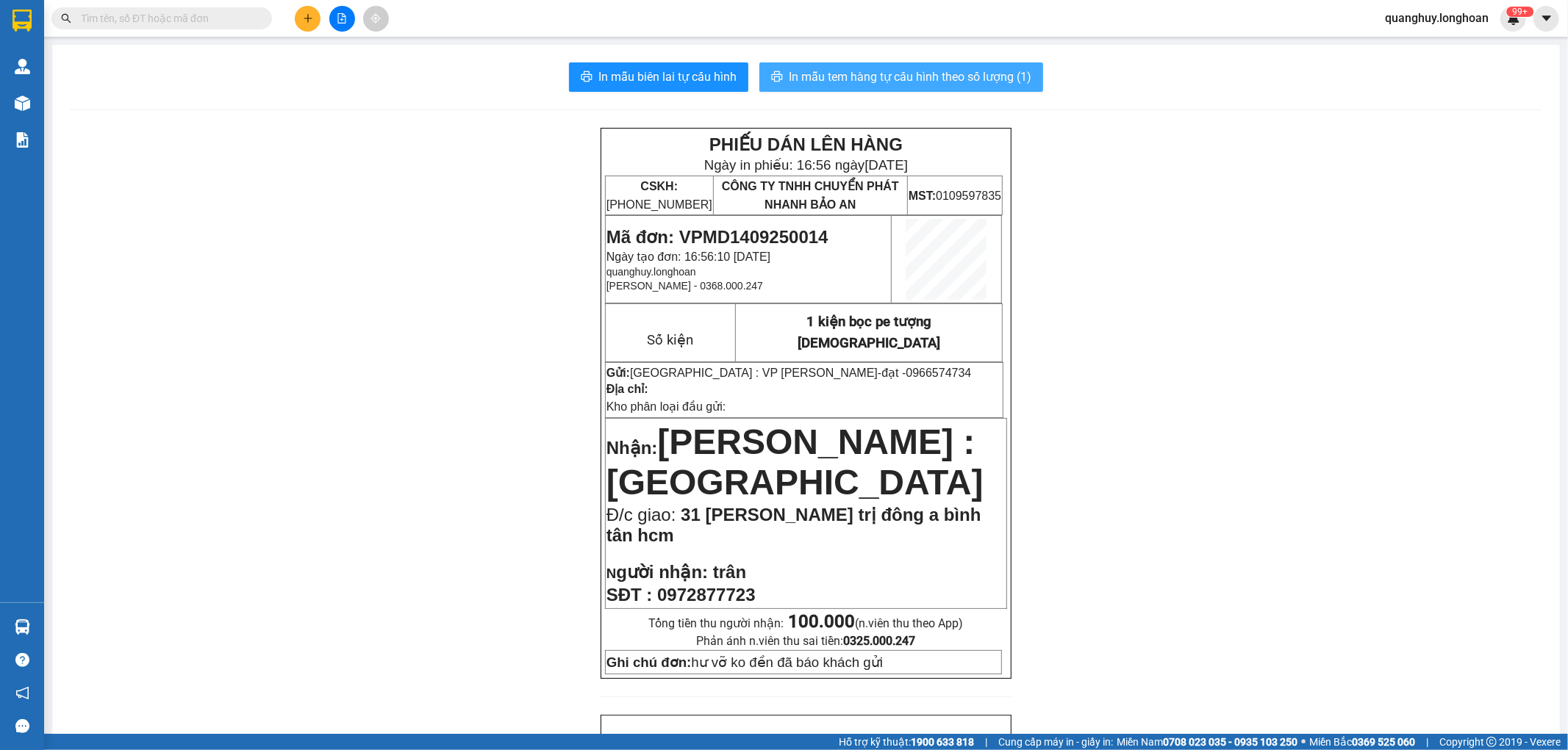
click at [902, 68] on span "In mẫu tem hàng tự cấu hình theo số lượng (1)" at bounding box center [911, 76] width 243 height 18
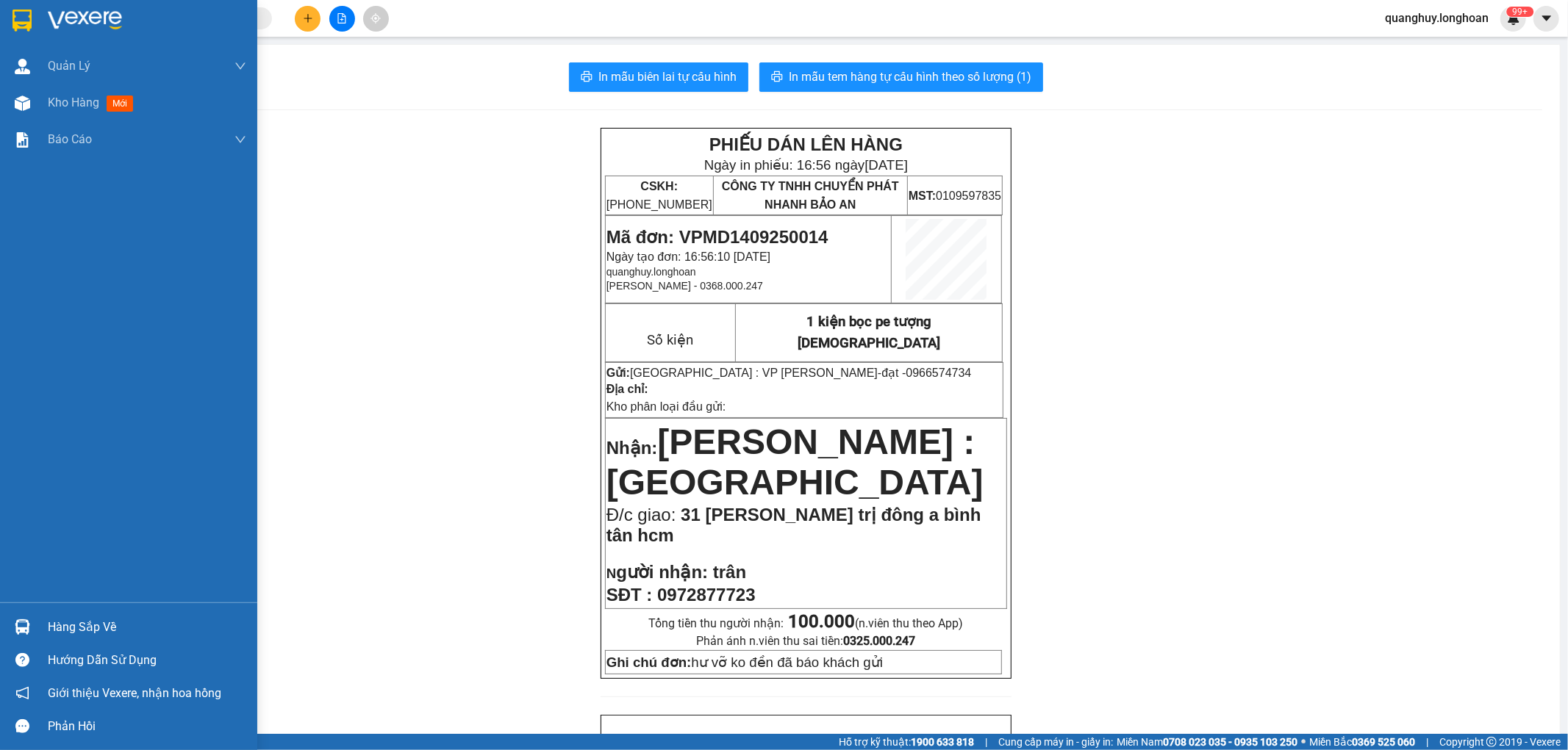
click at [13, 4] on div at bounding box center [128, 24] width 257 height 48
